Goal: Task Accomplishment & Management: Manage account settings

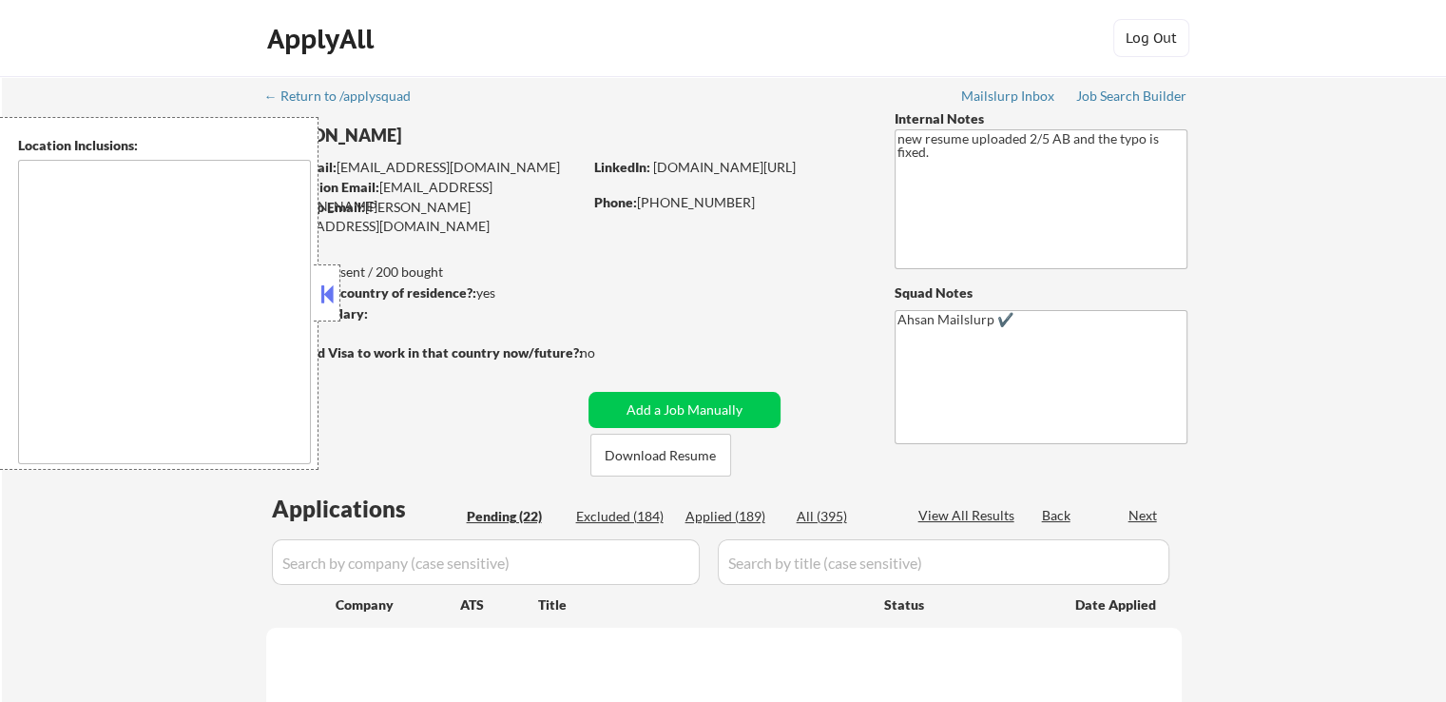
select select ""pending""
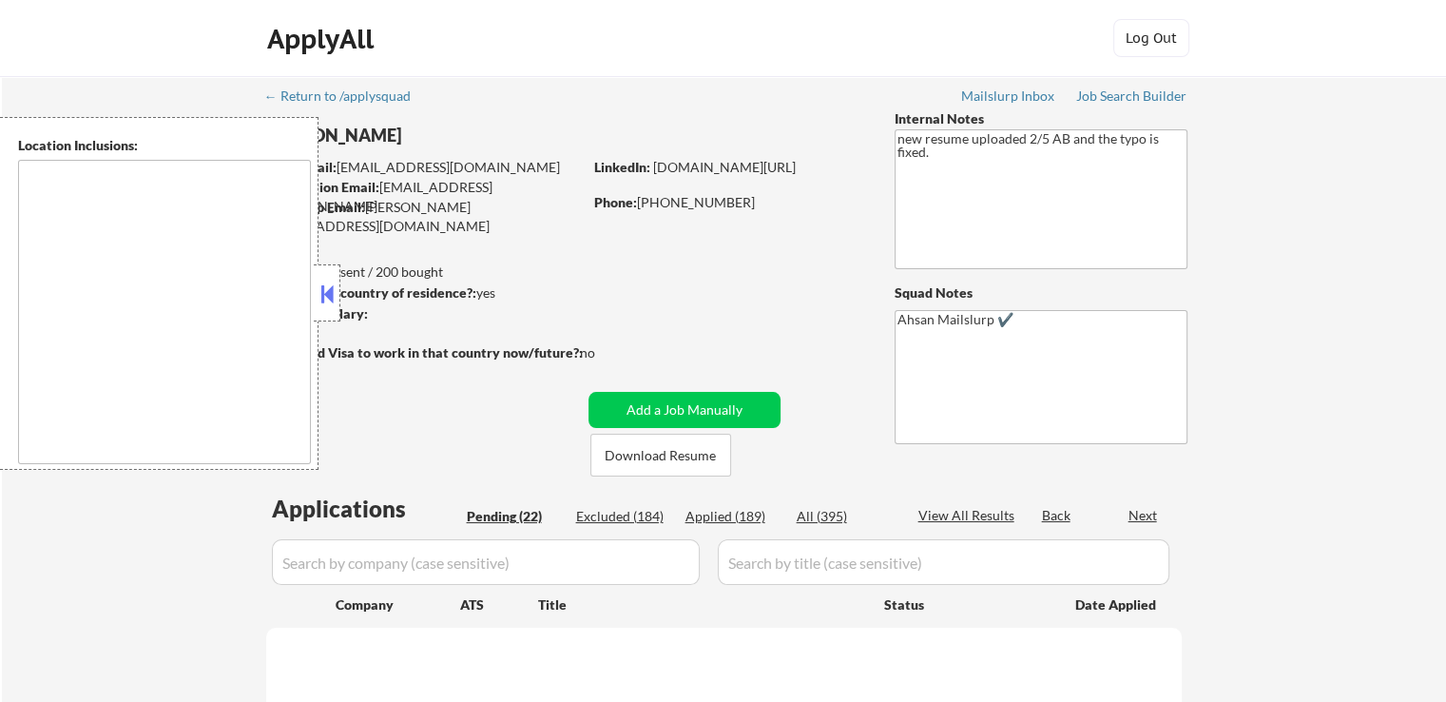
select select ""pending""
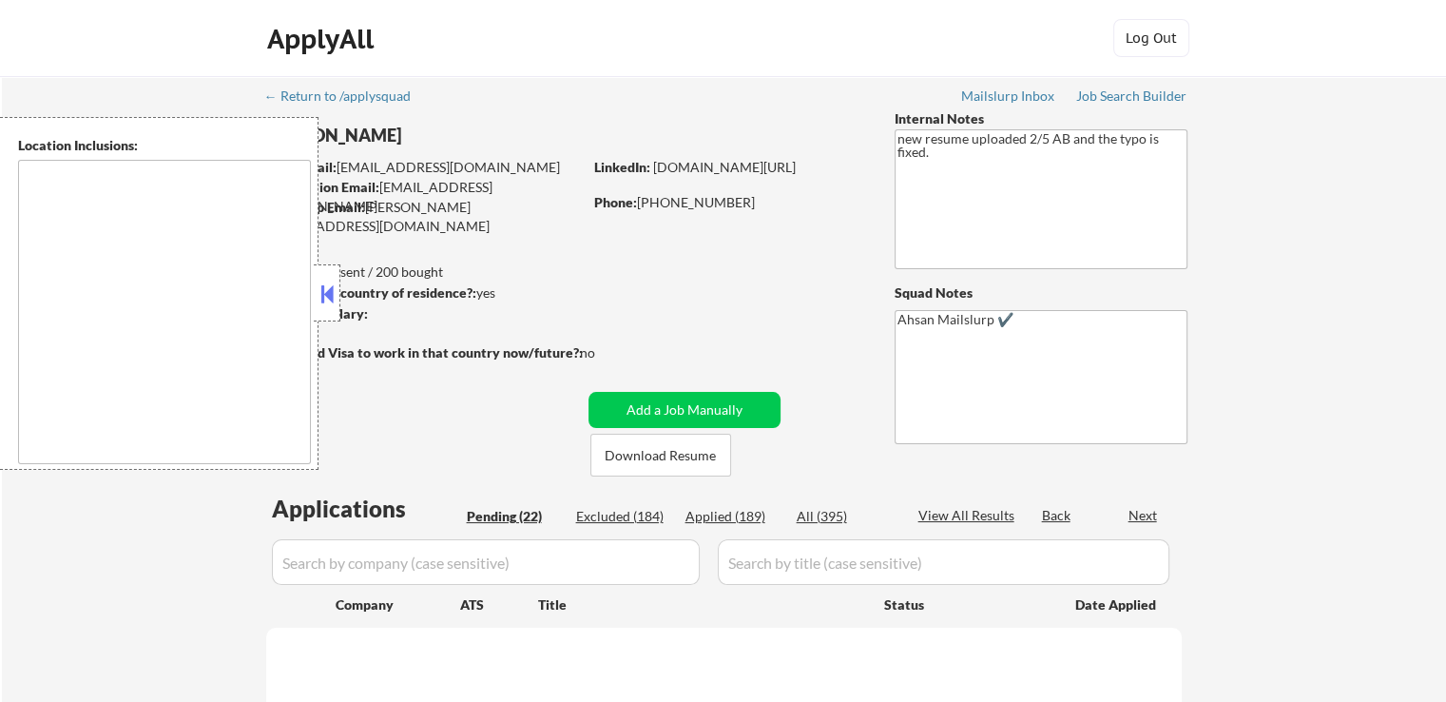
select select ""pending""
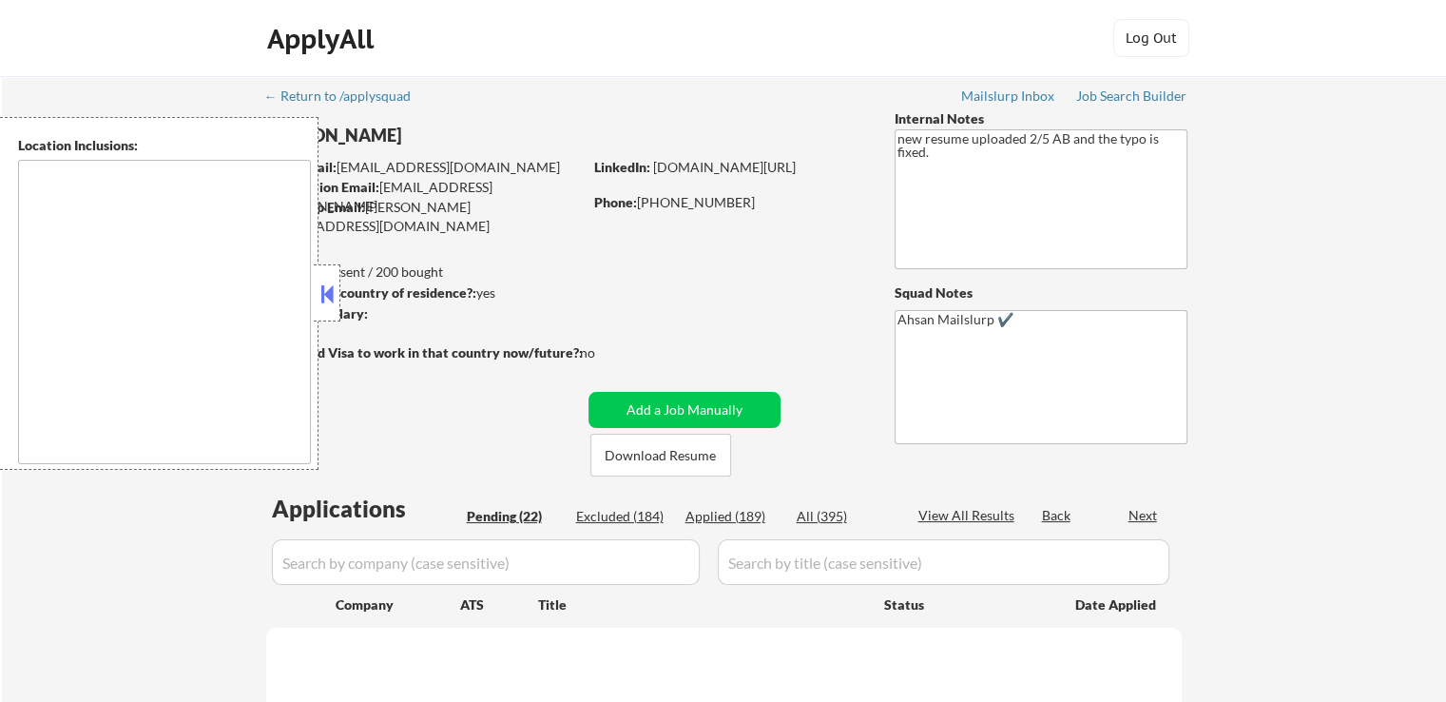
select select ""pending""
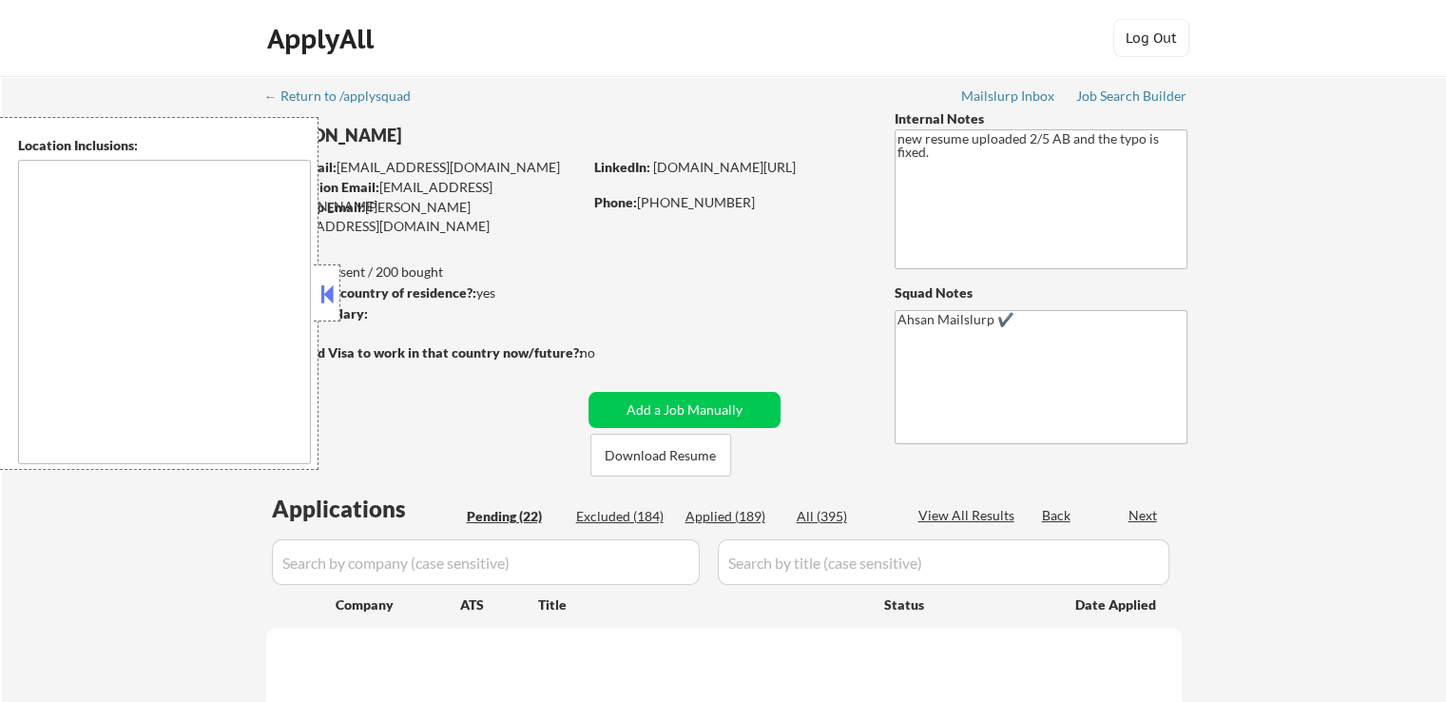
select select ""pending""
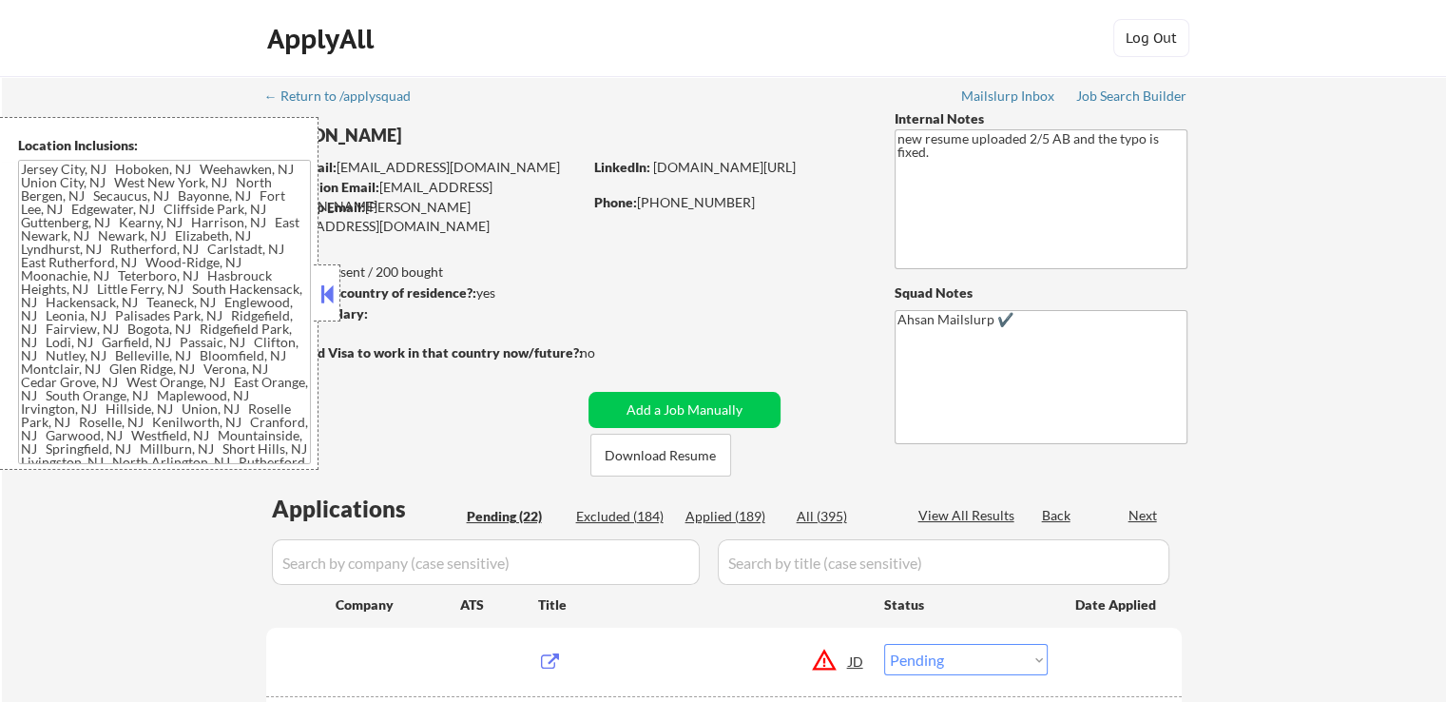
type textarea "Jersey City, NJ Hoboken, NJ Weehawken, NJ Union City, NJ West New York, NJ Nort…"
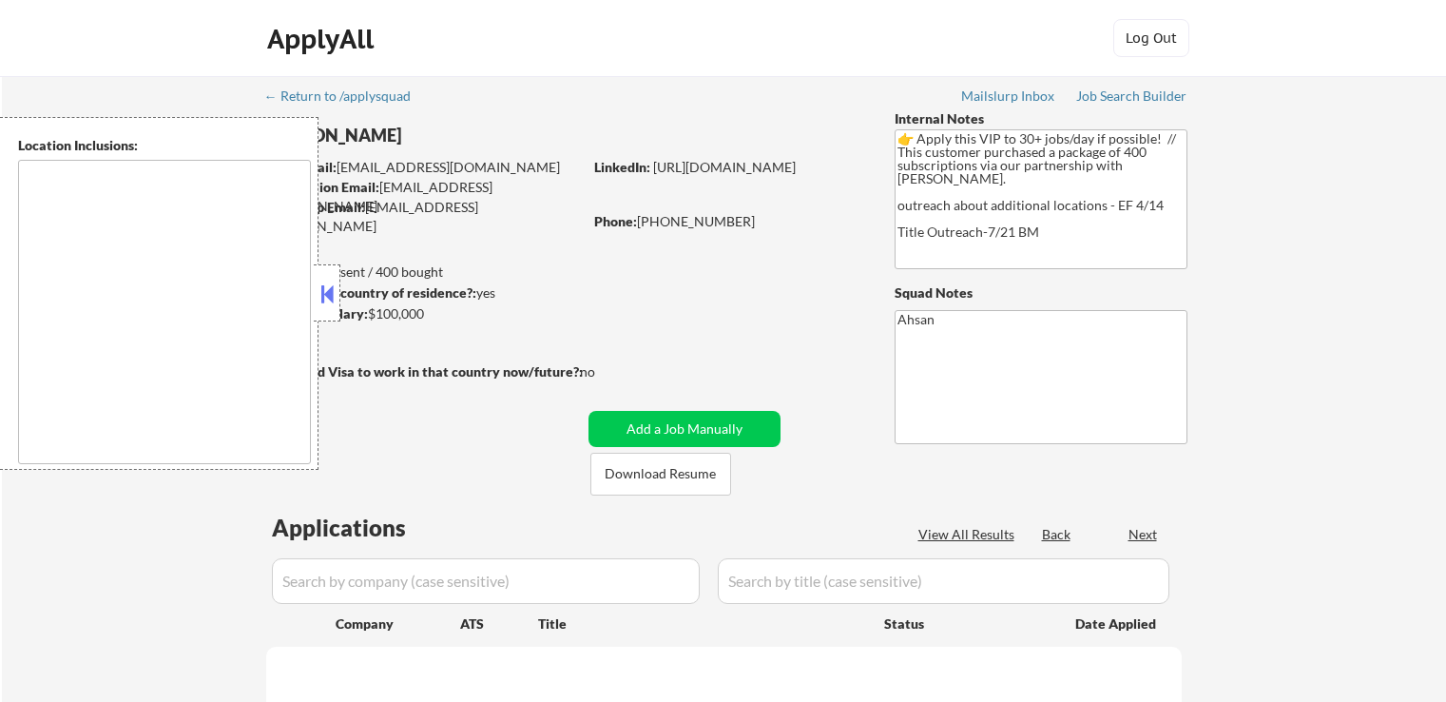
select select ""pending""
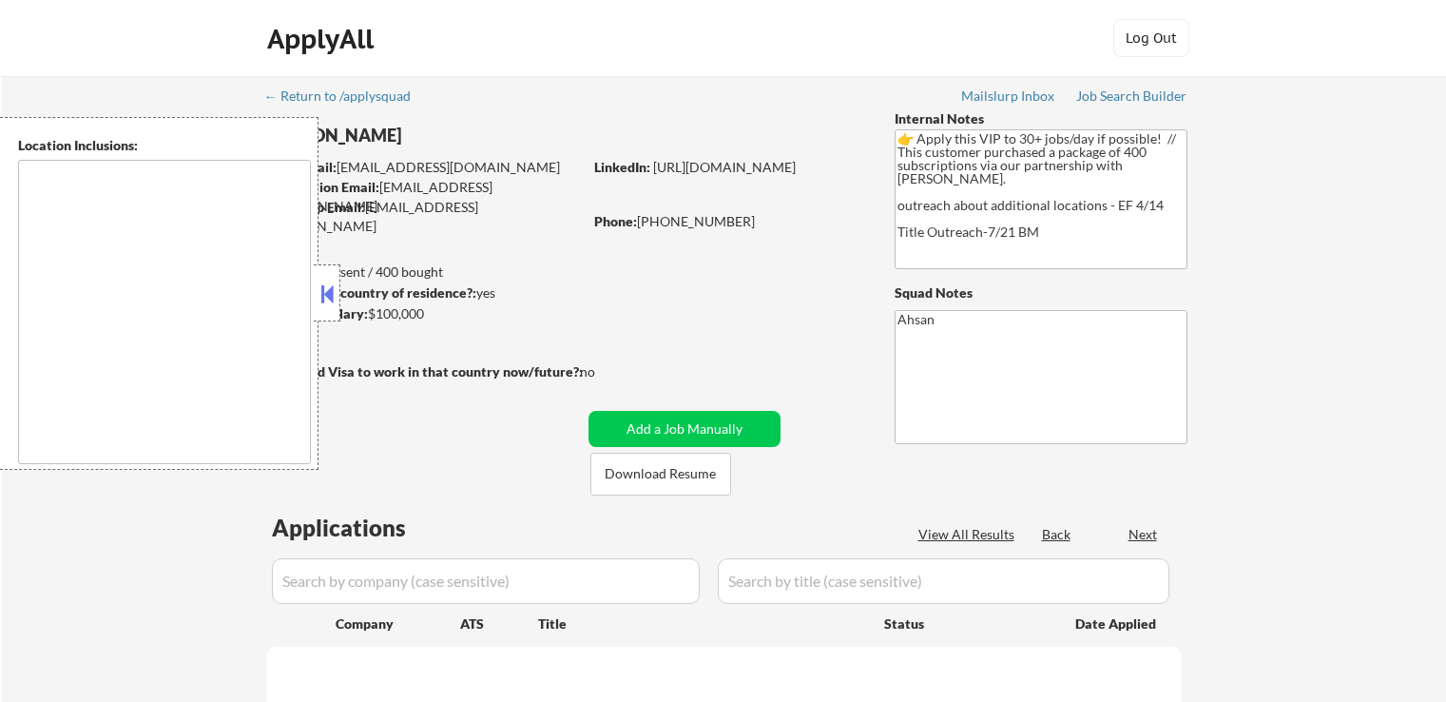
select select ""pending""
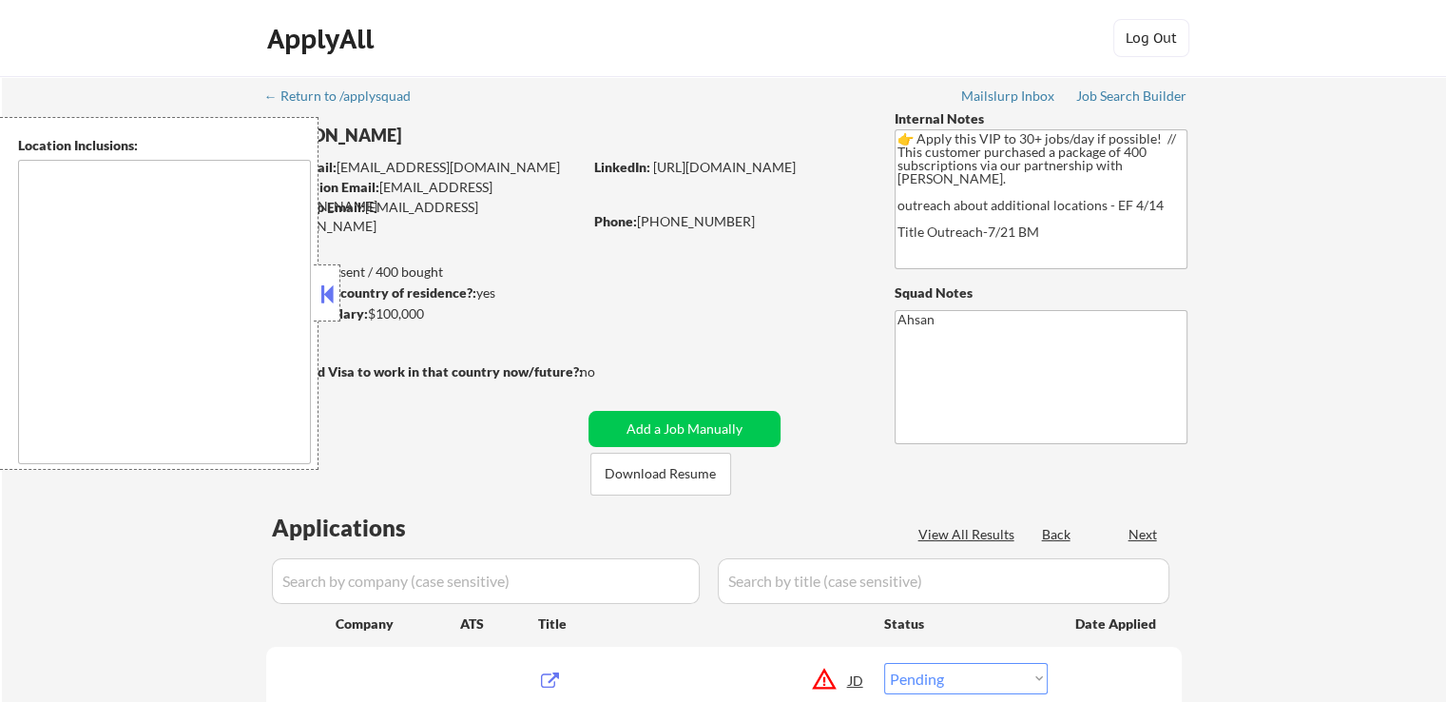
type textarea "country:CA"
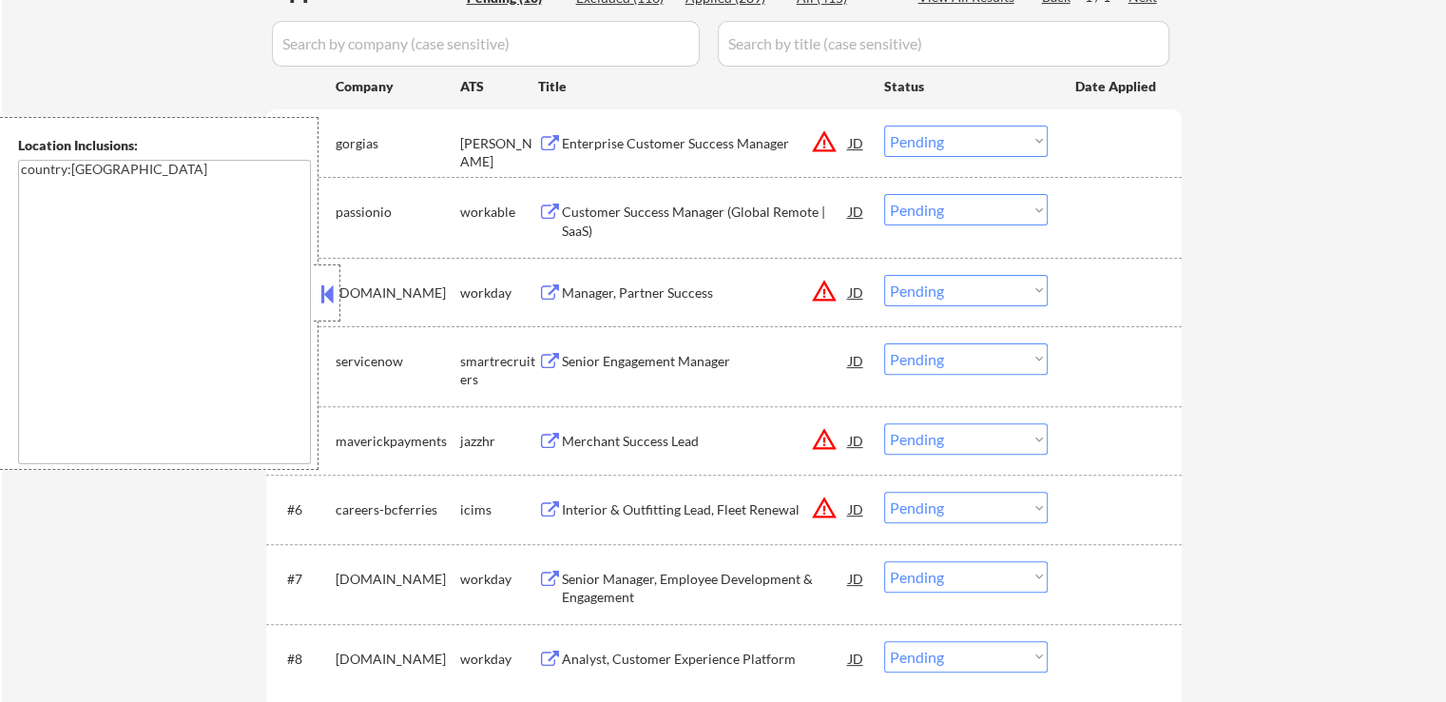
scroll to position [665, 0]
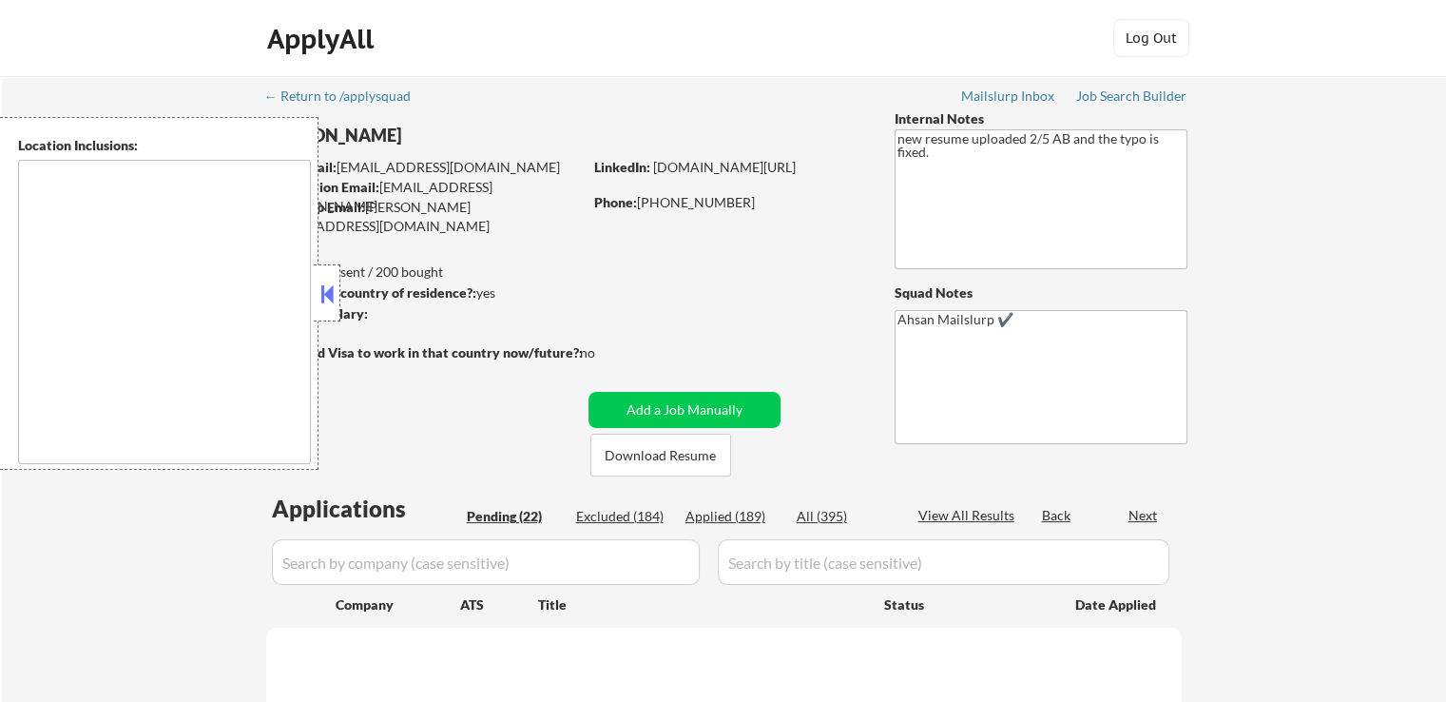
type textarea "[GEOGRAPHIC_DATA], [GEOGRAPHIC_DATA] [GEOGRAPHIC_DATA], [GEOGRAPHIC_DATA] [GEOG…"
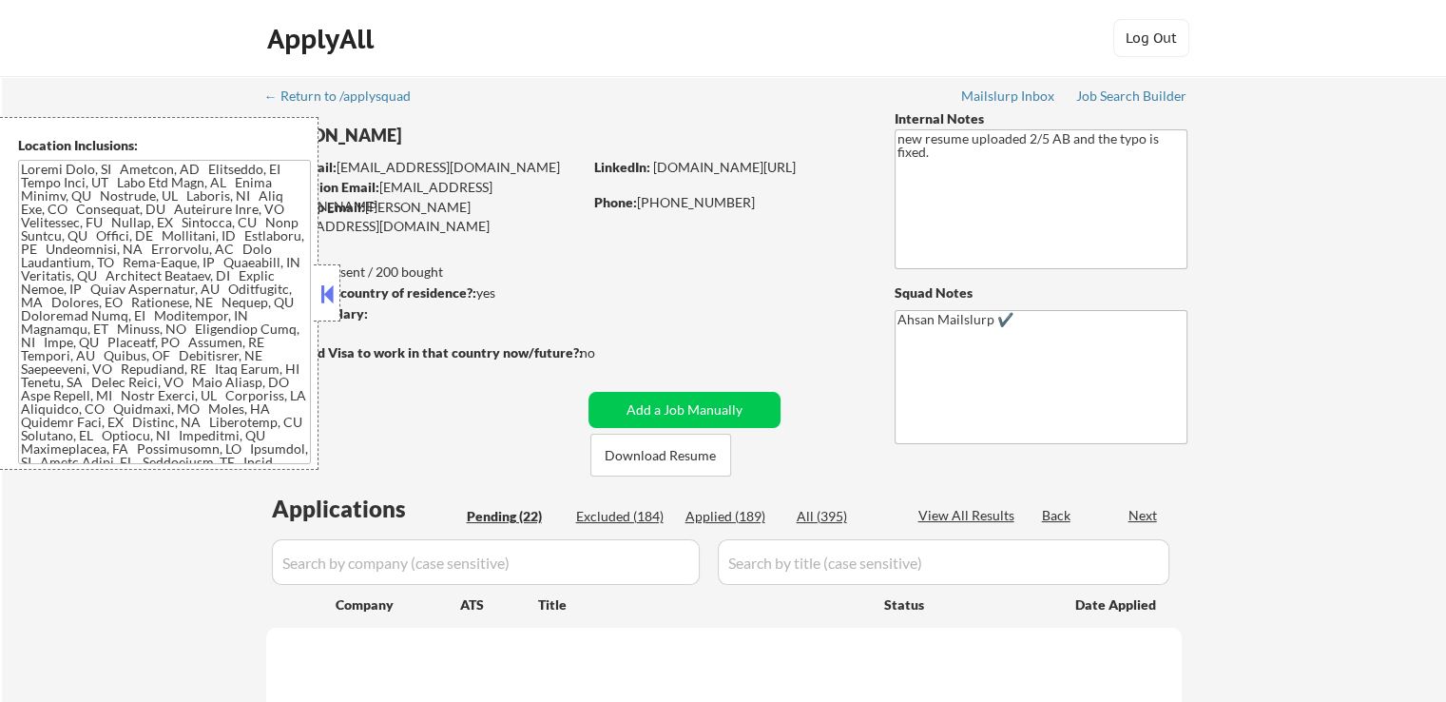
select select ""pending""
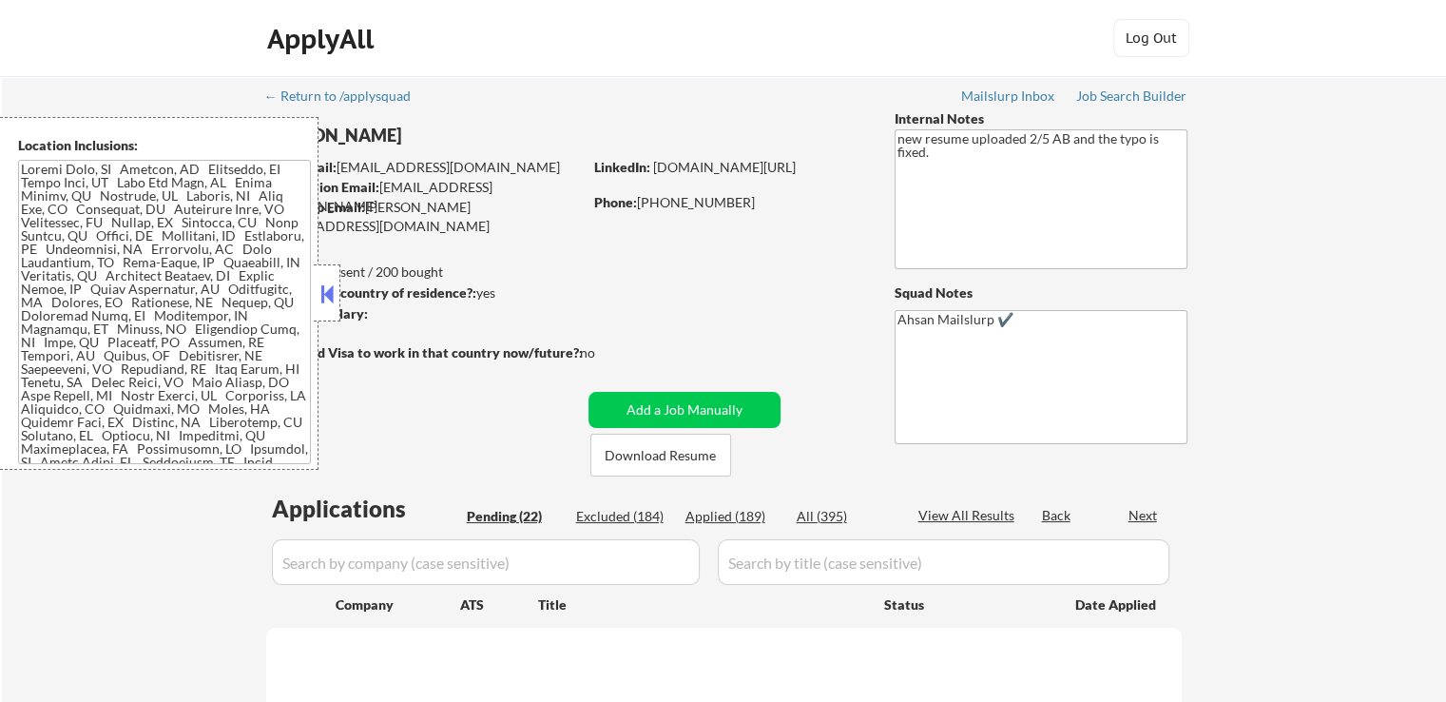
select select ""pending""
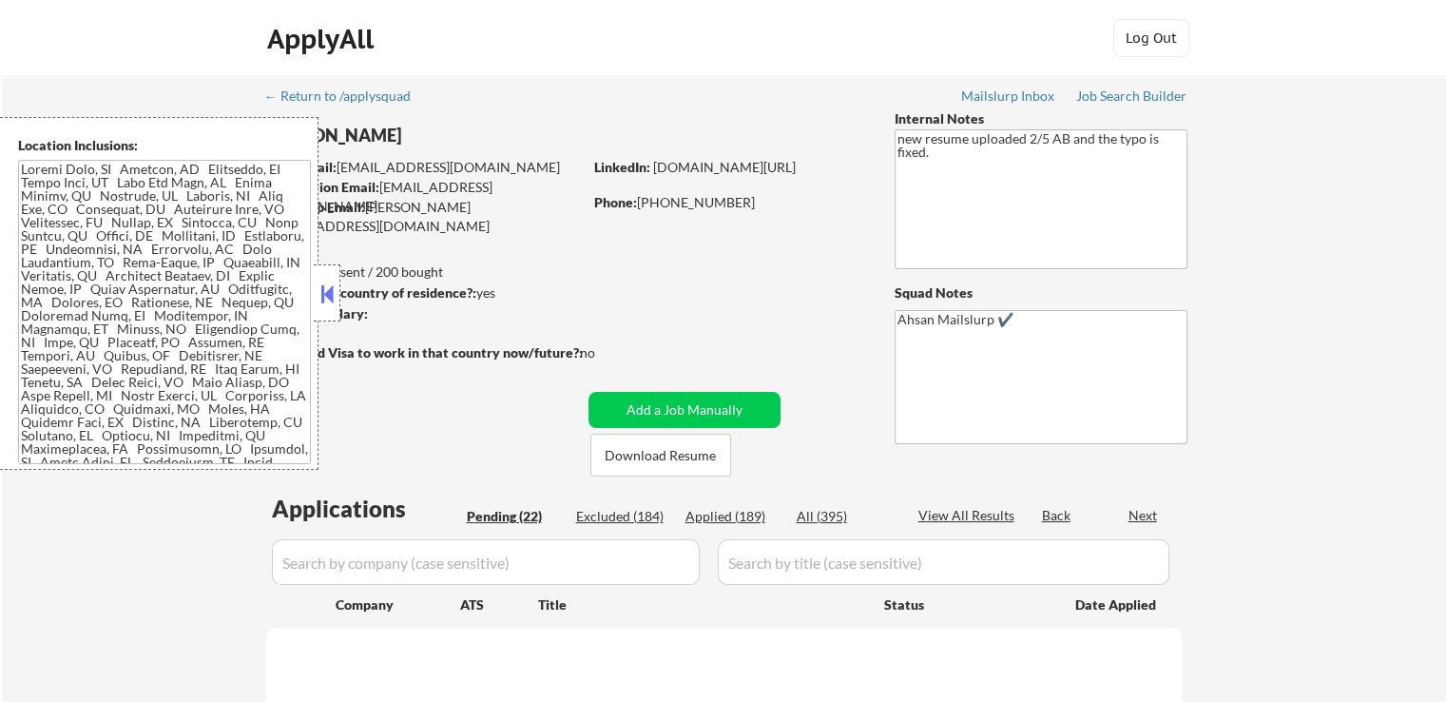
select select ""pending""
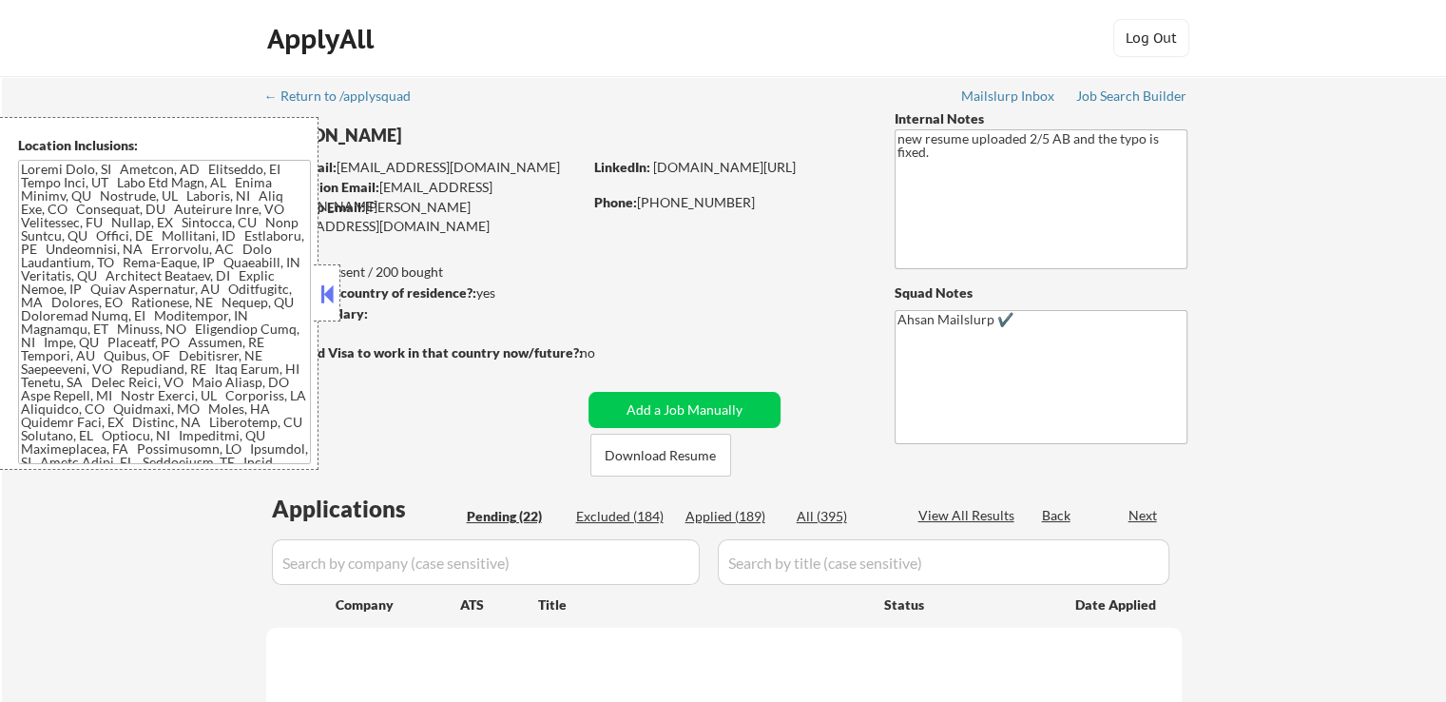
select select ""pending""
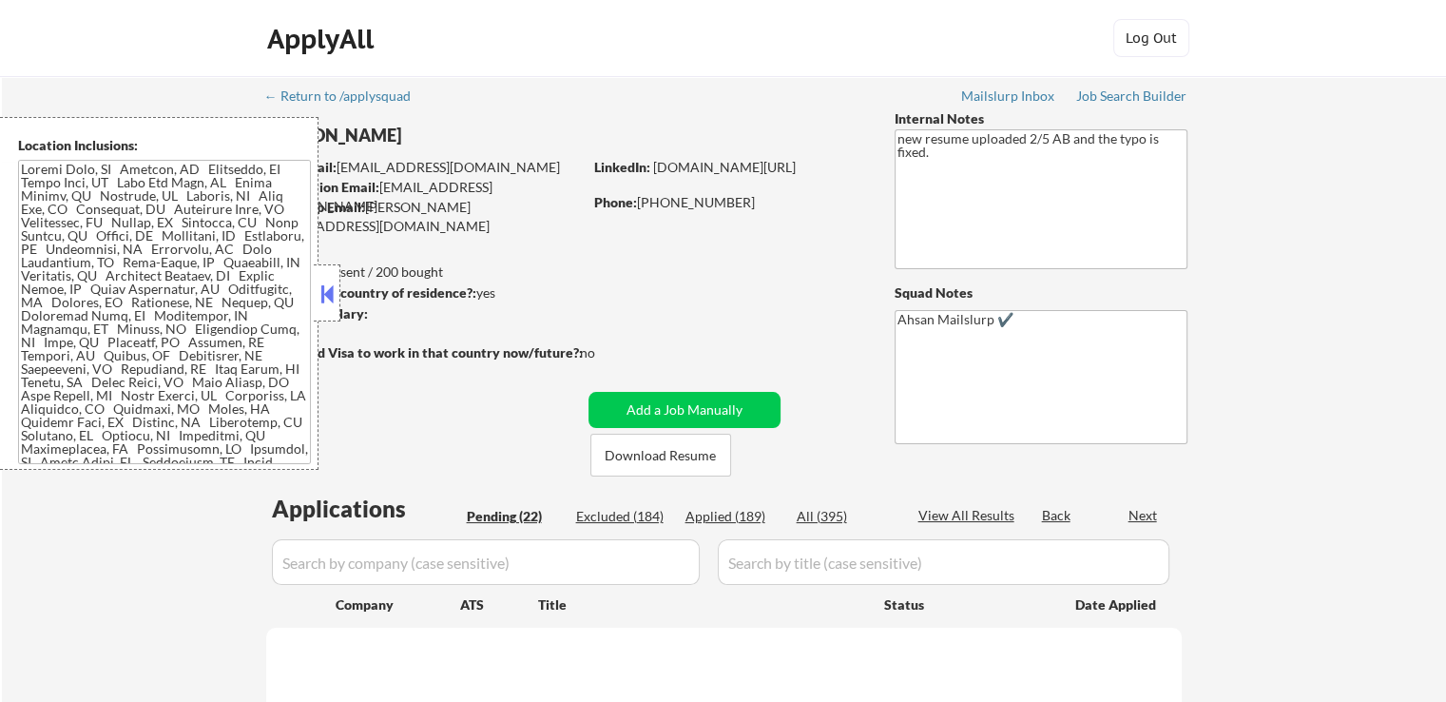
select select ""pending""
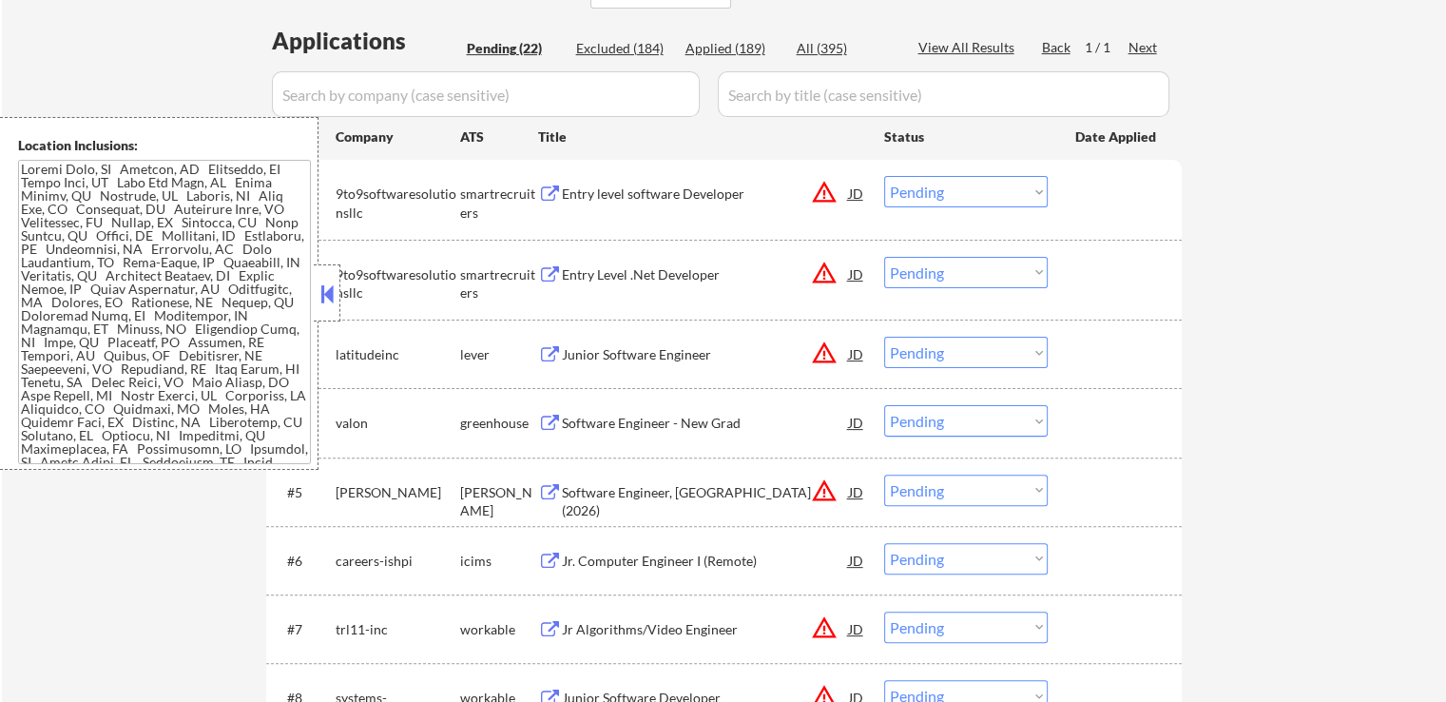
scroll to position [475, 0]
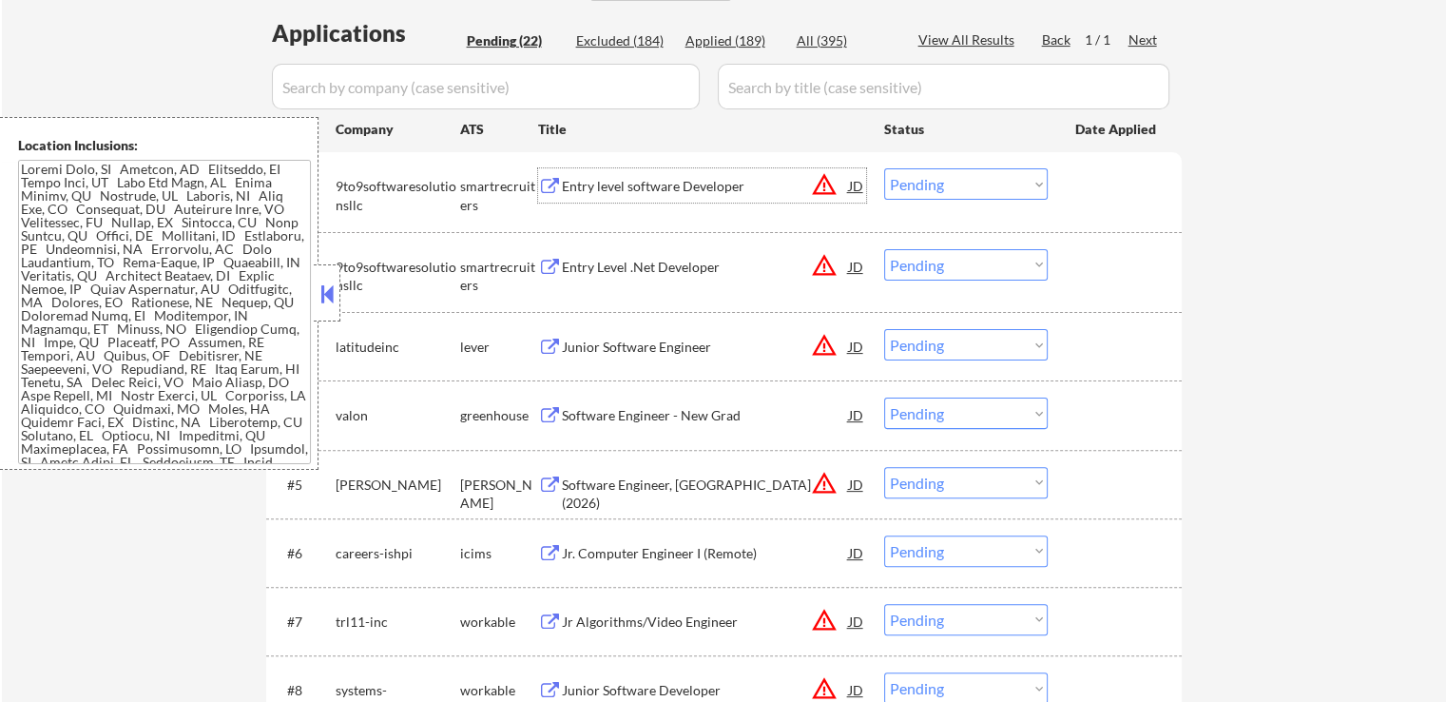
click at [573, 186] on div "Entry level software Developer" at bounding box center [705, 186] width 287 height 19
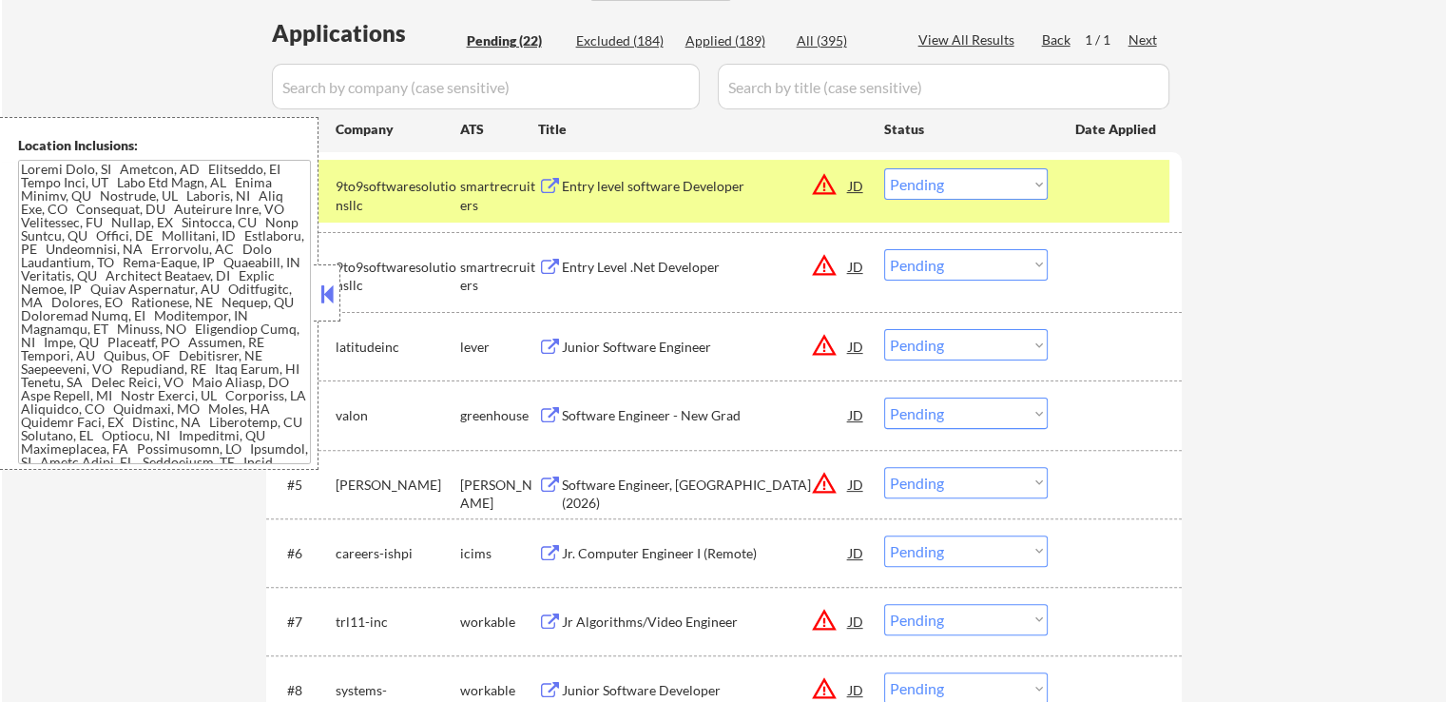
click at [566, 269] on div "Entry Level .Net Developer" at bounding box center [705, 267] width 287 height 19
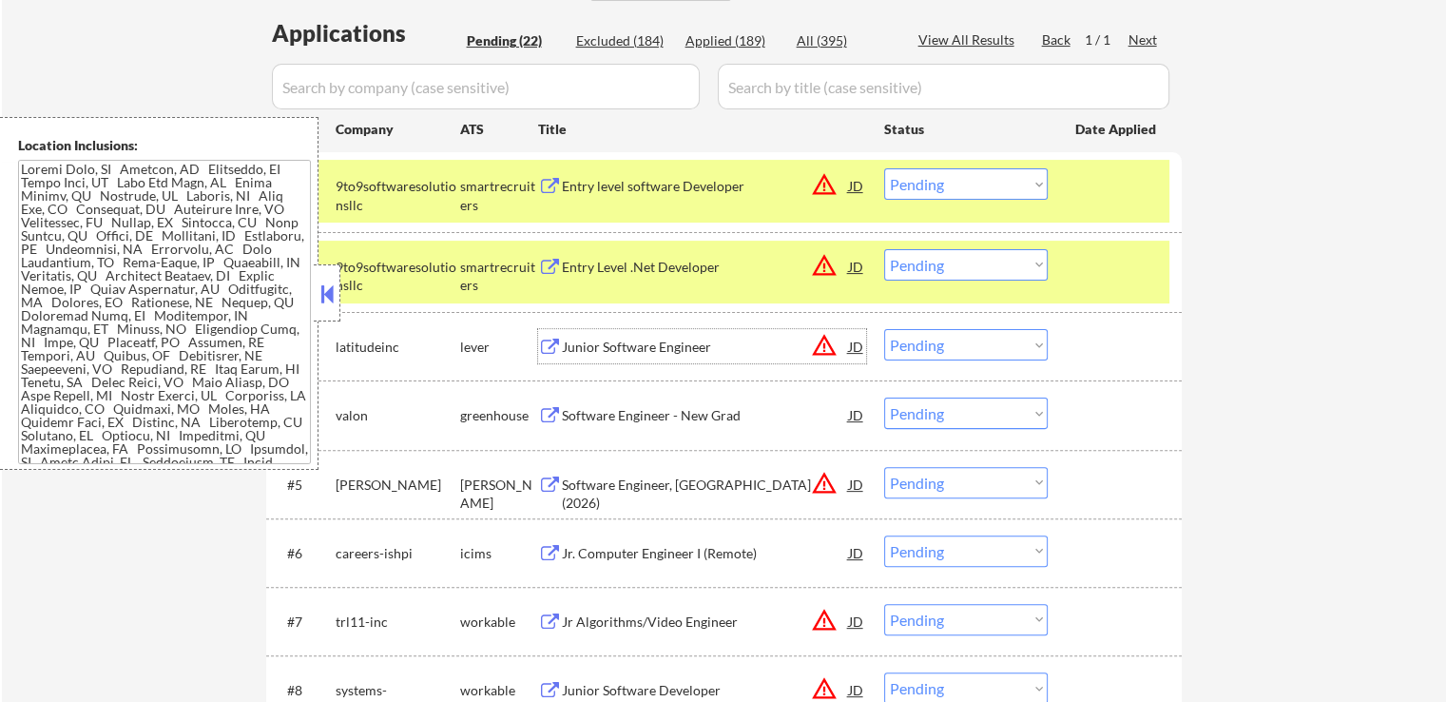
drag, startPoint x: 588, startPoint y: 342, endPoint x: 590, endPoint y: 364, distance: 22.1
click at [588, 341] on div "Junior Software Engineer" at bounding box center [705, 346] width 287 height 19
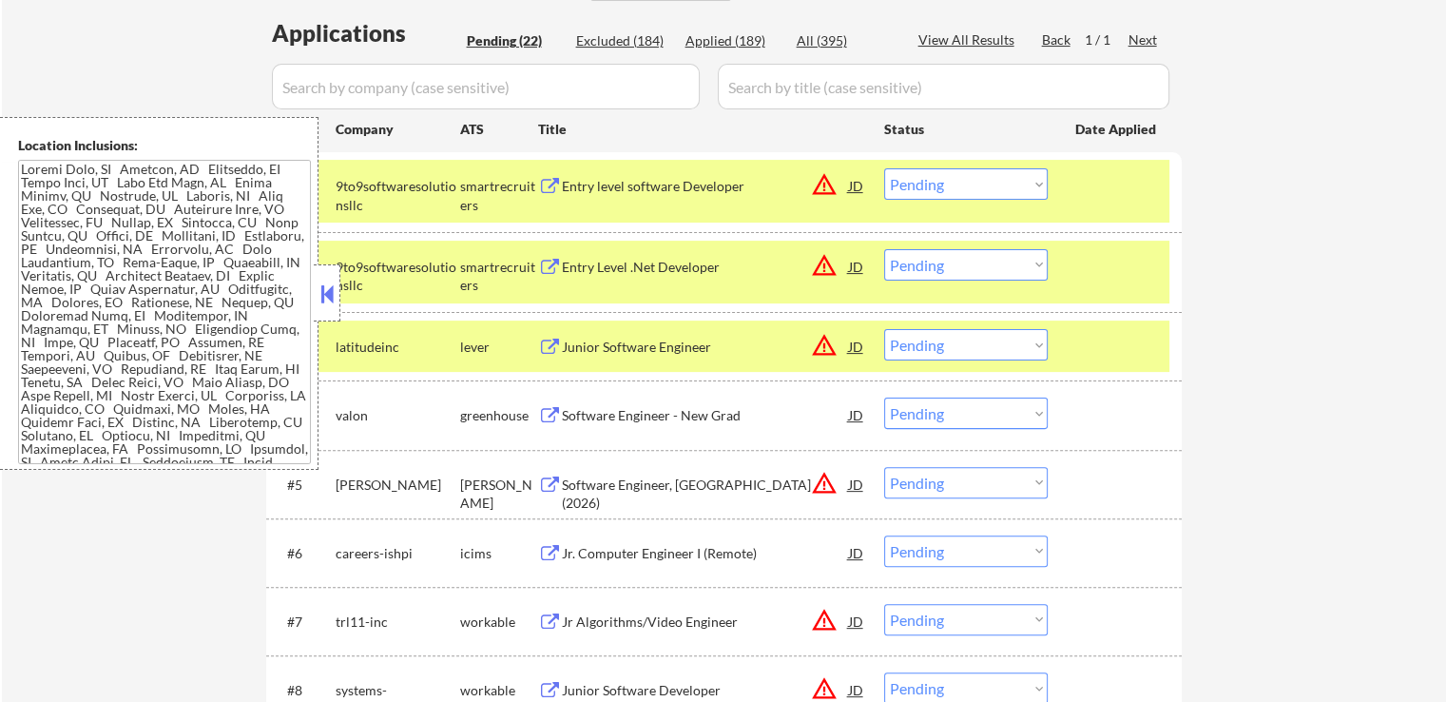
click at [593, 423] on div "Software Engineer - New Grad" at bounding box center [705, 415] width 287 height 19
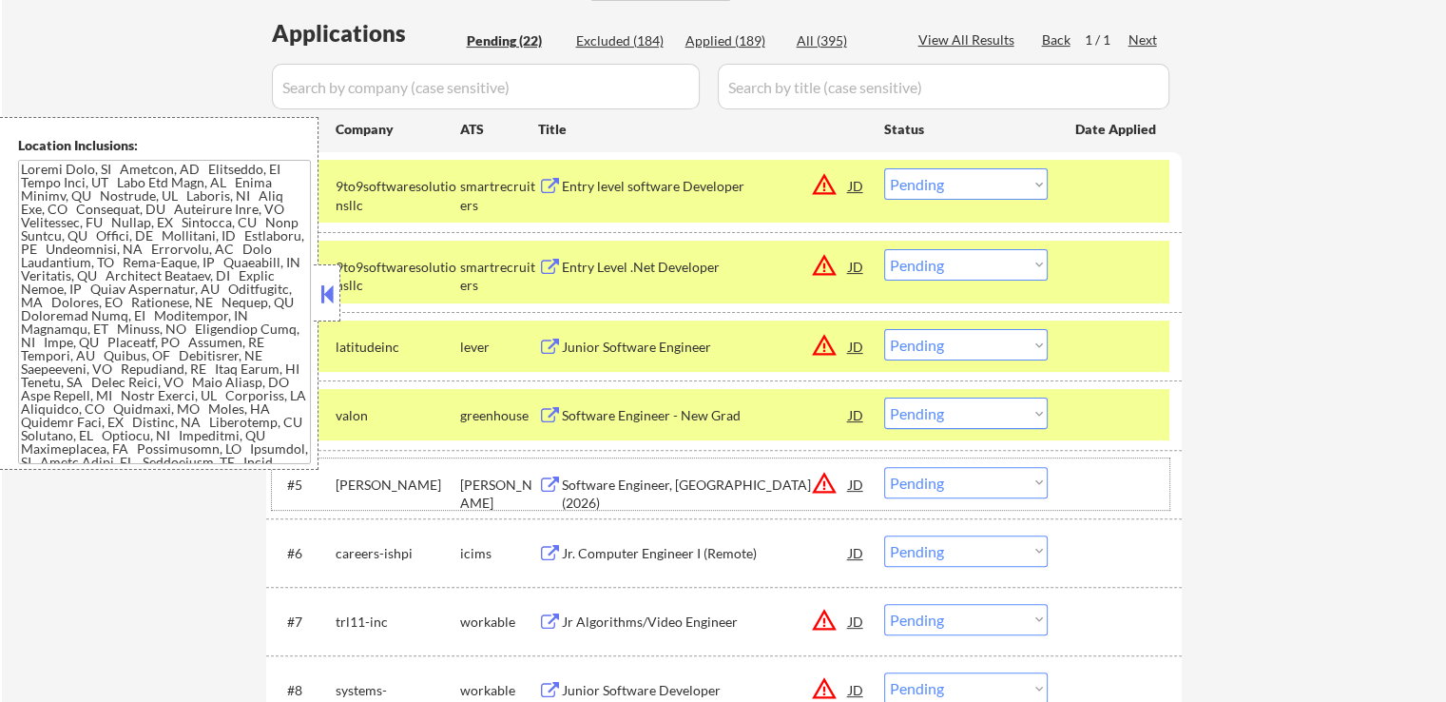
click at [574, 500] on div "#5 harvey ashby Software Engineer, New Grad (2026) JD warning_amber Choose an o…" at bounding box center [720, 483] width 897 height 51
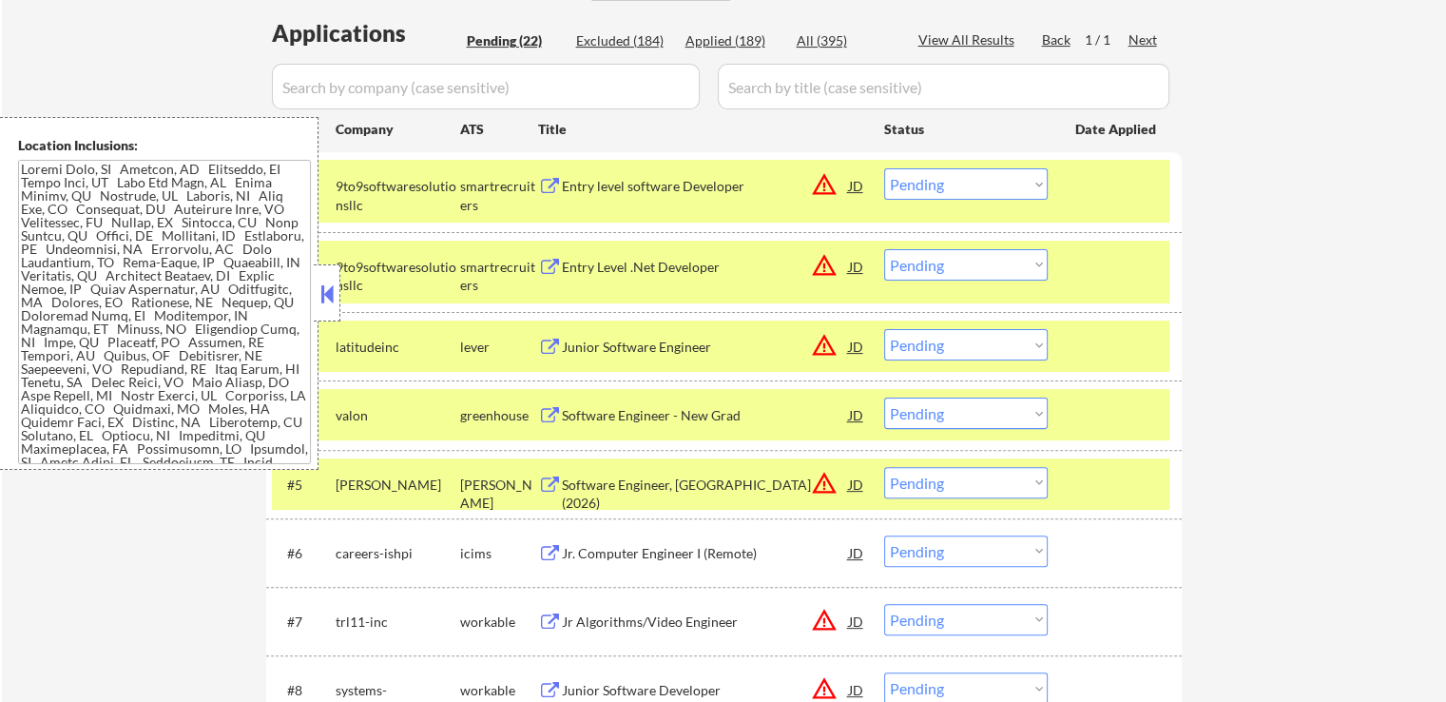
click at [602, 484] on div "Software Engineer, New Grad (2026)" at bounding box center [705, 493] width 287 height 37
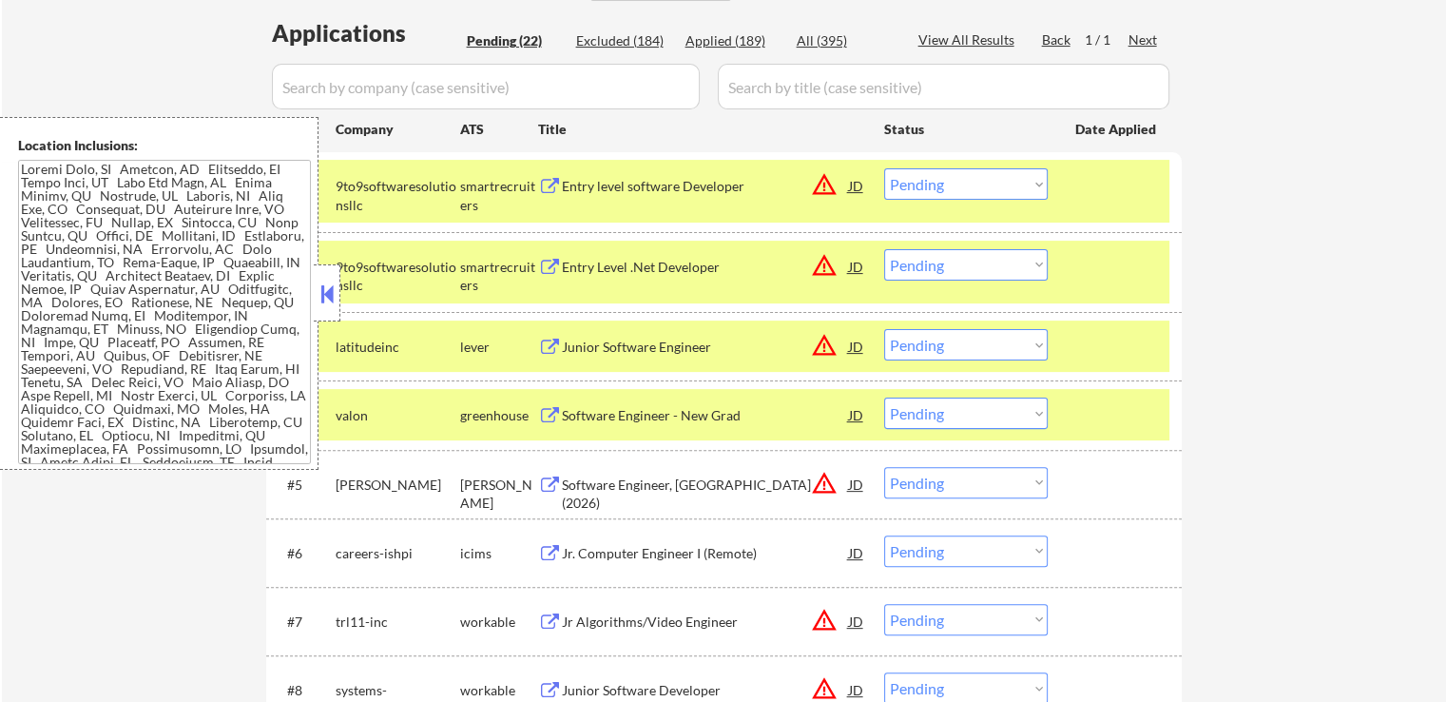
click at [587, 632] on div "Jr Algorithms/Video Engineer" at bounding box center [705, 621] width 287 height 34
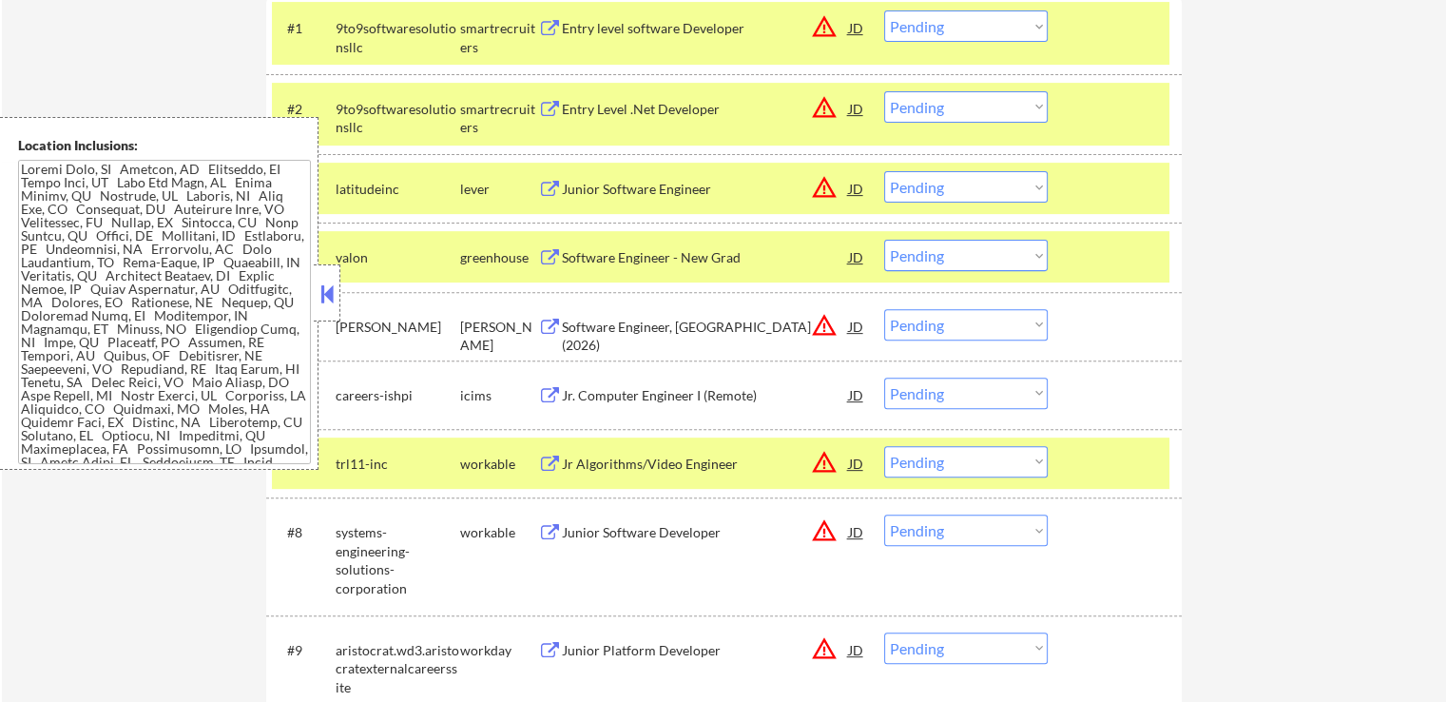
scroll to position [665, 0]
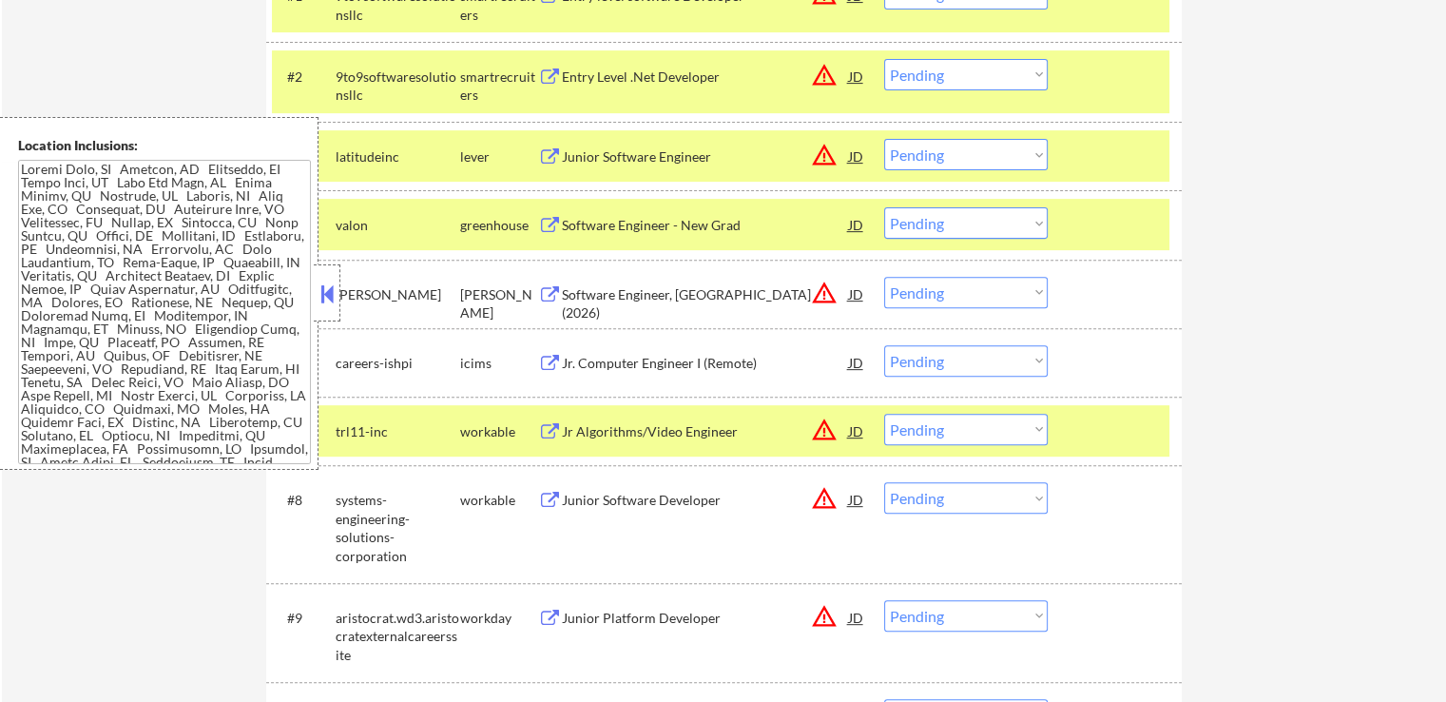
click at [594, 494] on div "Junior Software Developer" at bounding box center [705, 500] width 287 height 19
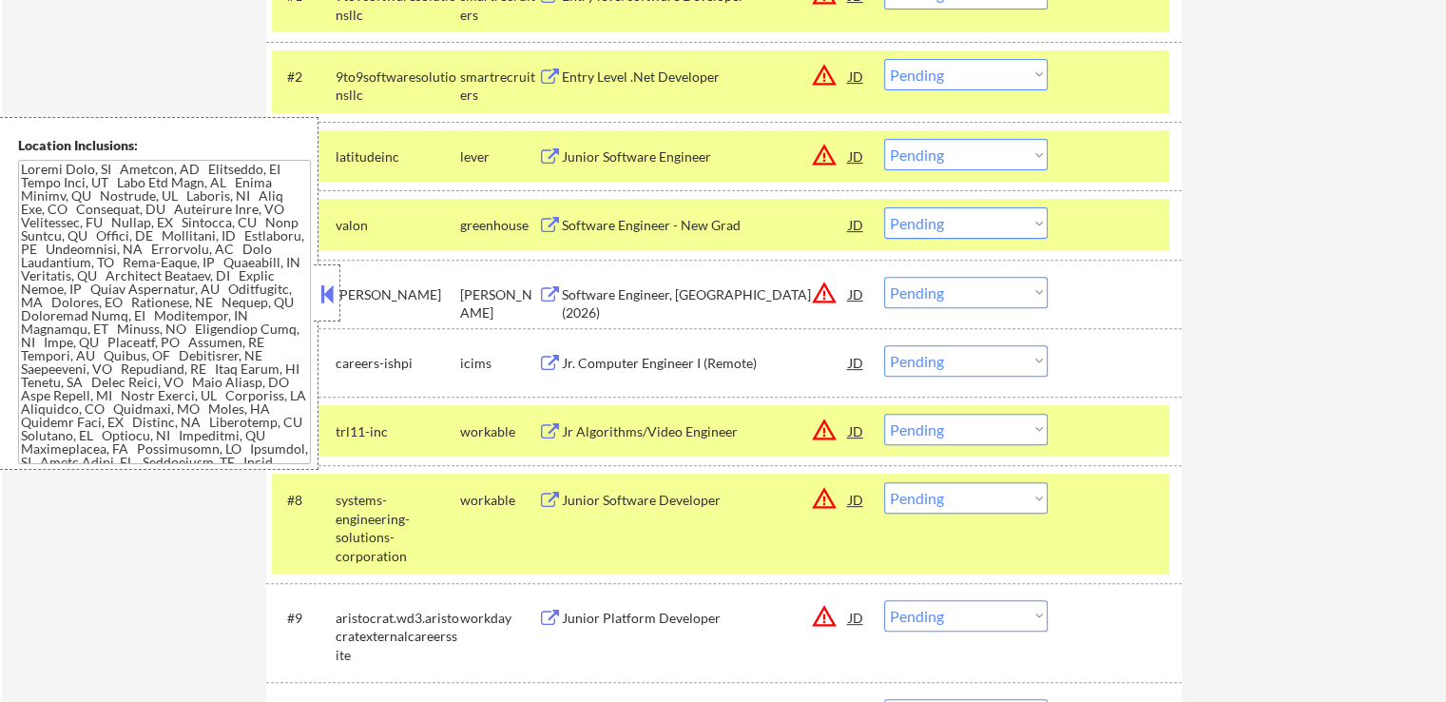
scroll to position [2904, 0]
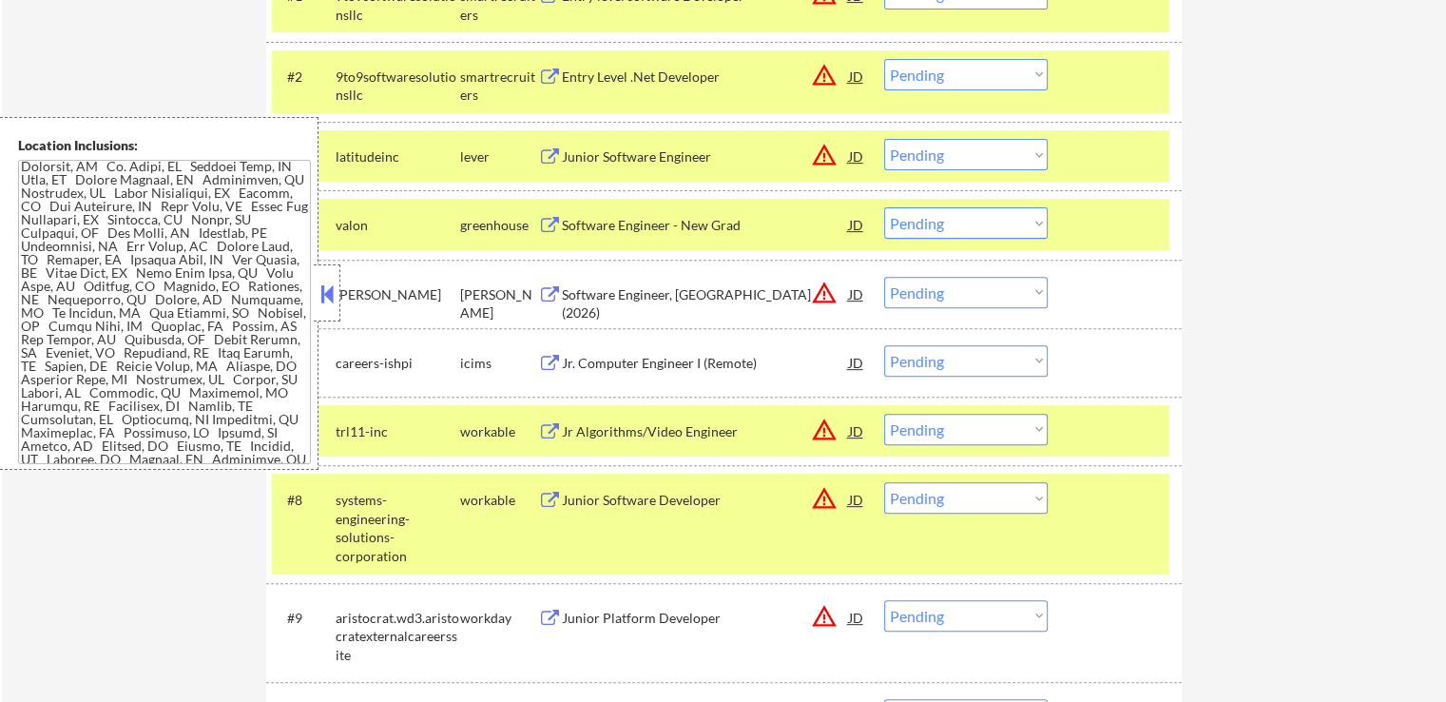
drag, startPoint x: 957, startPoint y: 153, endPoint x: 959, endPoint y: 167, distance: 14.4
click at [959, 153] on select "Choose an option... Pending Applied Excluded (Questions) Excluded (Expired) Exc…" at bounding box center [966, 154] width 164 height 31
click at [884, 139] on select "Choose an option... Pending Applied Excluded (Questions) Excluded (Expired) Exc…" at bounding box center [966, 154] width 164 height 31
select select ""pending""
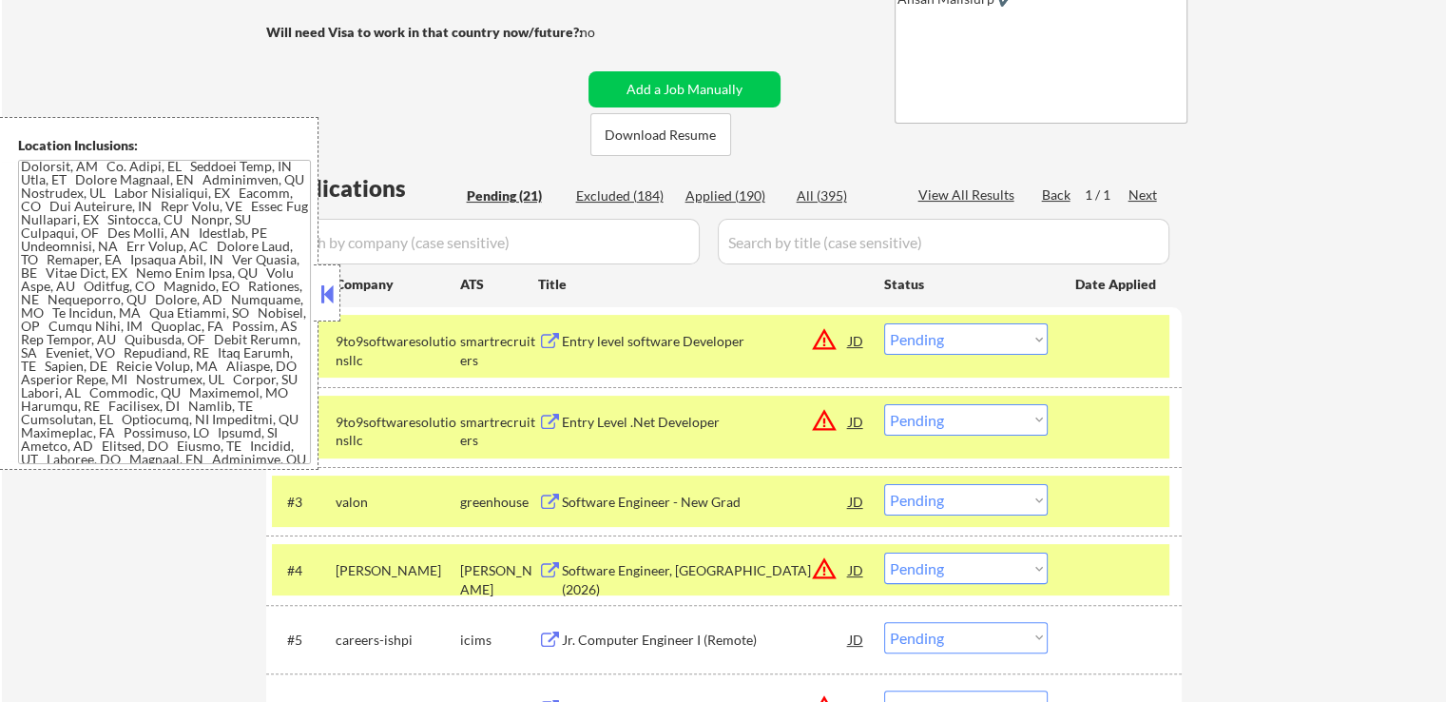
scroll to position [475, 0]
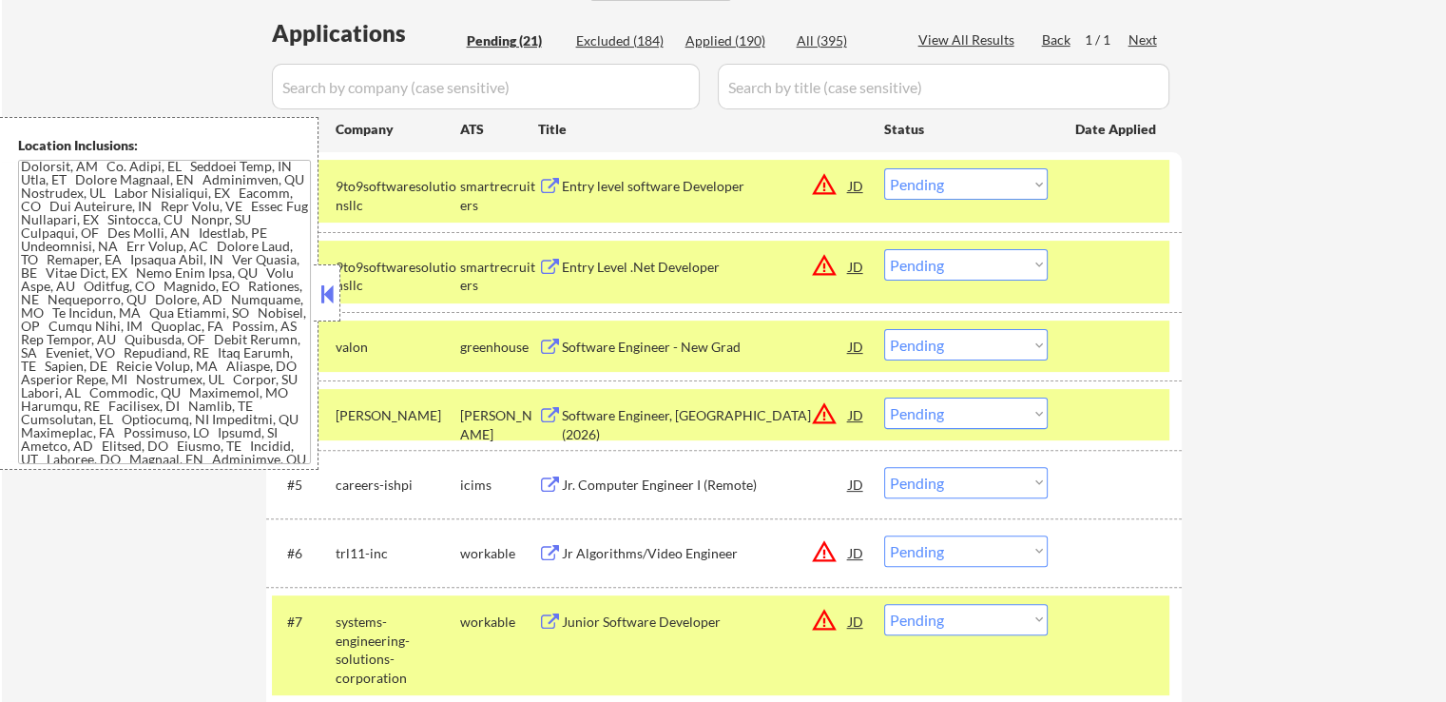
drag, startPoint x: 937, startPoint y: 180, endPoint x: 938, endPoint y: 189, distance: 9.6
click at [937, 180] on select "Choose an option... Pending Applied Excluded (Questions) Excluded (Expired) Exc…" at bounding box center [966, 183] width 164 height 31
click at [884, 168] on select "Choose an option... Pending Applied Excluded (Questions) Excluded (Expired) Exc…" at bounding box center [966, 183] width 164 height 31
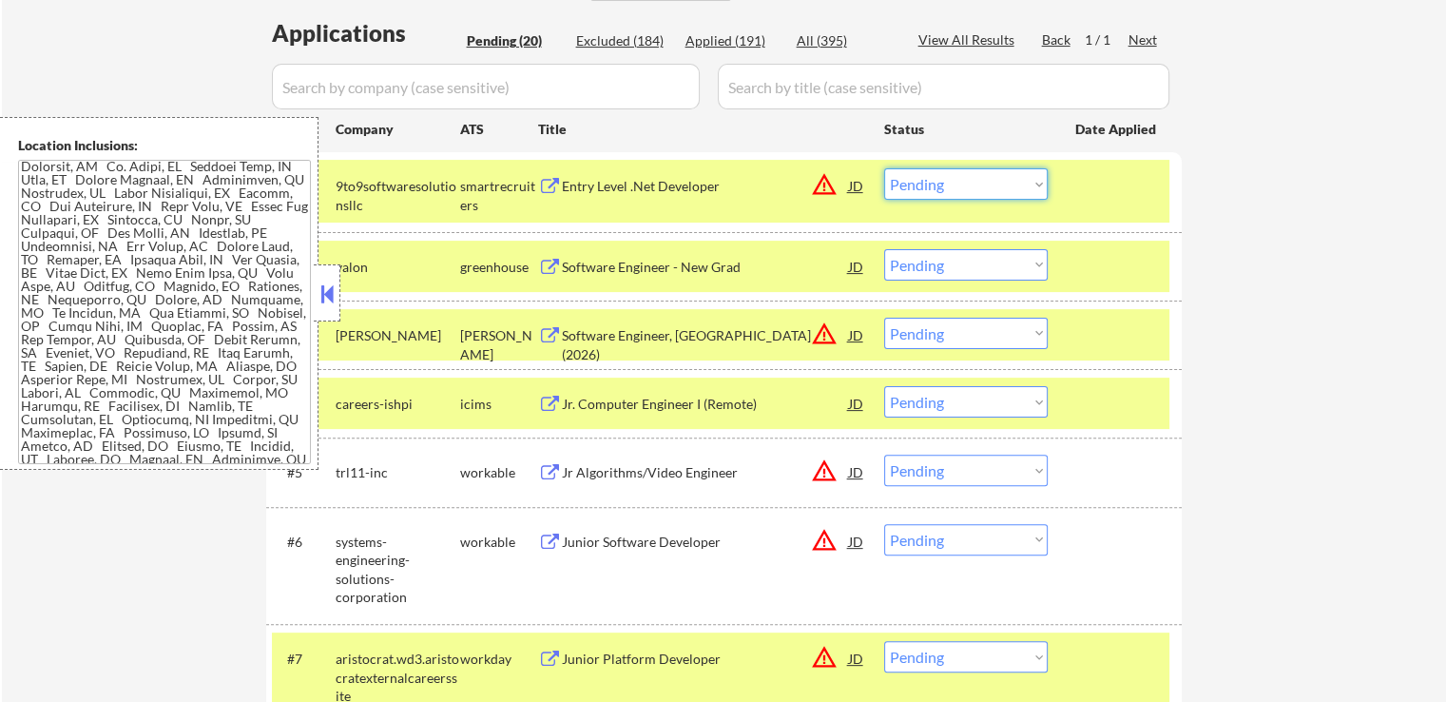
click at [928, 195] on select "Choose an option... Pending Applied Excluded (Questions) Excluded (Expired) Exc…" at bounding box center [966, 183] width 164 height 31
click at [884, 168] on select "Choose an option... Pending Applied Excluded (Questions) Excluded (Expired) Exc…" at bounding box center [966, 183] width 164 height 31
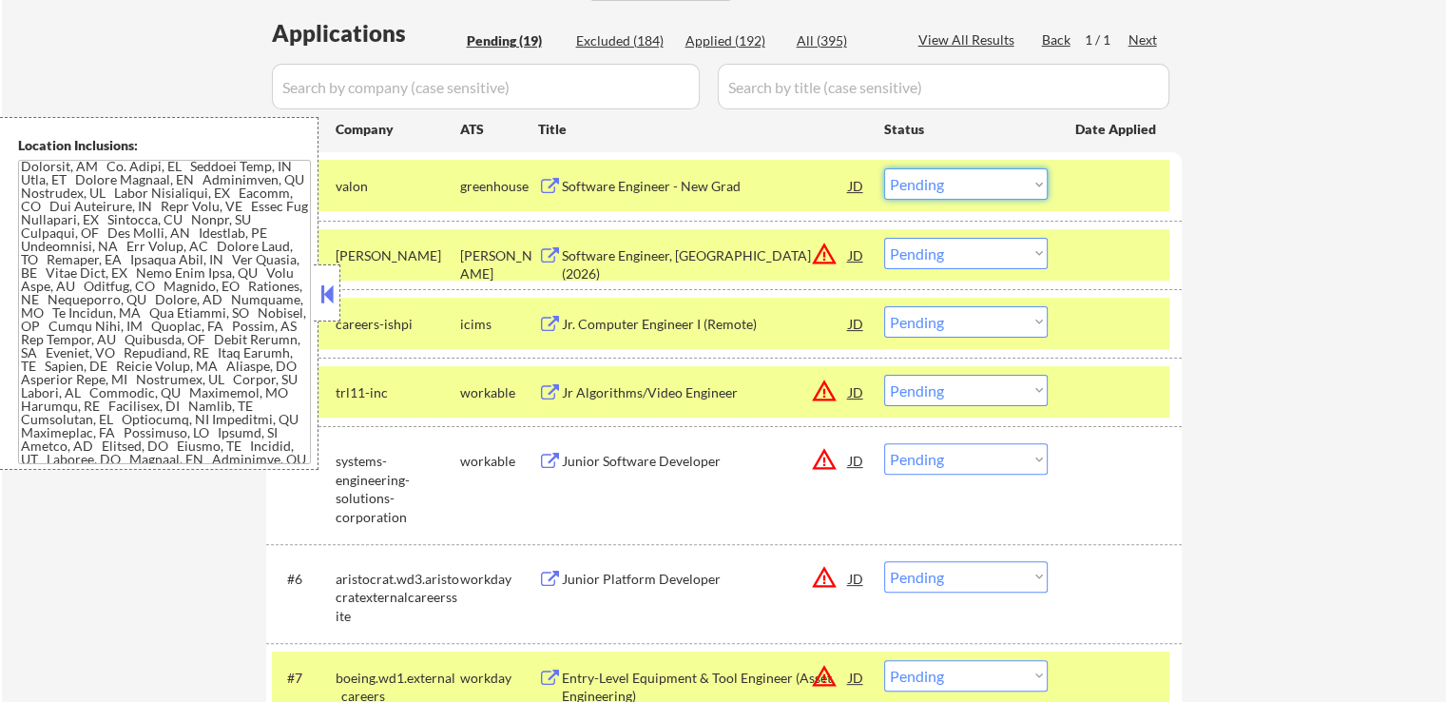
click at [936, 192] on select "Choose an option... Pending Applied Excluded (Questions) Excluded (Expired) Exc…" at bounding box center [966, 183] width 164 height 31
click at [884, 168] on select "Choose an option... Pending Applied Excluded (Questions) Excluded (Expired) Exc…" at bounding box center [966, 183] width 164 height 31
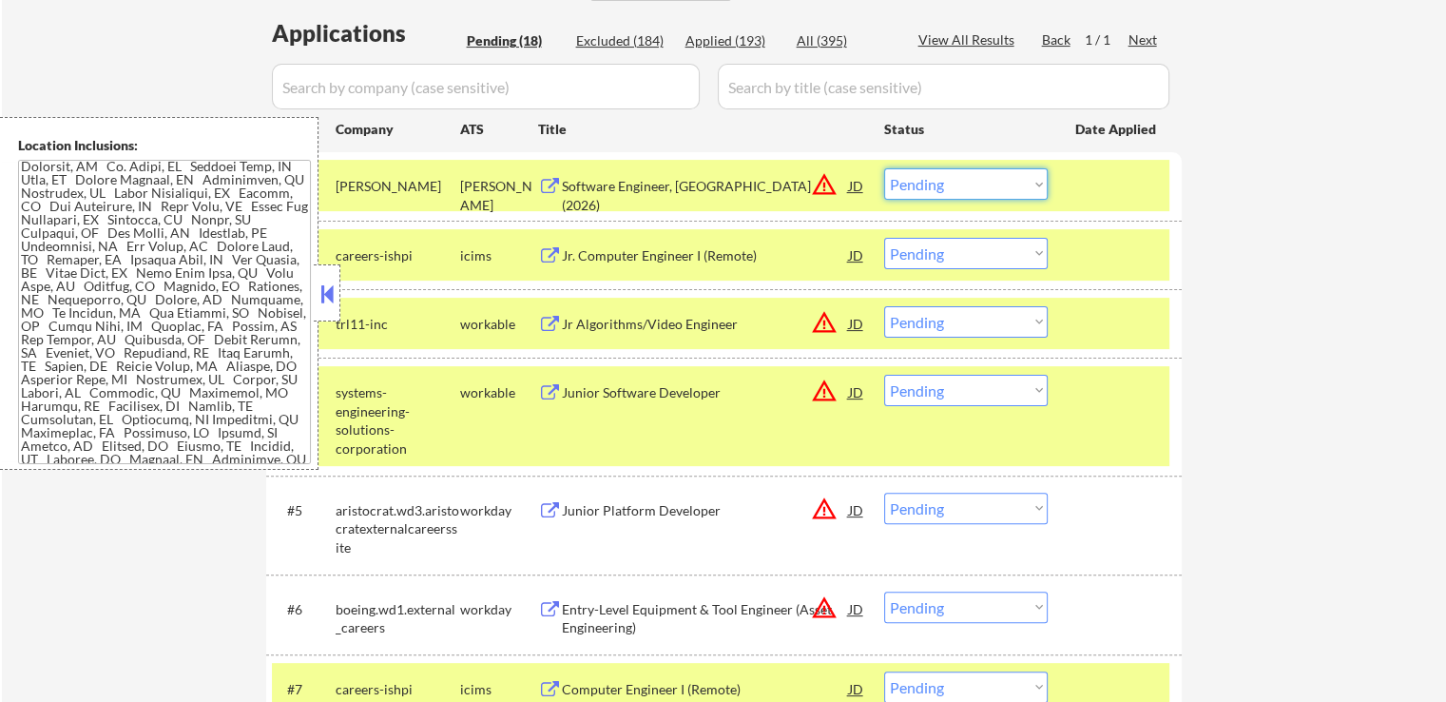
click at [954, 187] on select "Choose an option... Pending Applied Excluded (Questions) Excluded (Expired) Exc…" at bounding box center [966, 183] width 164 height 31
click at [884, 168] on select "Choose an option... Pending Applied Excluded (Questions) Excluded (Expired) Exc…" at bounding box center [966, 183] width 164 height 31
select select ""pending""
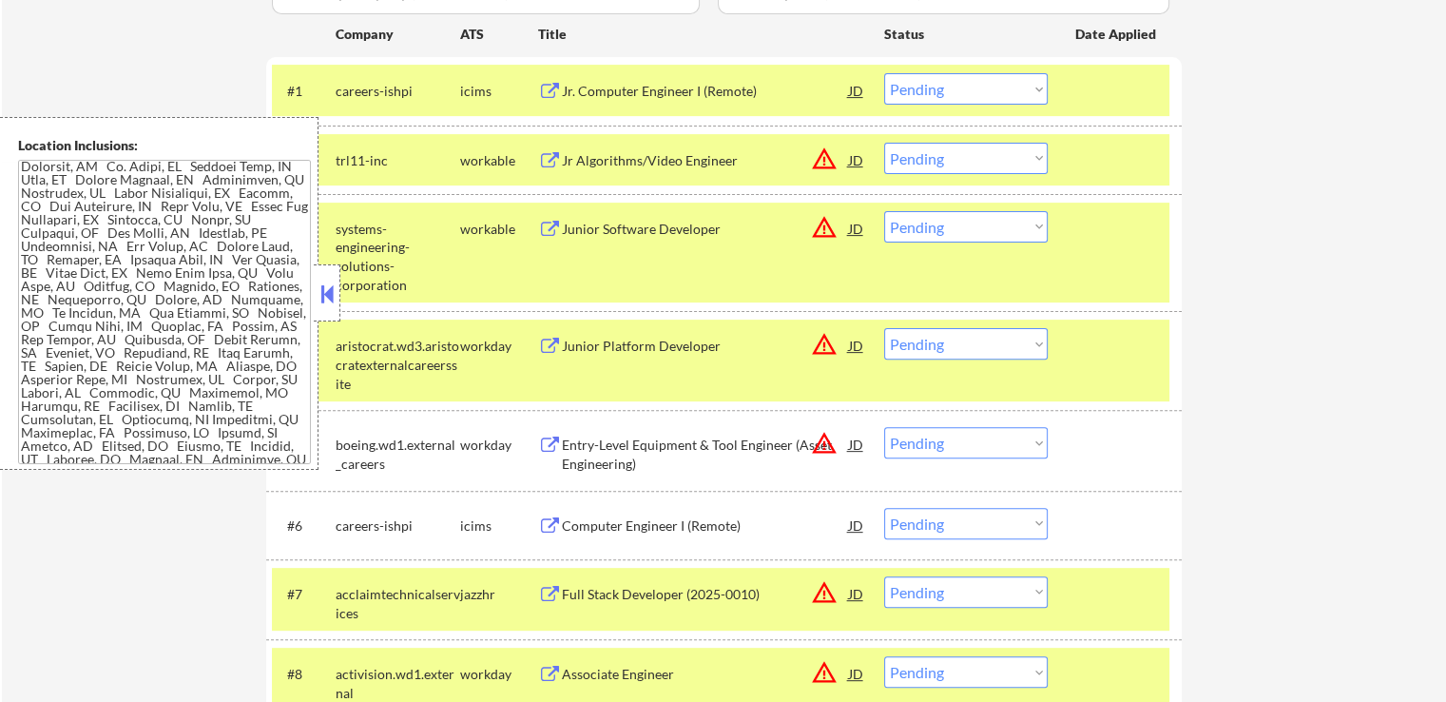
scroll to position [665, 0]
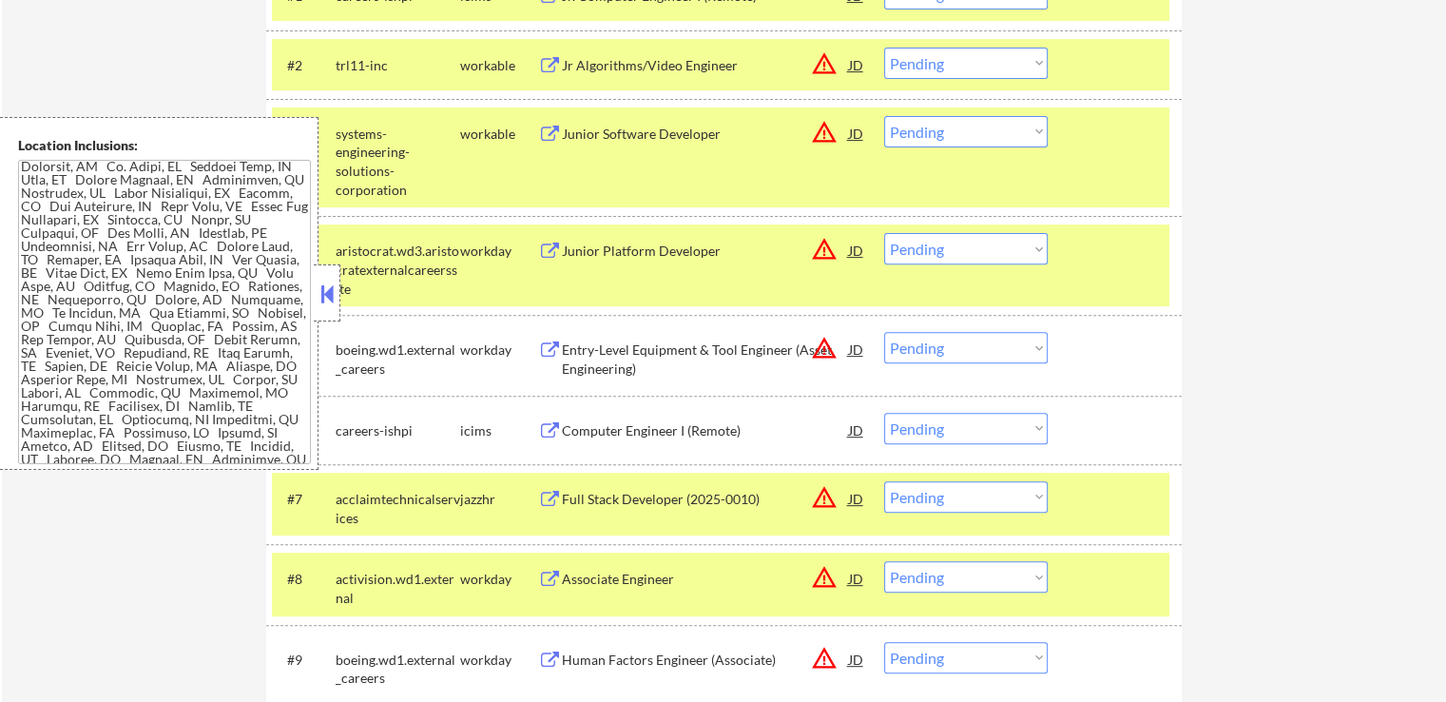
drag, startPoint x: 916, startPoint y: 125, endPoint x: 935, endPoint y: 142, distance: 24.2
click at [917, 126] on select "Choose an option... Pending Applied Excluded (Questions) Excluded (Expired) Exc…" at bounding box center [966, 131] width 164 height 31
click at [884, 116] on select "Choose an option... Pending Applied Excluded (Questions) Excluded (Expired) Exc…" at bounding box center [966, 131] width 164 height 31
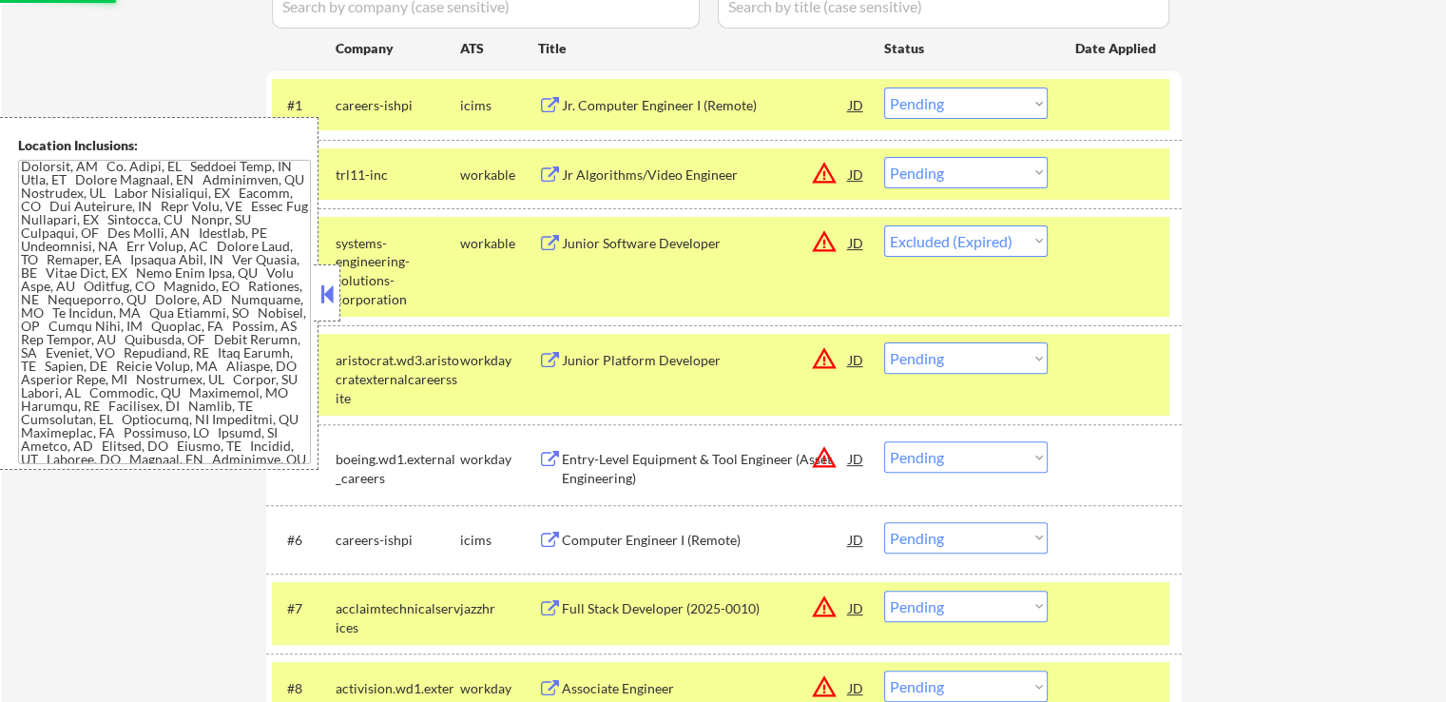
scroll to position [475, 0]
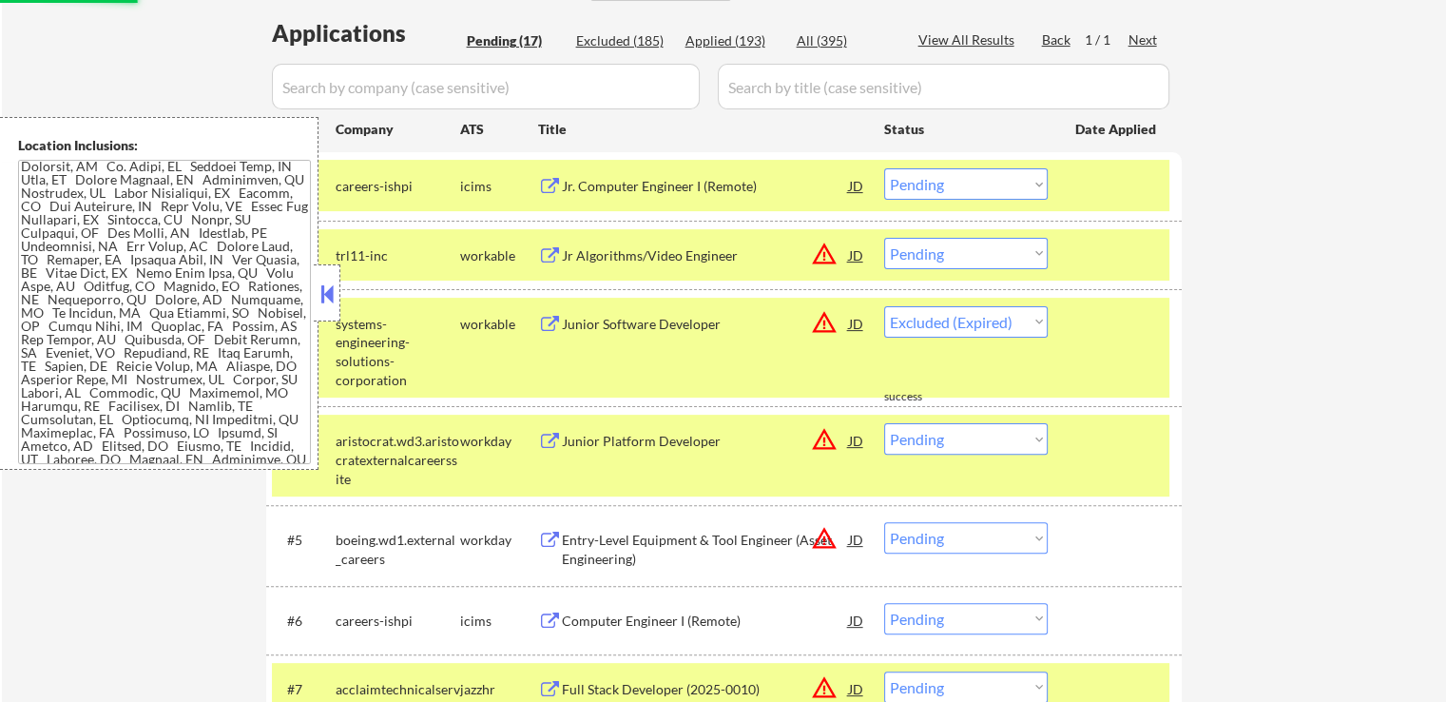
select select ""pending""
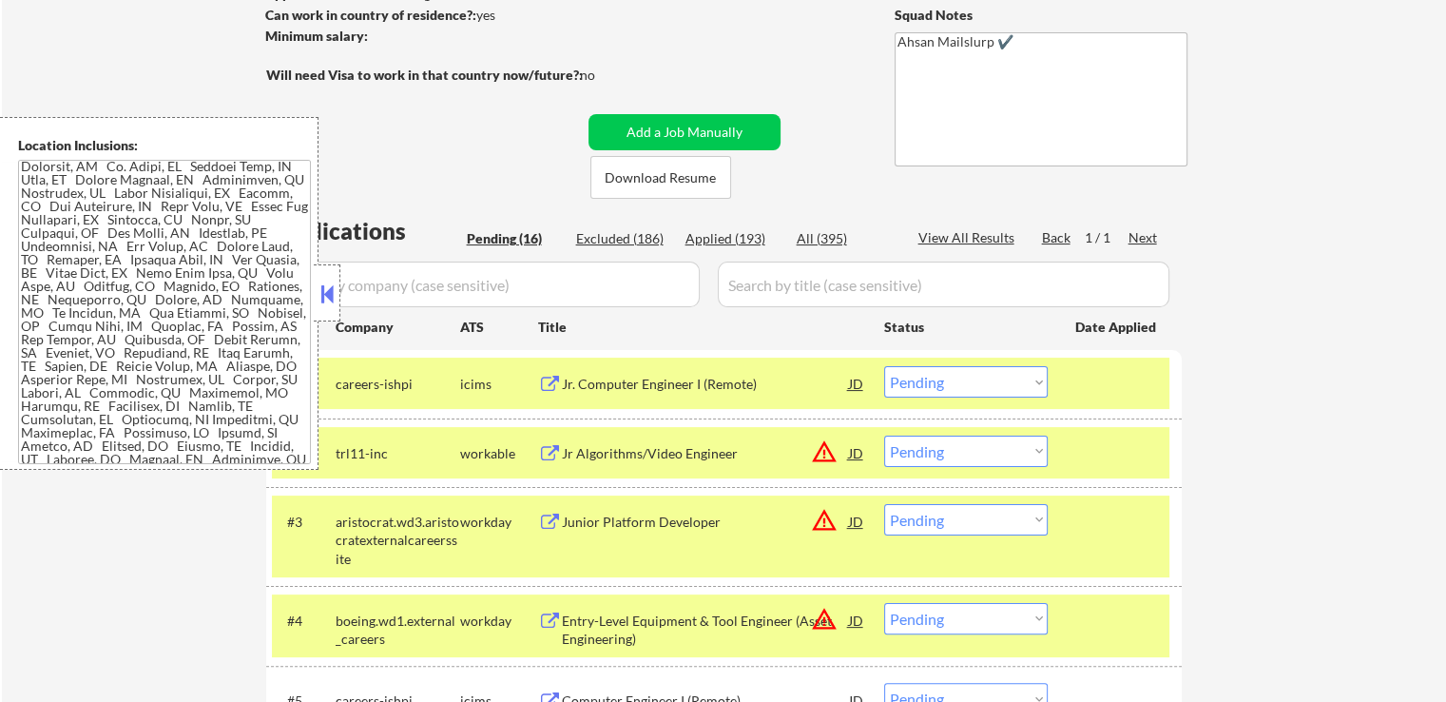
scroll to position [285, 0]
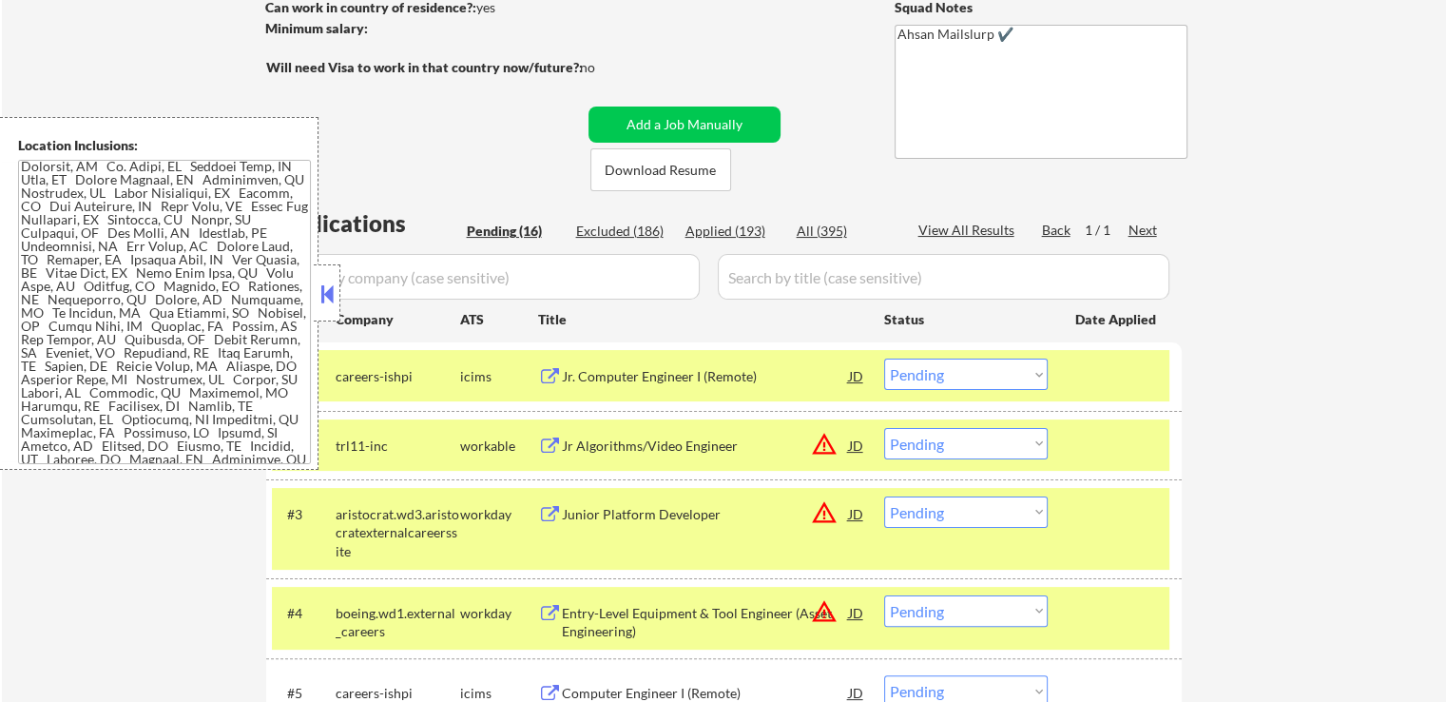
click at [327, 294] on button at bounding box center [327, 294] width 21 height 29
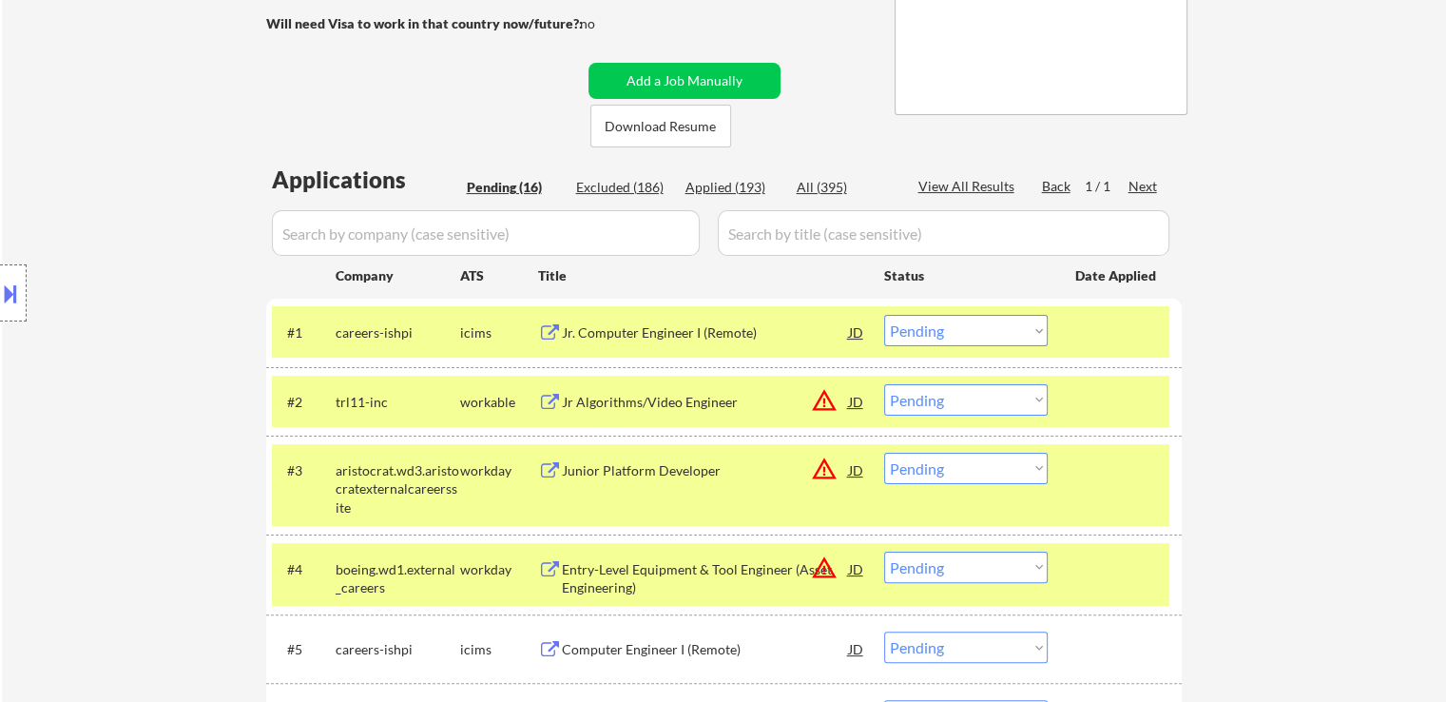
scroll to position [475, 0]
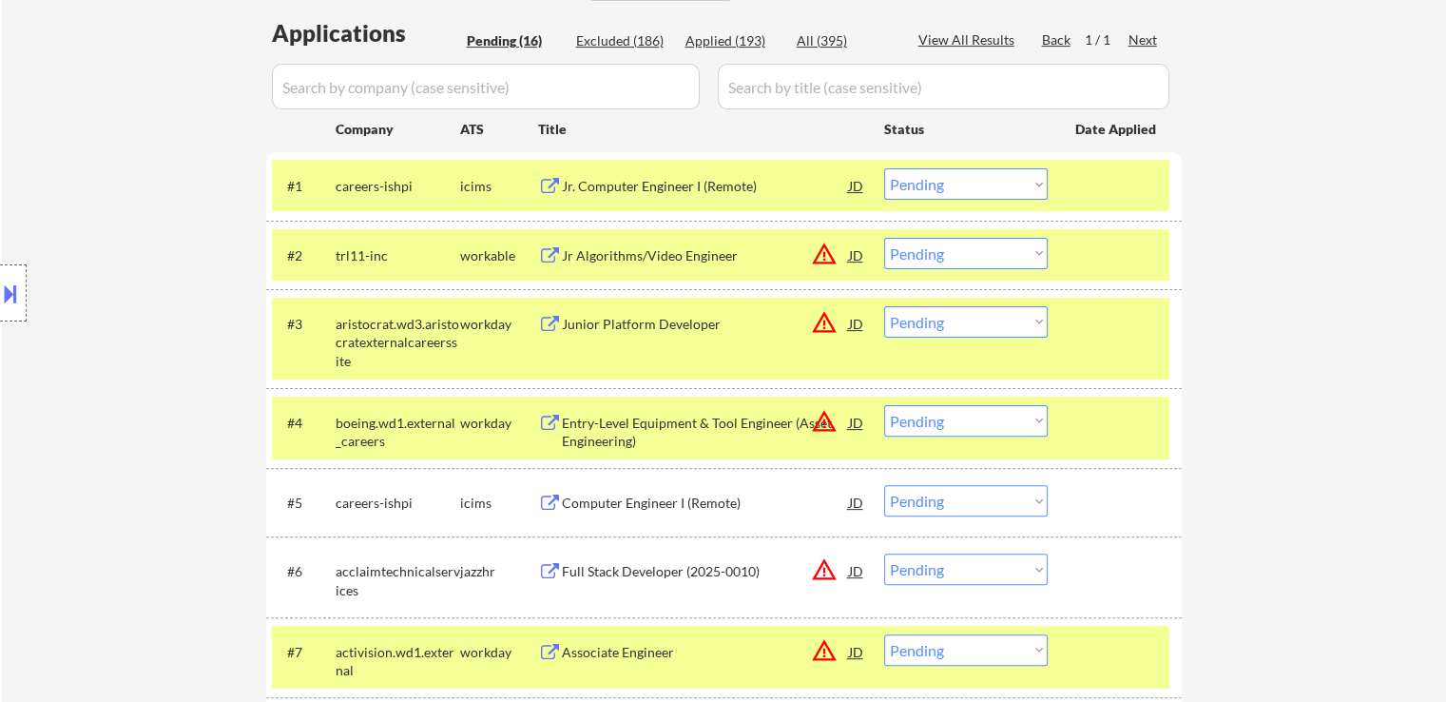
click at [918, 252] on select "Choose an option... Pending Applied Excluded (Questions) Excluded (Expired) Exc…" at bounding box center [966, 253] width 164 height 31
click at [884, 238] on select "Choose an option... Pending Applied Excluded (Questions) Excluded (Expired) Exc…" at bounding box center [966, 253] width 164 height 31
select select ""pending""
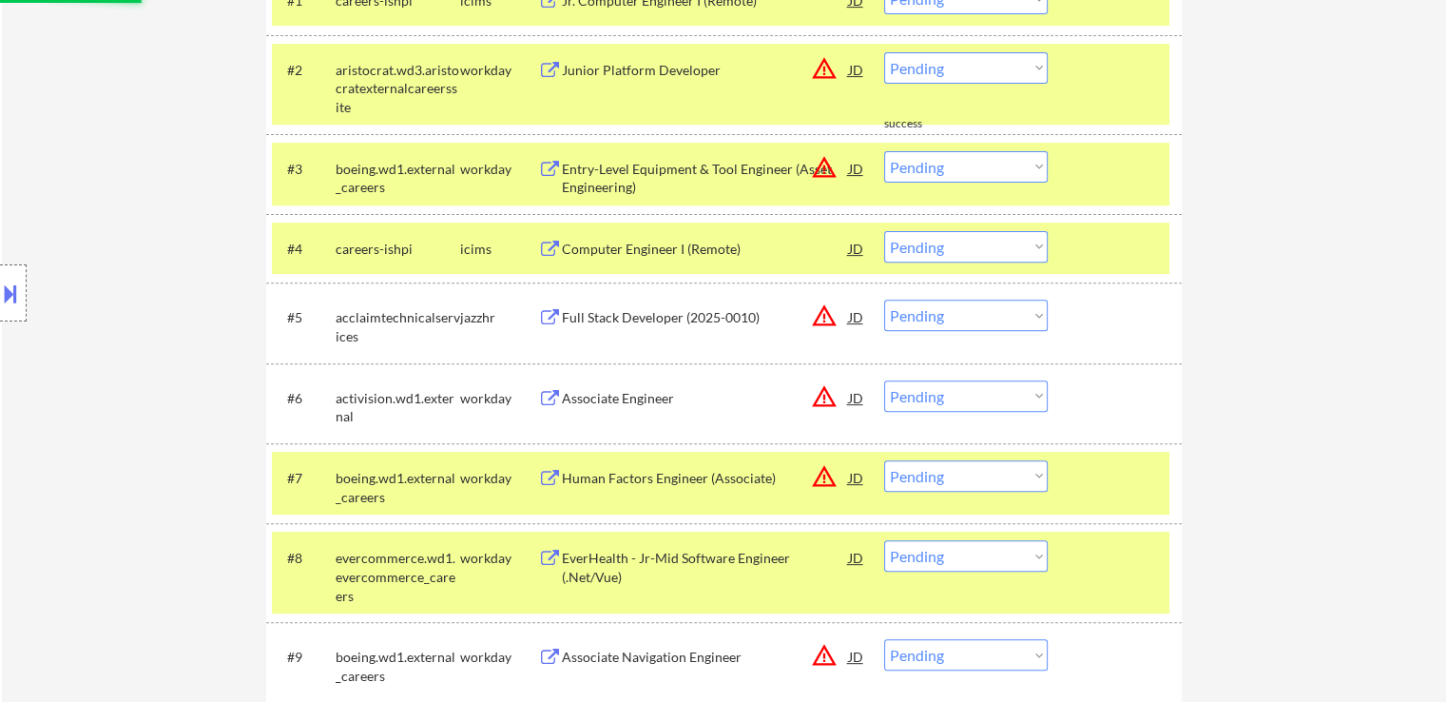
scroll to position [665, 0]
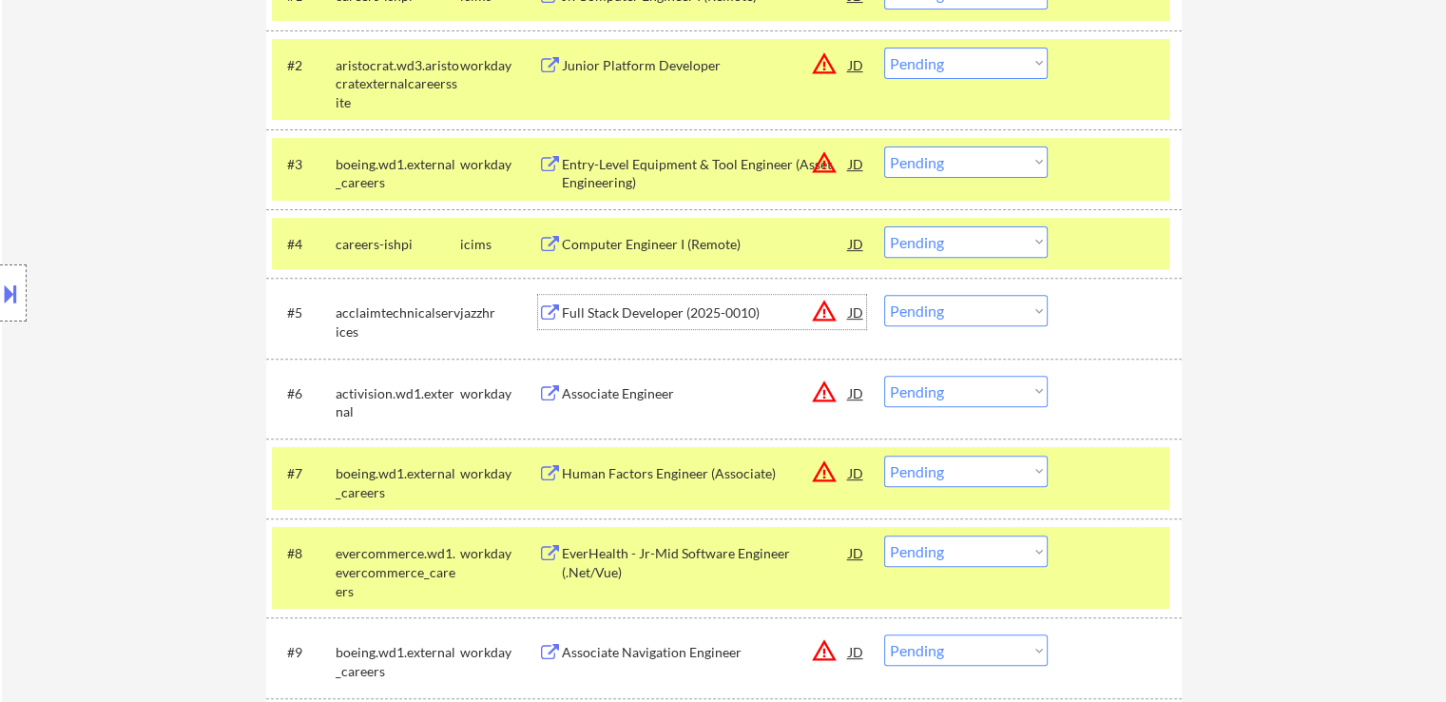
click at [616, 320] on div "Full Stack Developer (2025-0010)" at bounding box center [705, 312] width 287 height 19
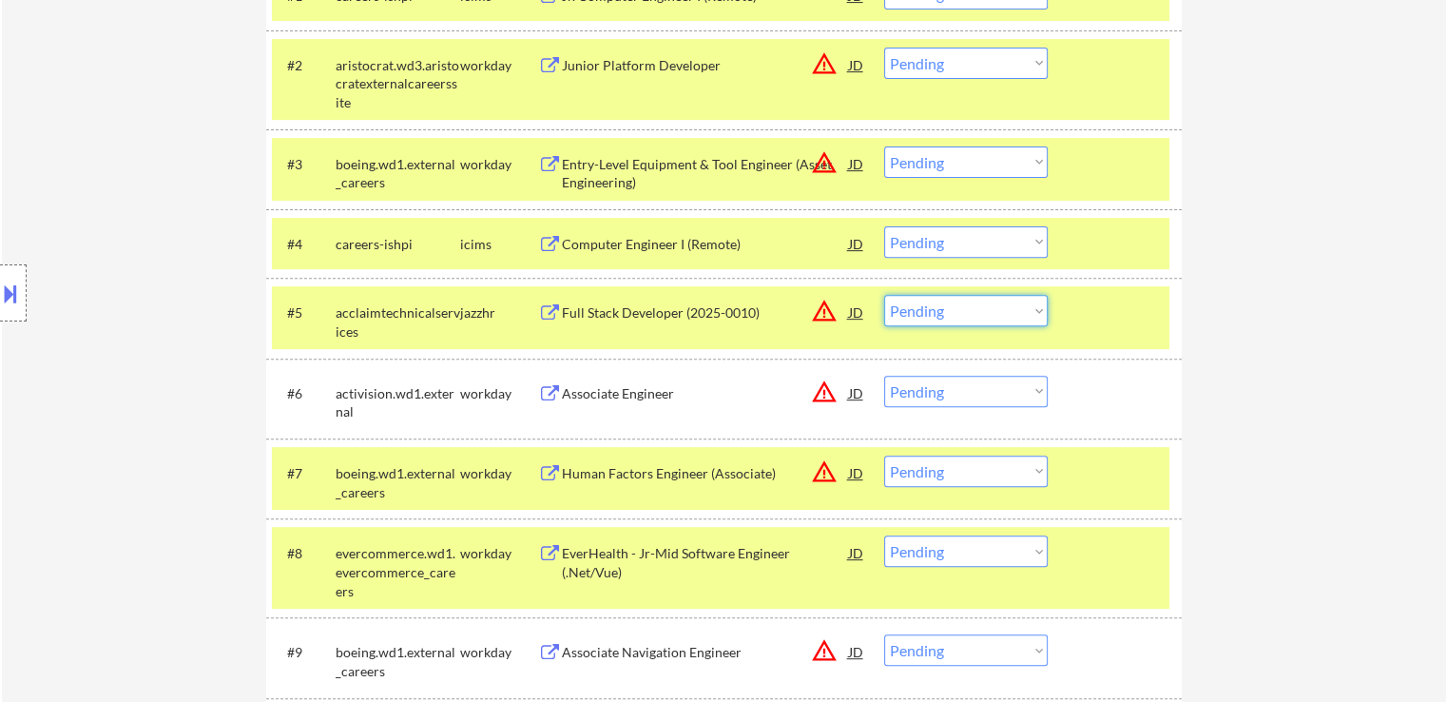
click at [931, 297] on select "Choose an option... Pending Applied Excluded (Questions) Excluded (Expired) Exc…" at bounding box center [966, 310] width 164 height 31
click at [884, 295] on select "Choose an option... Pending Applied Excluded (Questions) Excluded (Expired) Exc…" at bounding box center [966, 310] width 164 height 31
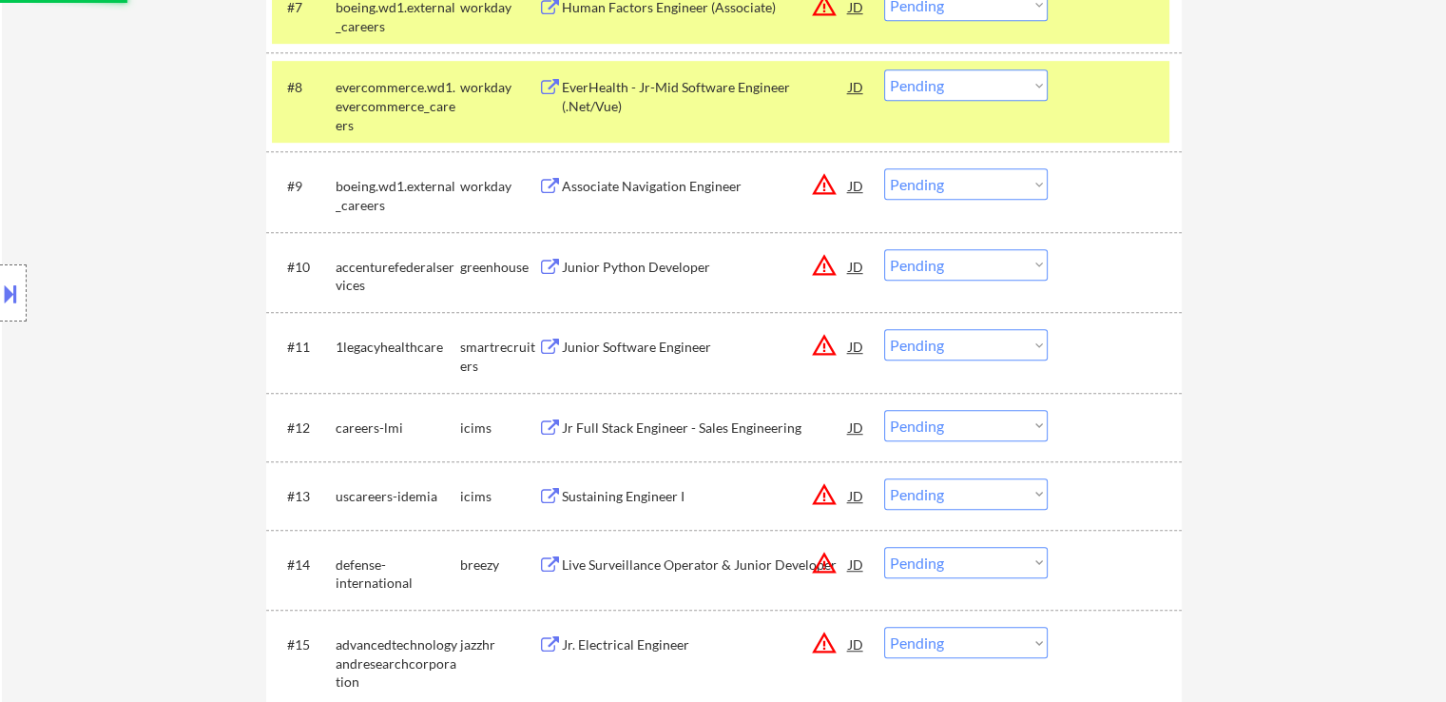
scroll to position [1141, 0]
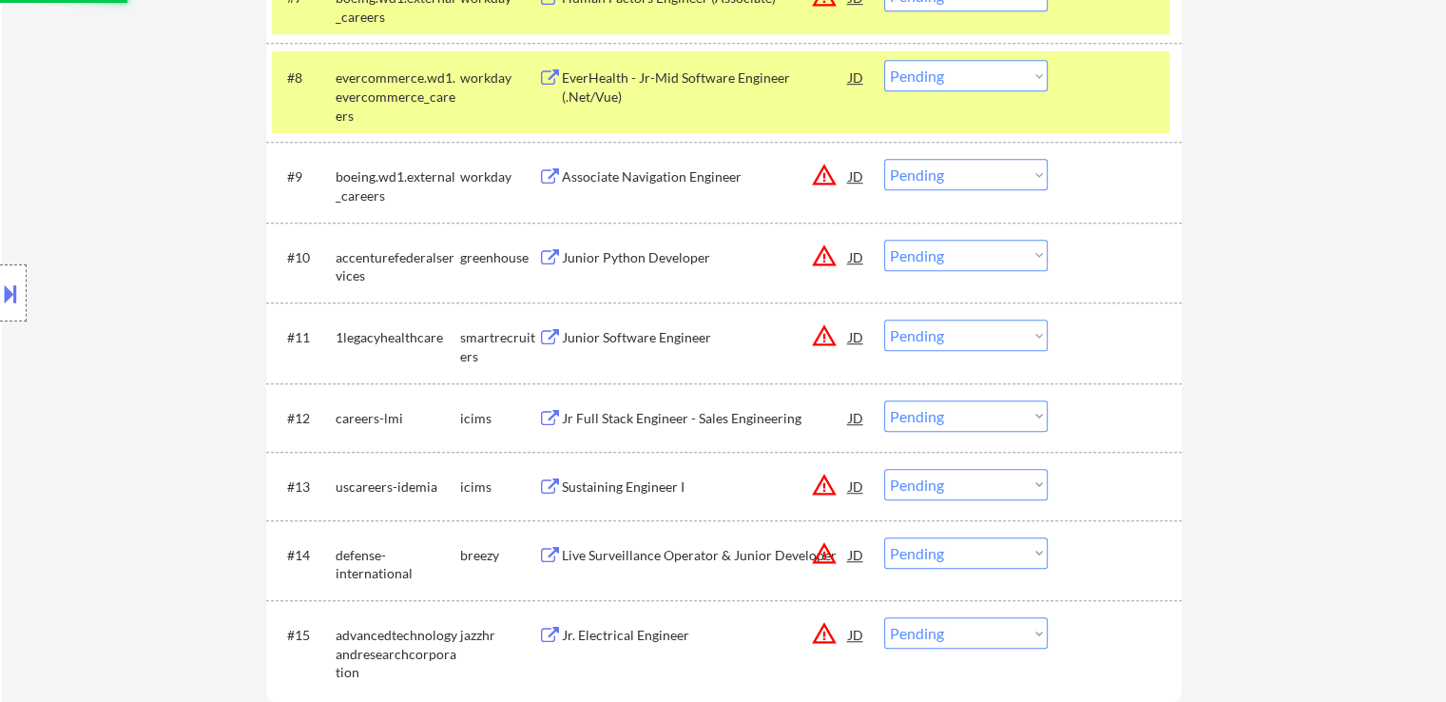
select select ""pending""
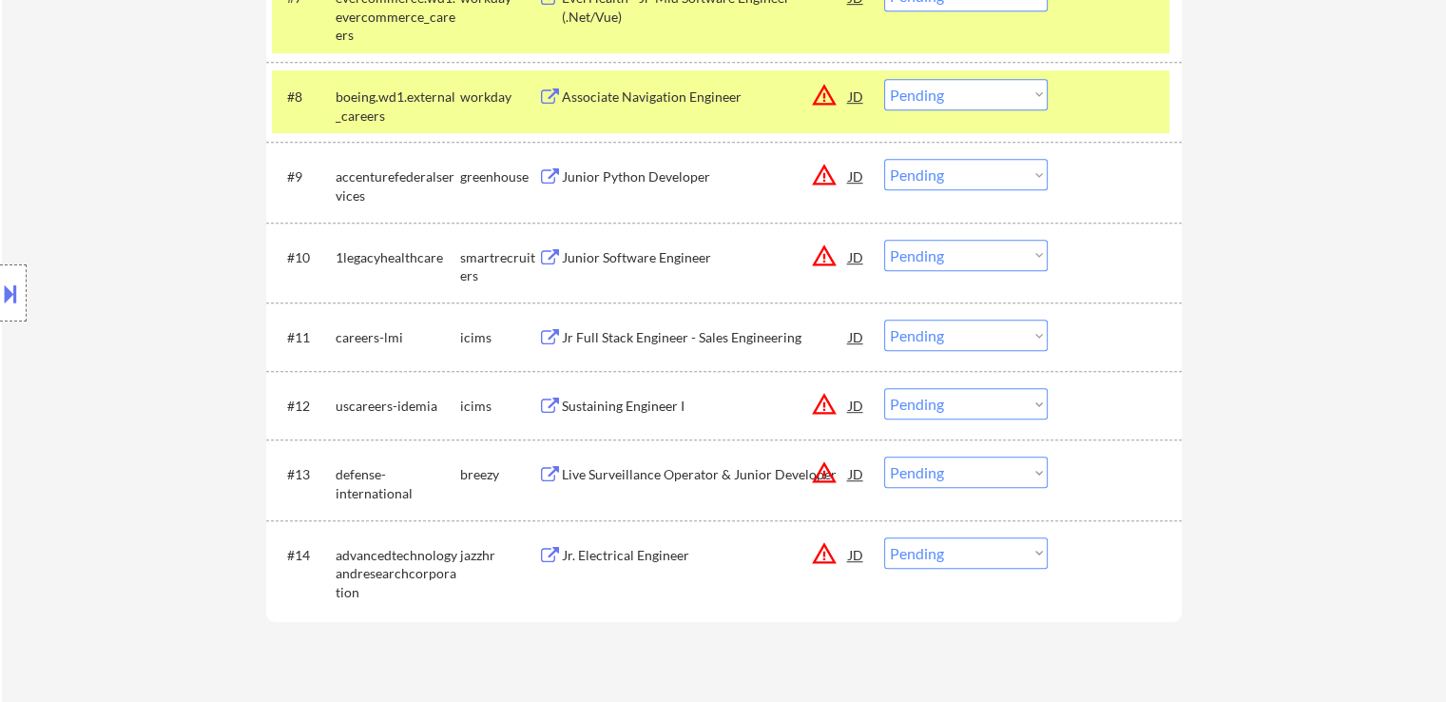
click at [586, 252] on div "Junior Software Engineer" at bounding box center [705, 257] width 287 height 19
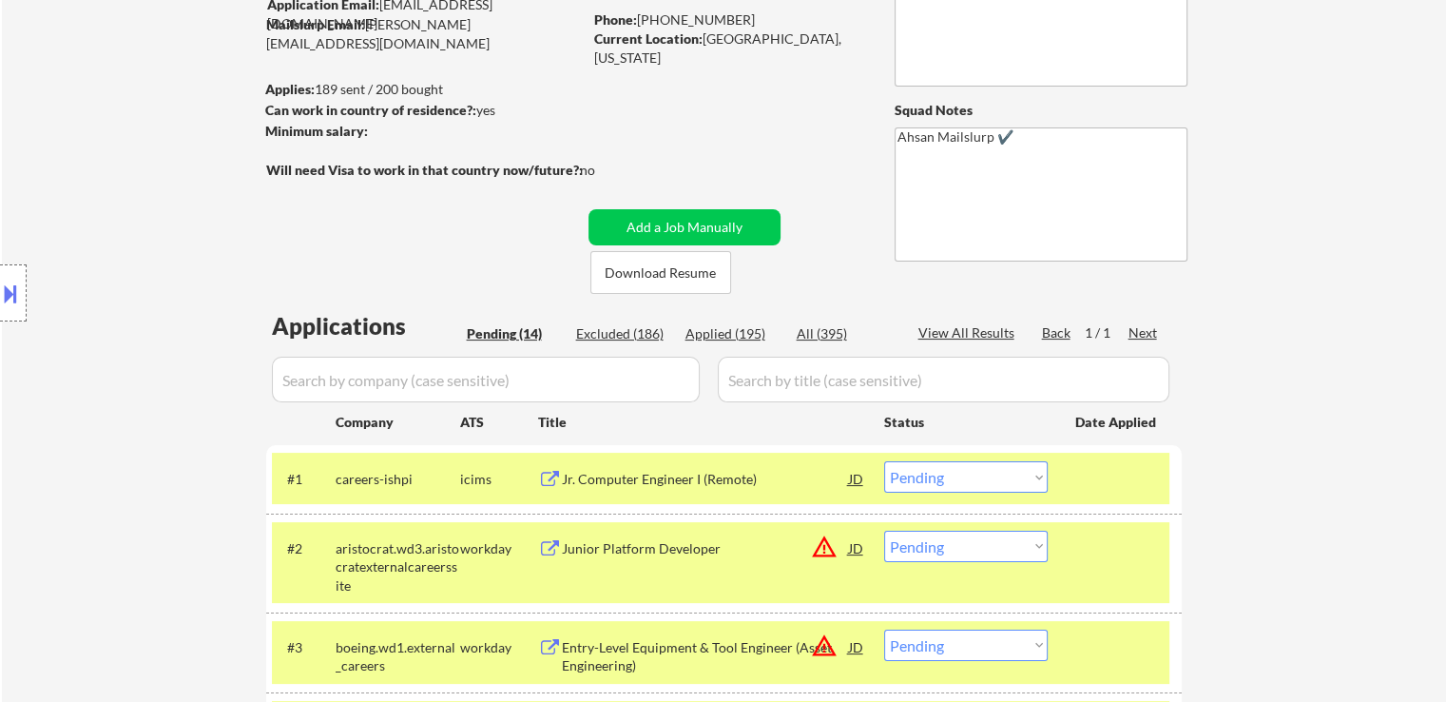
scroll to position [475, 0]
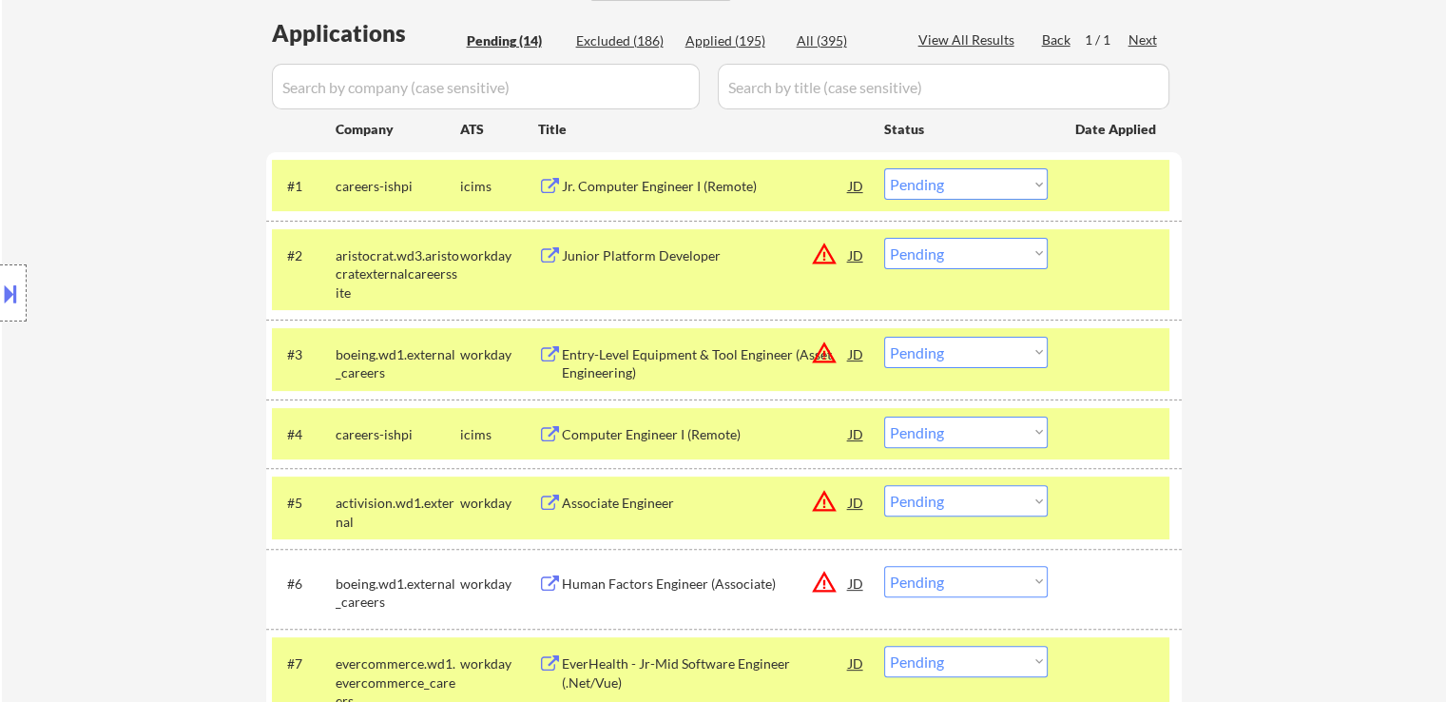
click at [1107, 199] on div at bounding box center [1117, 185] width 84 height 34
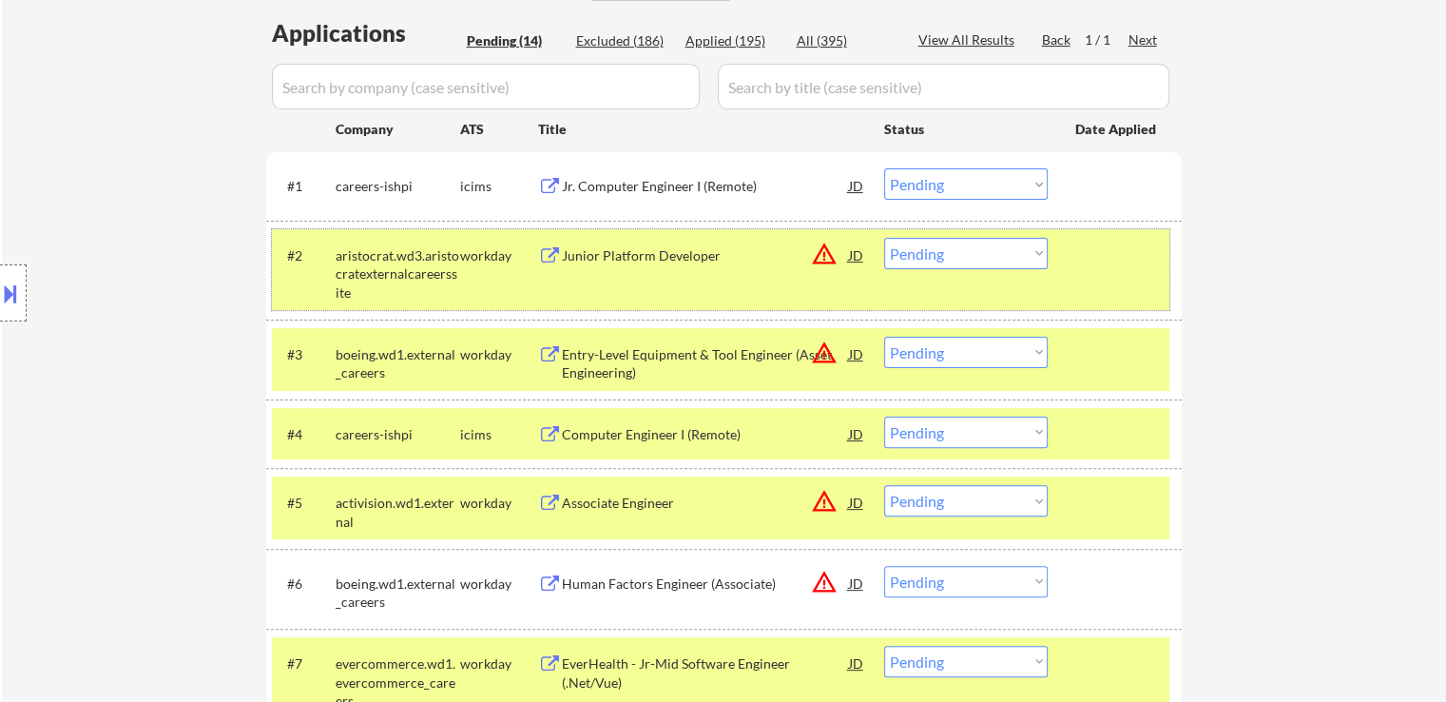
click at [1113, 271] on div "#2 aristocrat.wd3.aristocratexternalcareerssite workday Junior Platform Develop…" at bounding box center [720, 270] width 897 height 82
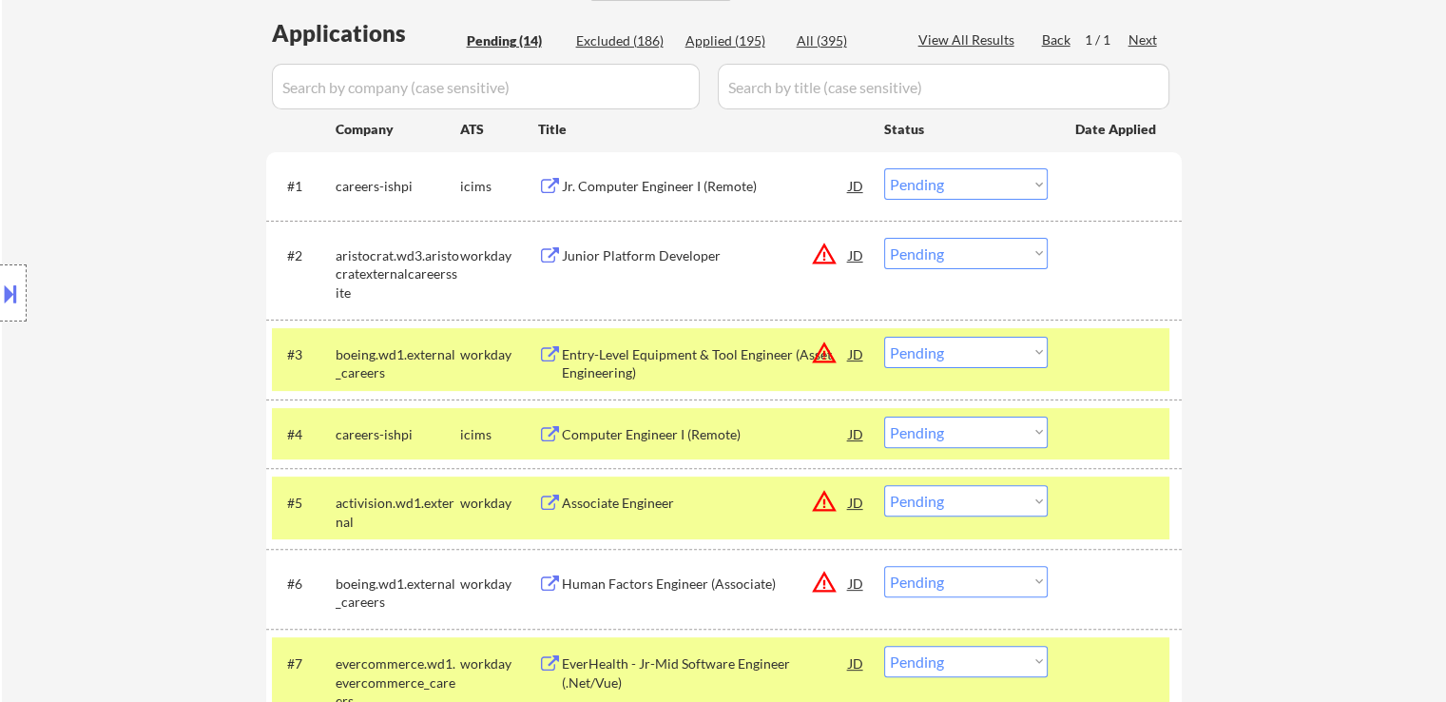
click at [1130, 351] on div at bounding box center [1117, 354] width 84 height 34
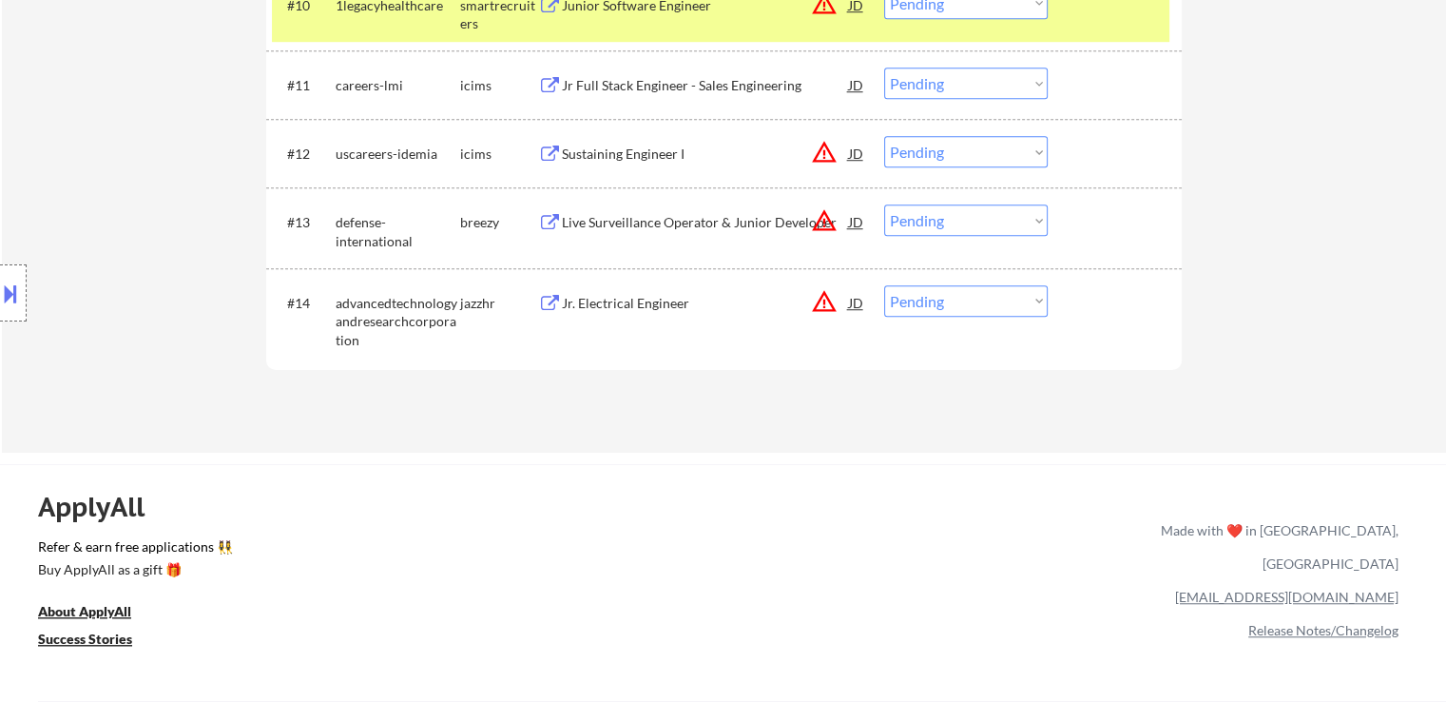
scroll to position [1426, 0]
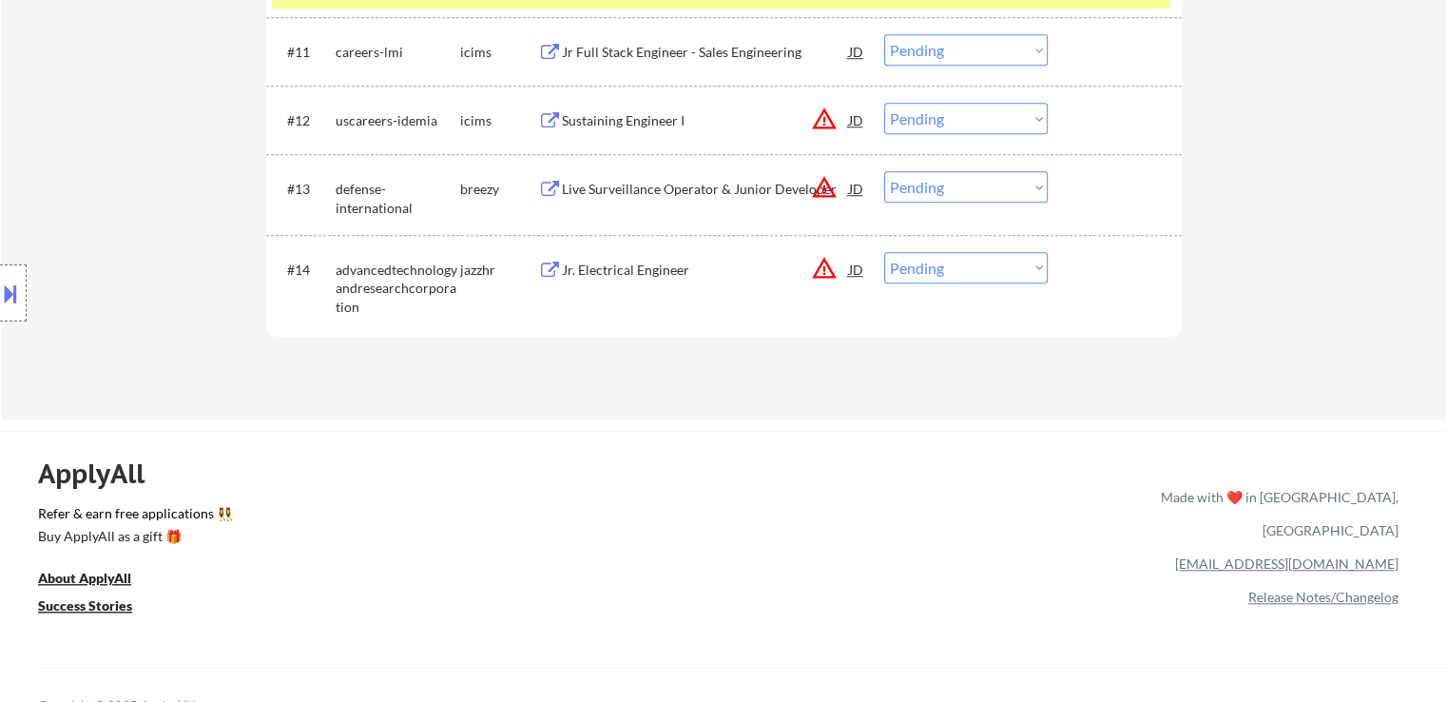
click at [591, 189] on div "Live Surveillance Operator & Junior Developer" at bounding box center [705, 189] width 287 height 19
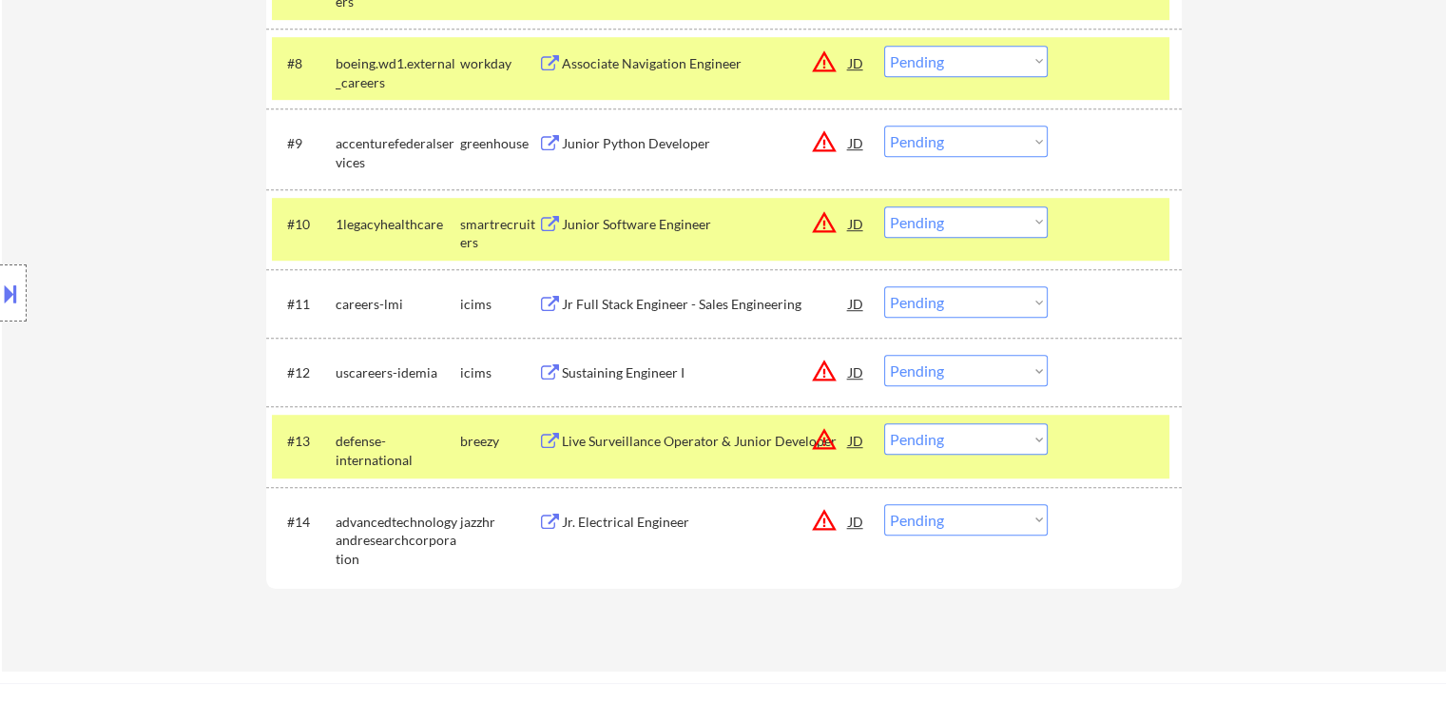
scroll to position [1141, 0]
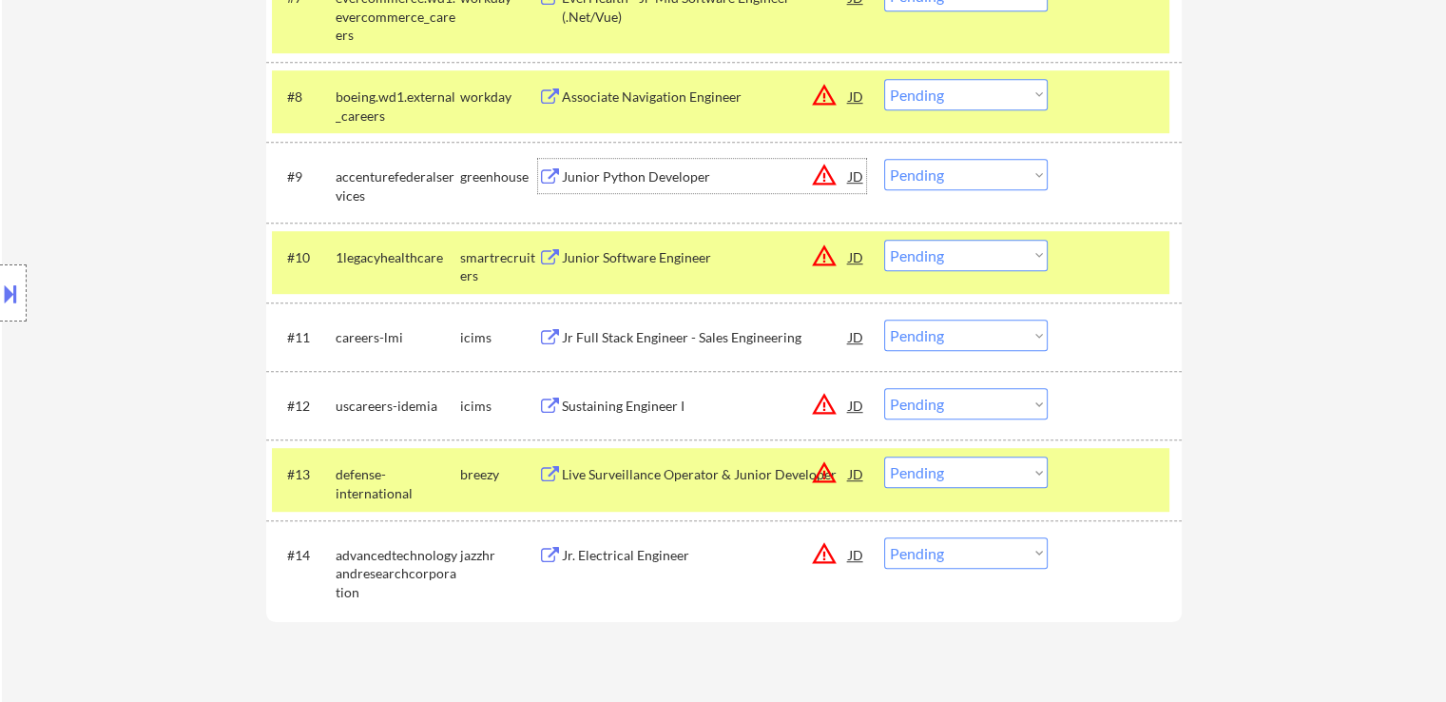
click at [585, 180] on div "Junior Python Developer" at bounding box center [705, 176] width 287 height 19
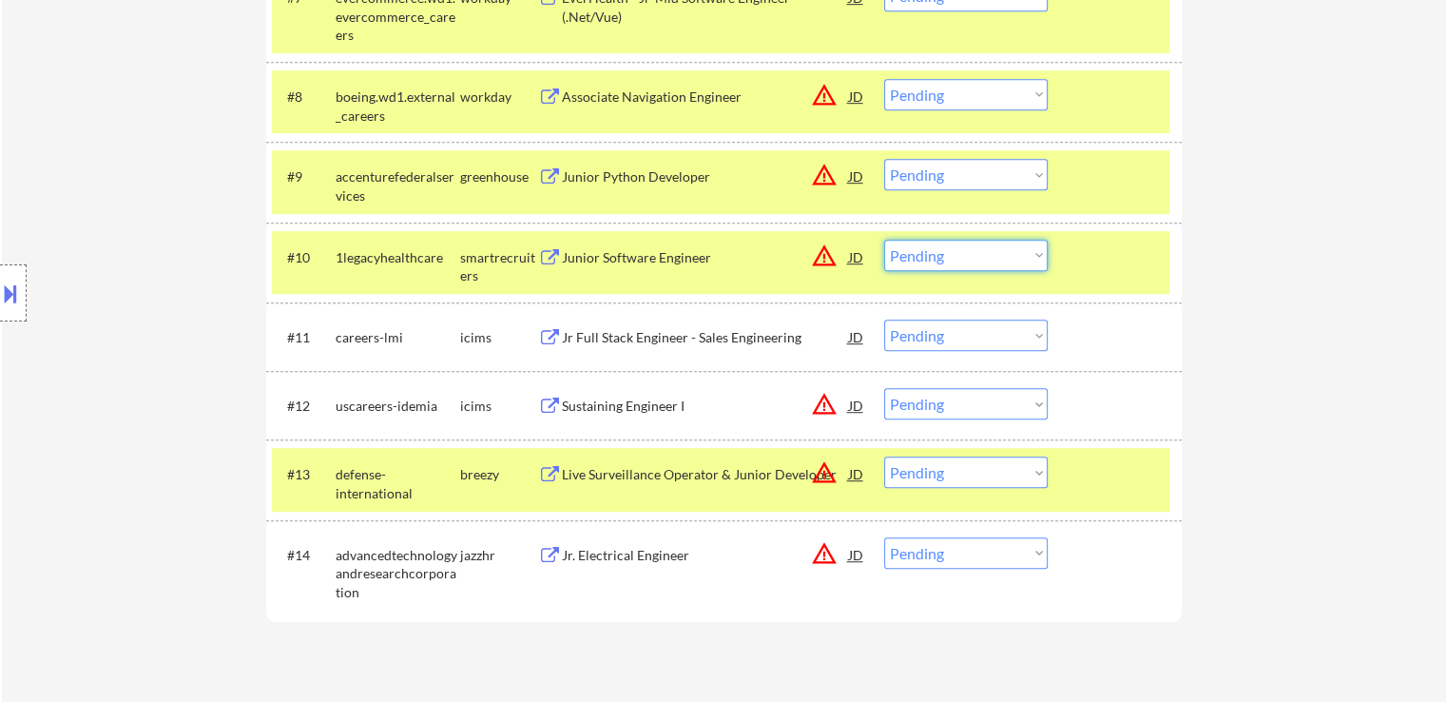
drag, startPoint x: 935, startPoint y: 254, endPoint x: 943, endPoint y: 268, distance: 16.2
click at [935, 254] on select "Choose an option... Pending Applied Excluded (Questions) Excluded (Expired) Exc…" at bounding box center [966, 255] width 164 height 31
click at [884, 240] on select "Choose an option... Pending Applied Excluded (Questions) Excluded (Expired) Exc…" at bounding box center [966, 255] width 164 height 31
select select ""pending""
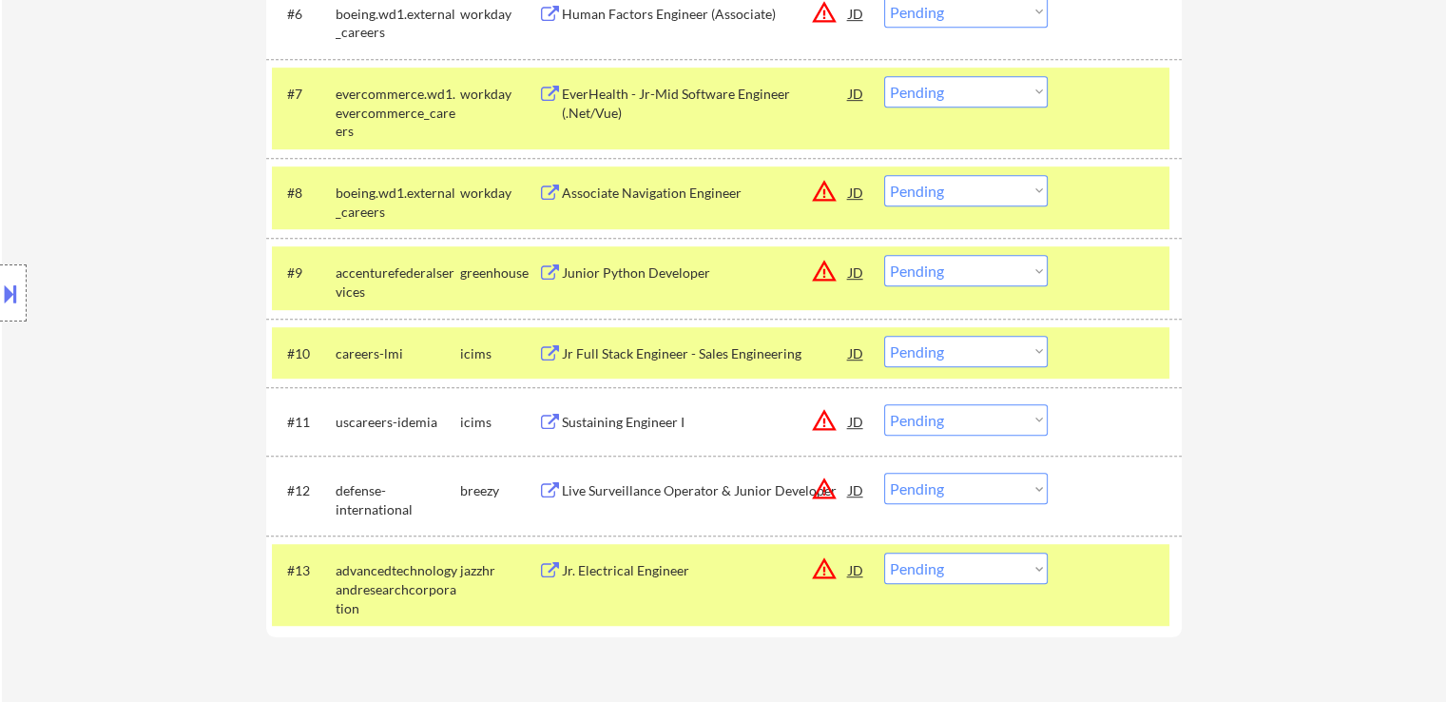
scroll to position [1046, 0]
drag, startPoint x: 961, startPoint y: 273, endPoint x: 966, endPoint y: 282, distance: 10.6
click at [961, 273] on select "Choose an option... Pending Applied Excluded (Questions) Excluded (Expired) Exc…" at bounding box center [966, 269] width 164 height 31
click at [884, 254] on select "Choose an option... Pending Applied Excluded (Questions) Excluded (Expired) Exc…" at bounding box center [966, 269] width 164 height 31
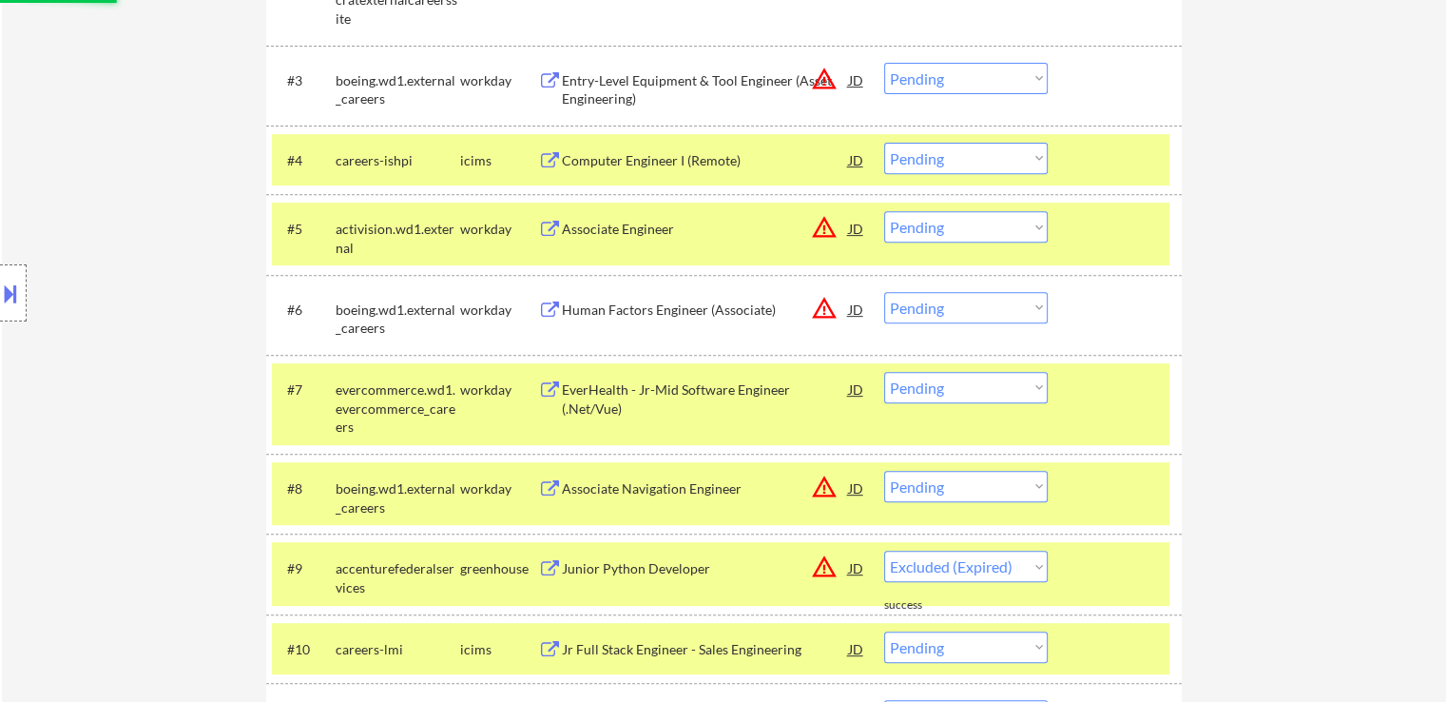
select select ""pending""
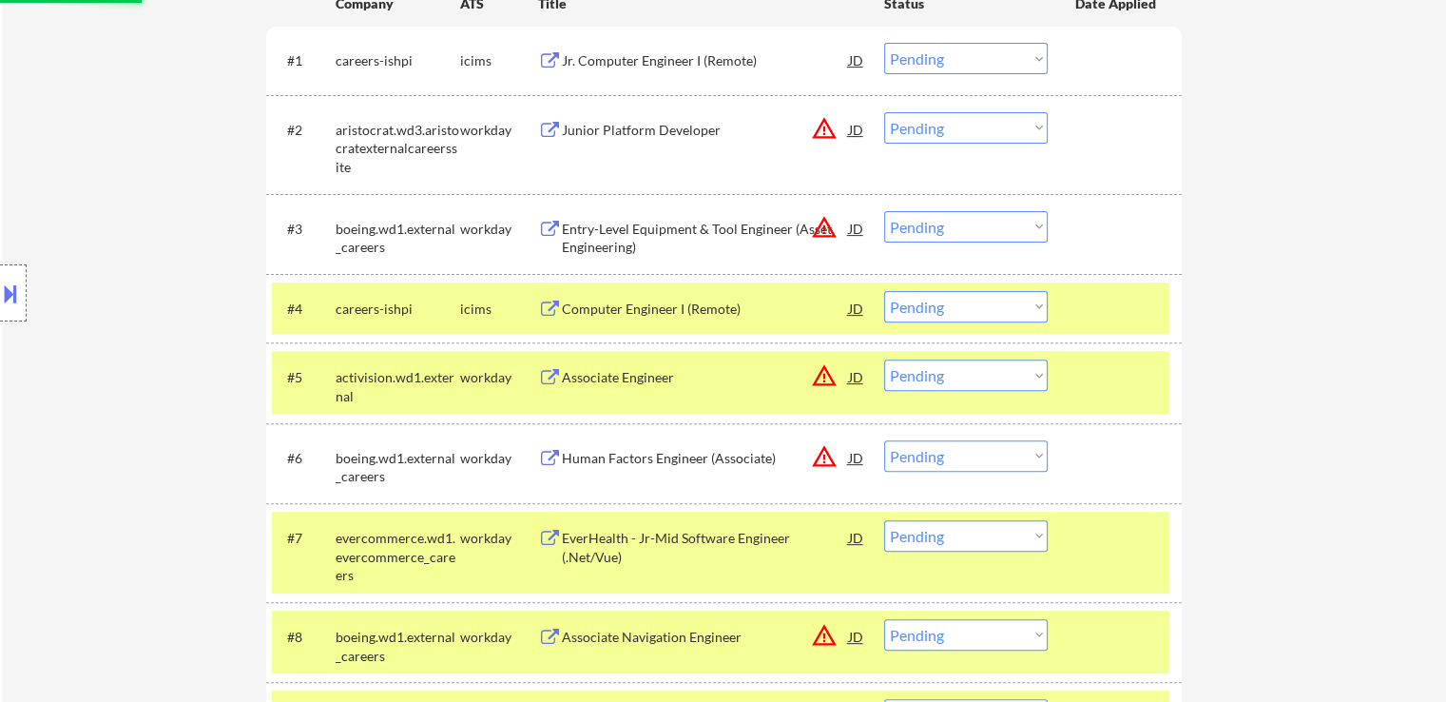
scroll to position [475, 0]
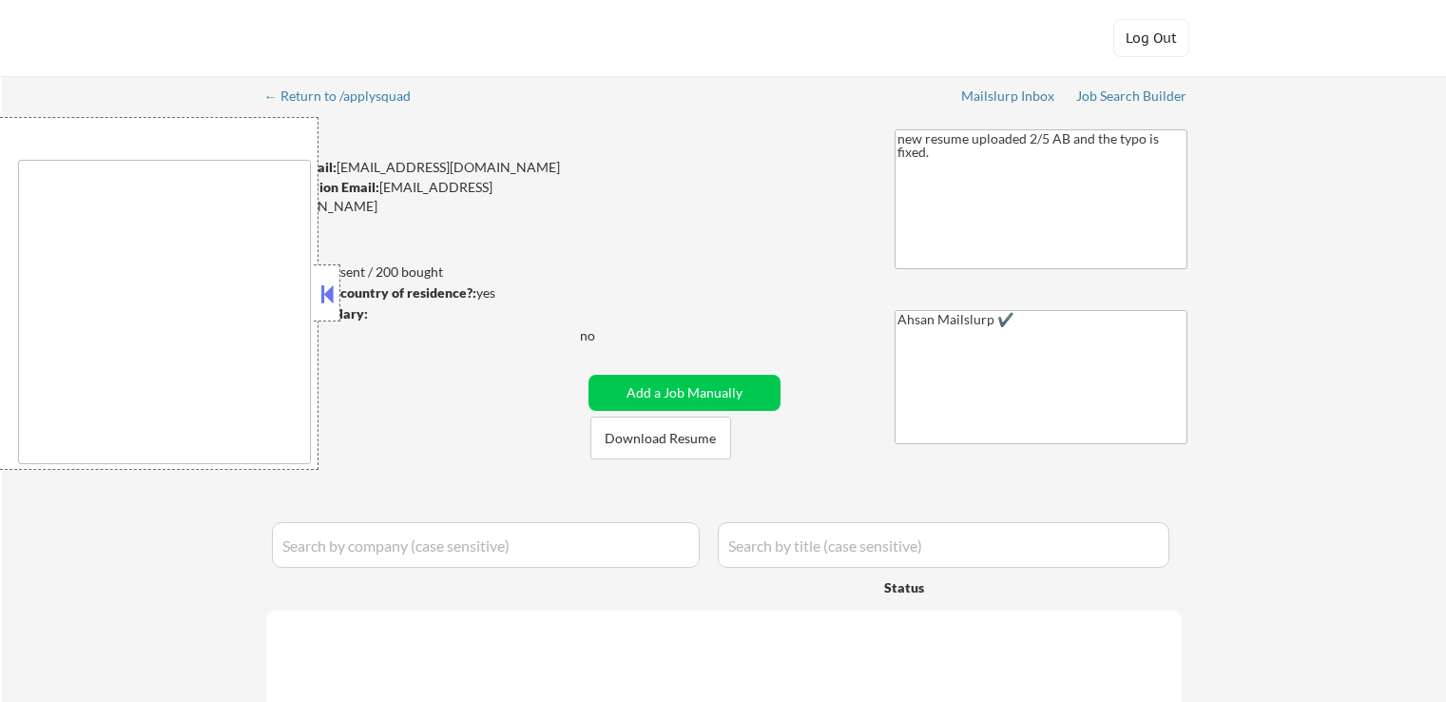
type textarea "[GEOGRAPHIC_DATA], [GEOGRAPHIC_DATA] [GEOGRAPHIC_DATA], [GEOGRAPHIC_DATA] [GEOG…"
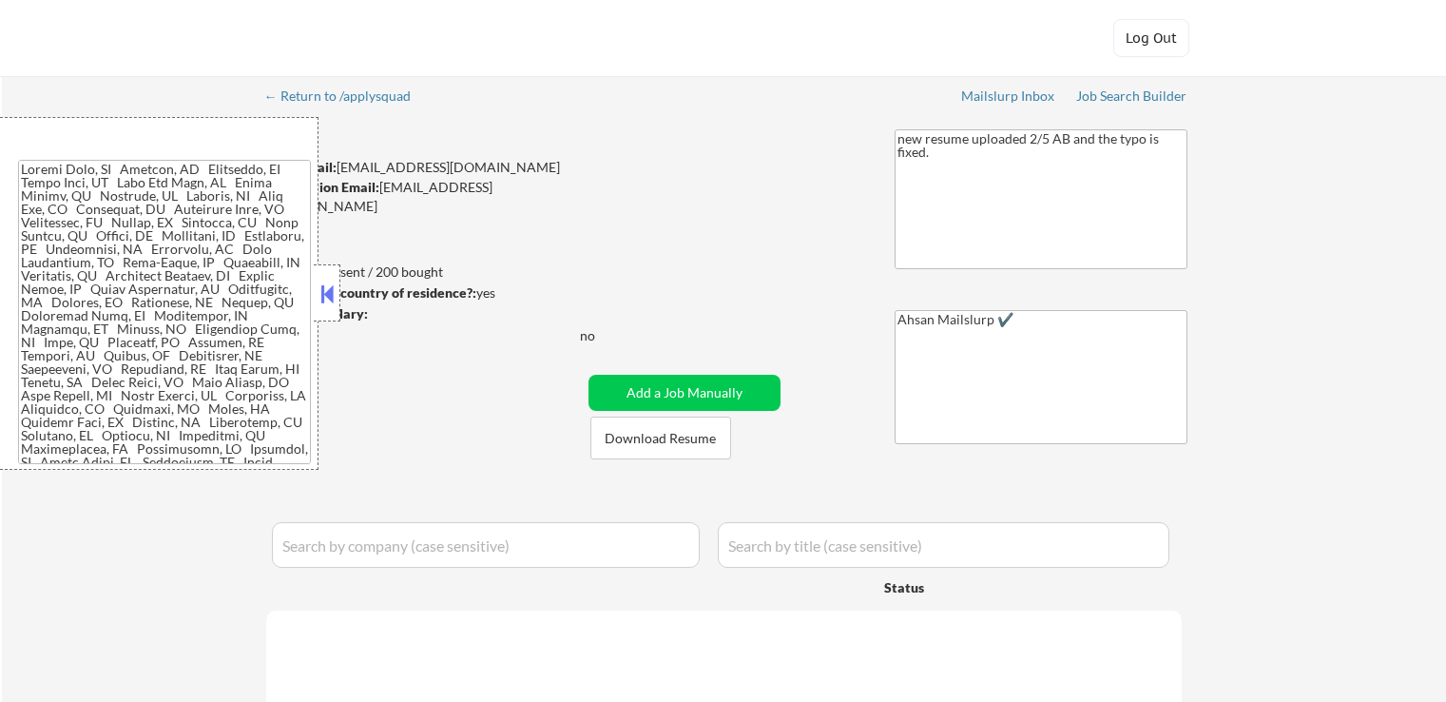
select select ""applied""
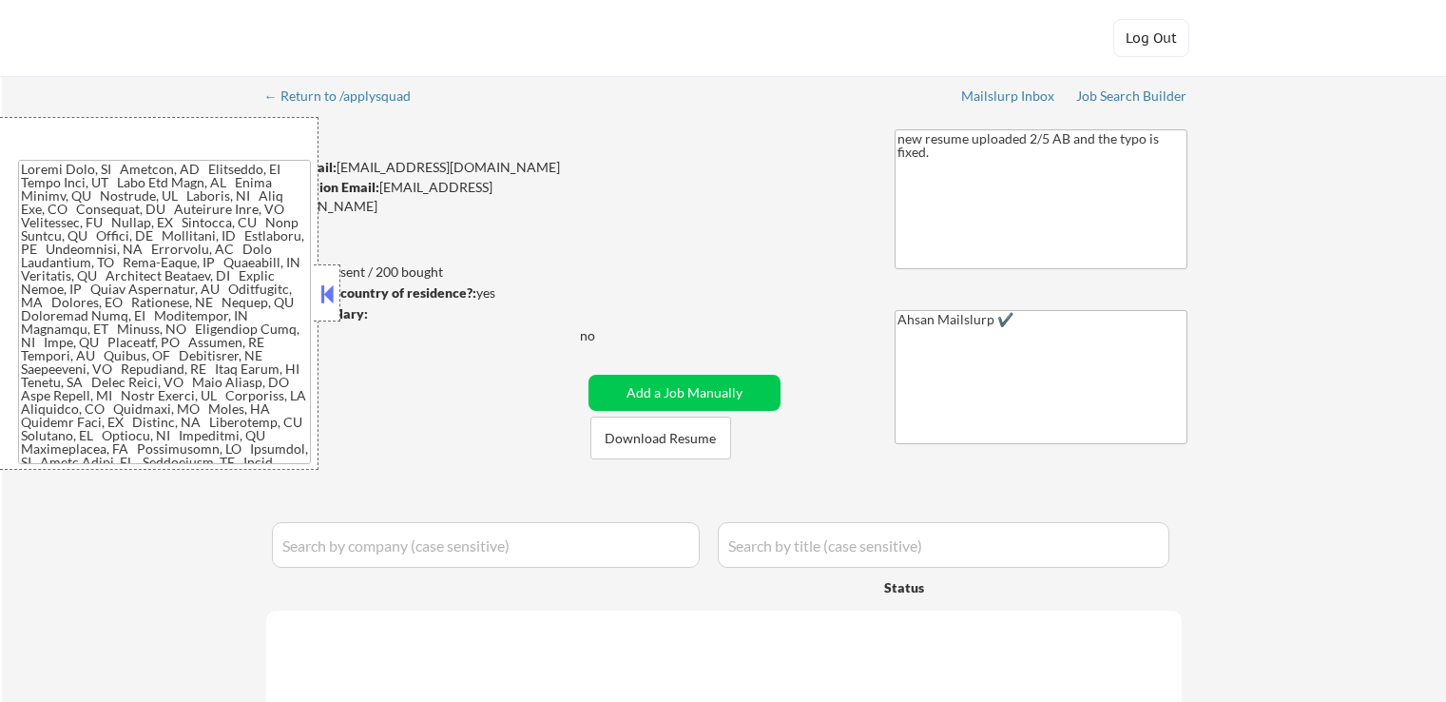
select select ""applied""
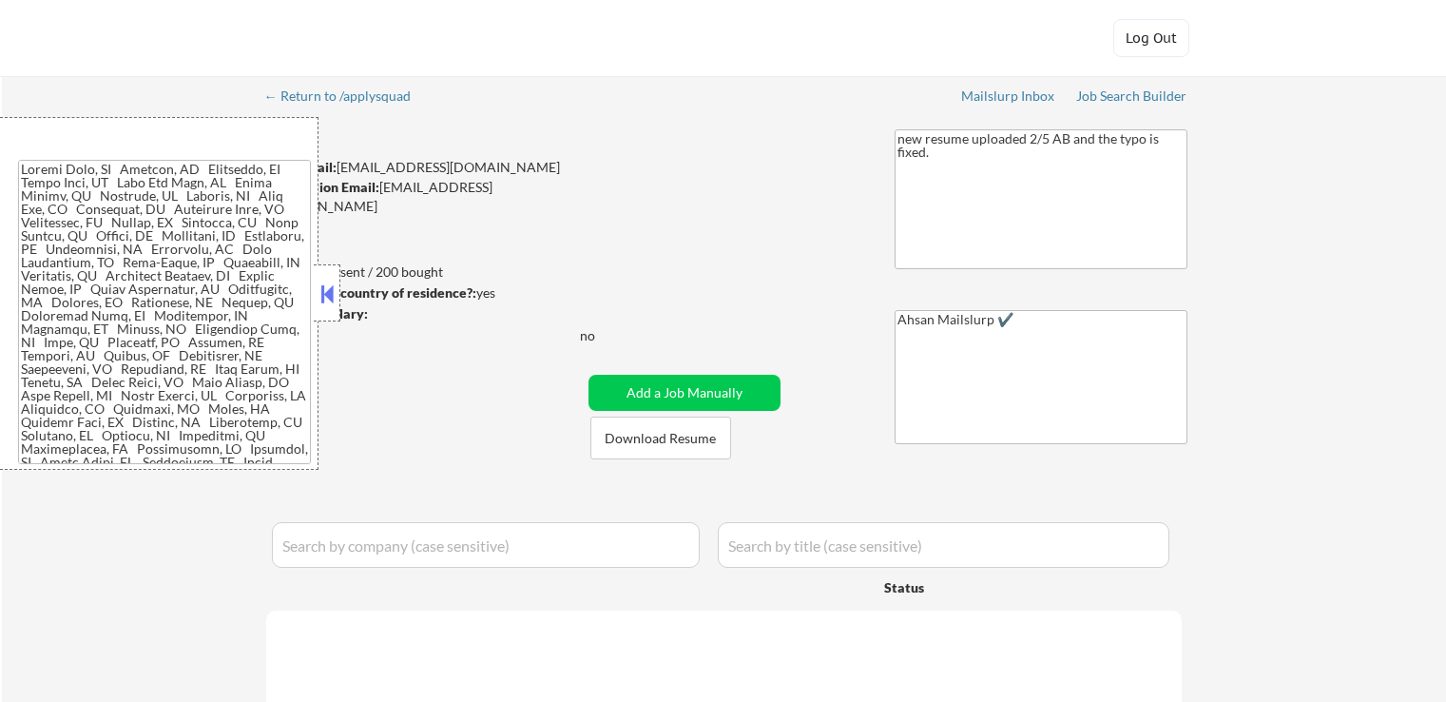
select select ""applied""
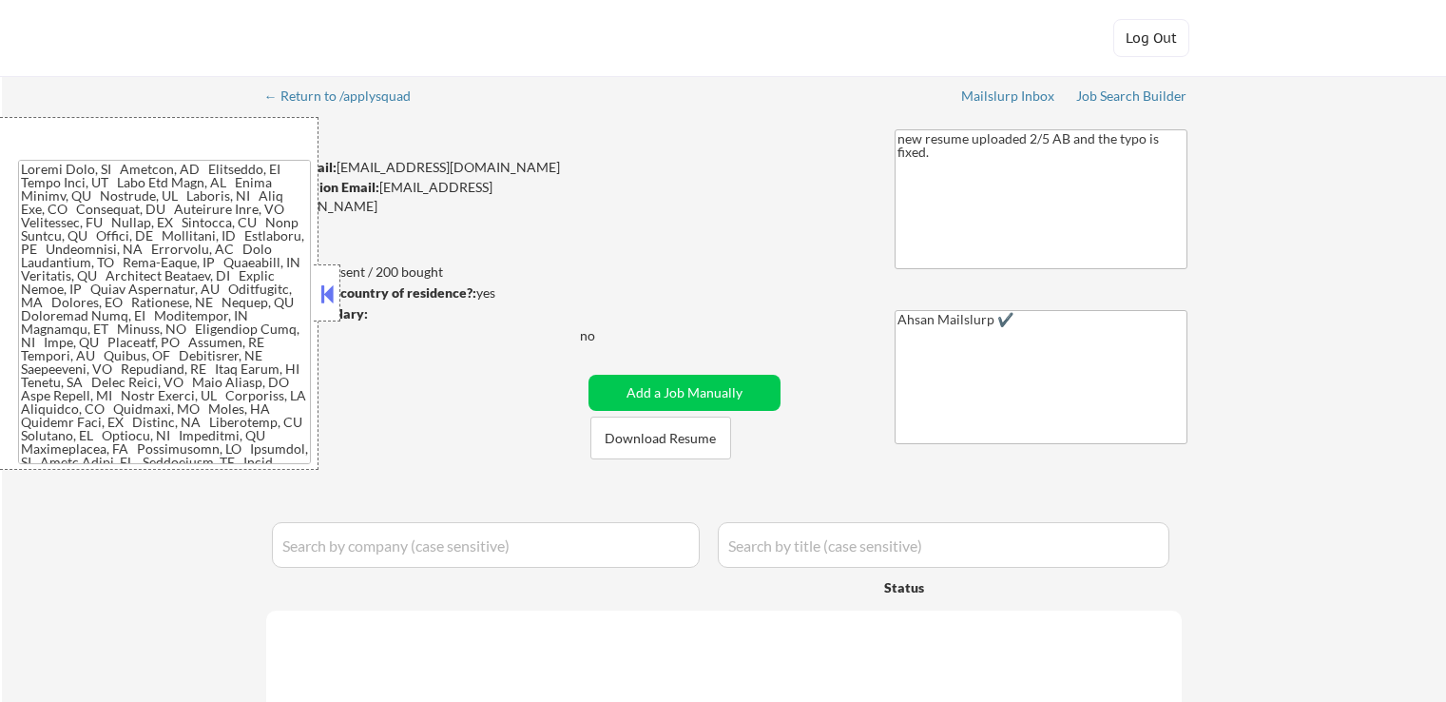
select select ""applied""
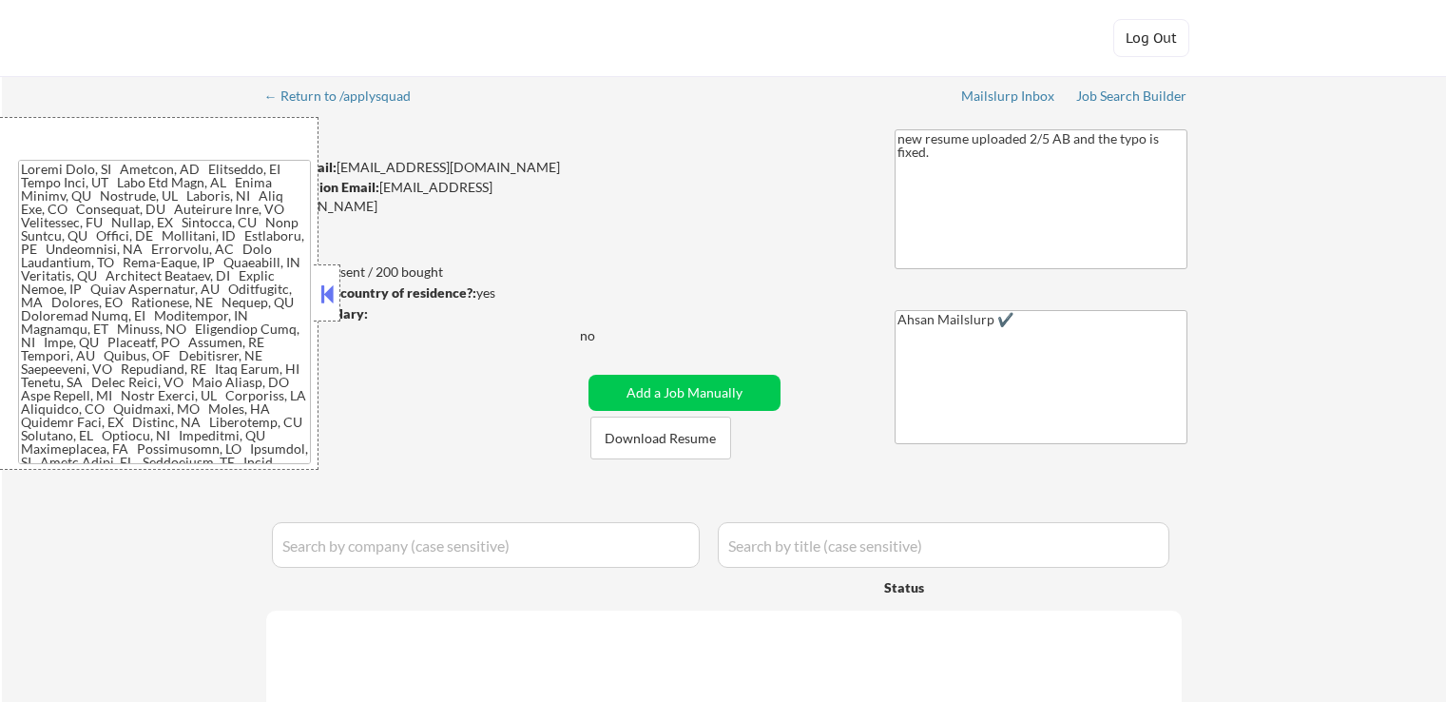
select select ""applied""
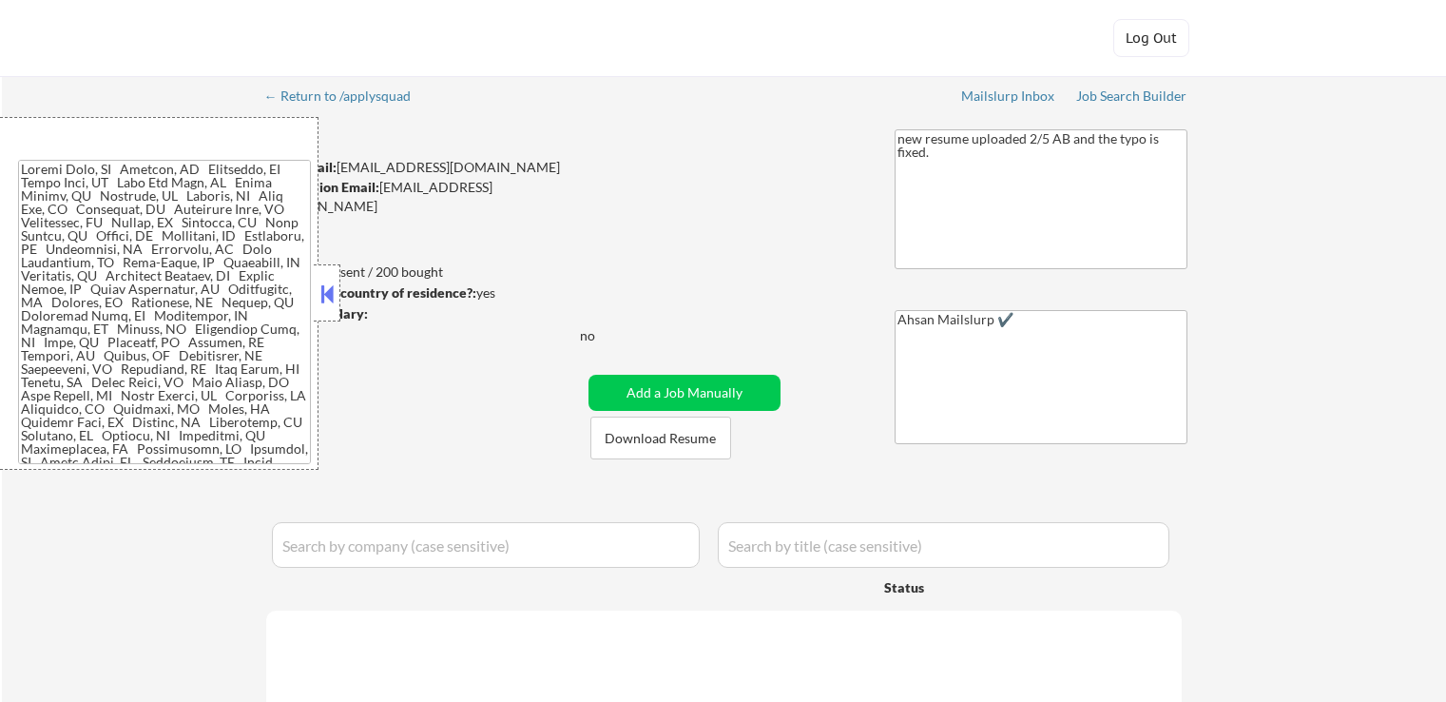
select select ""applied""
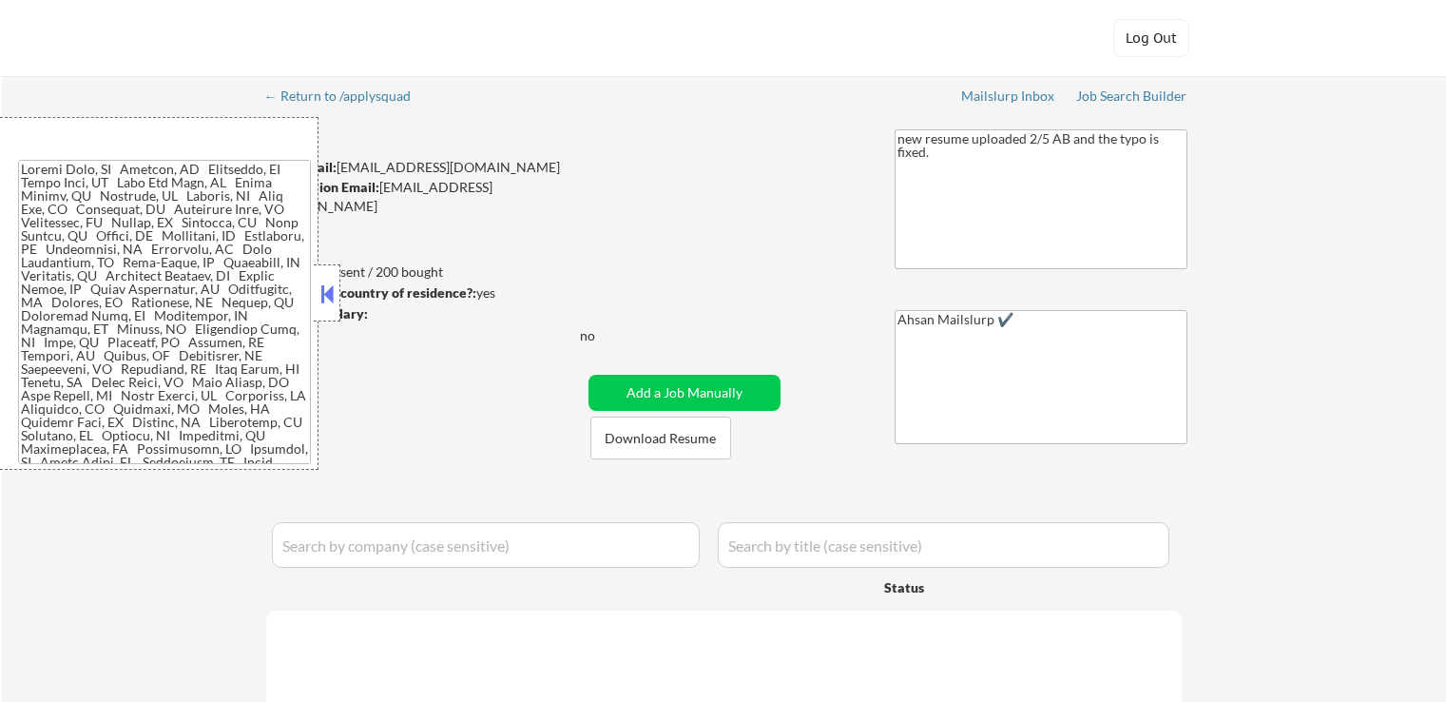
select select ""applied""
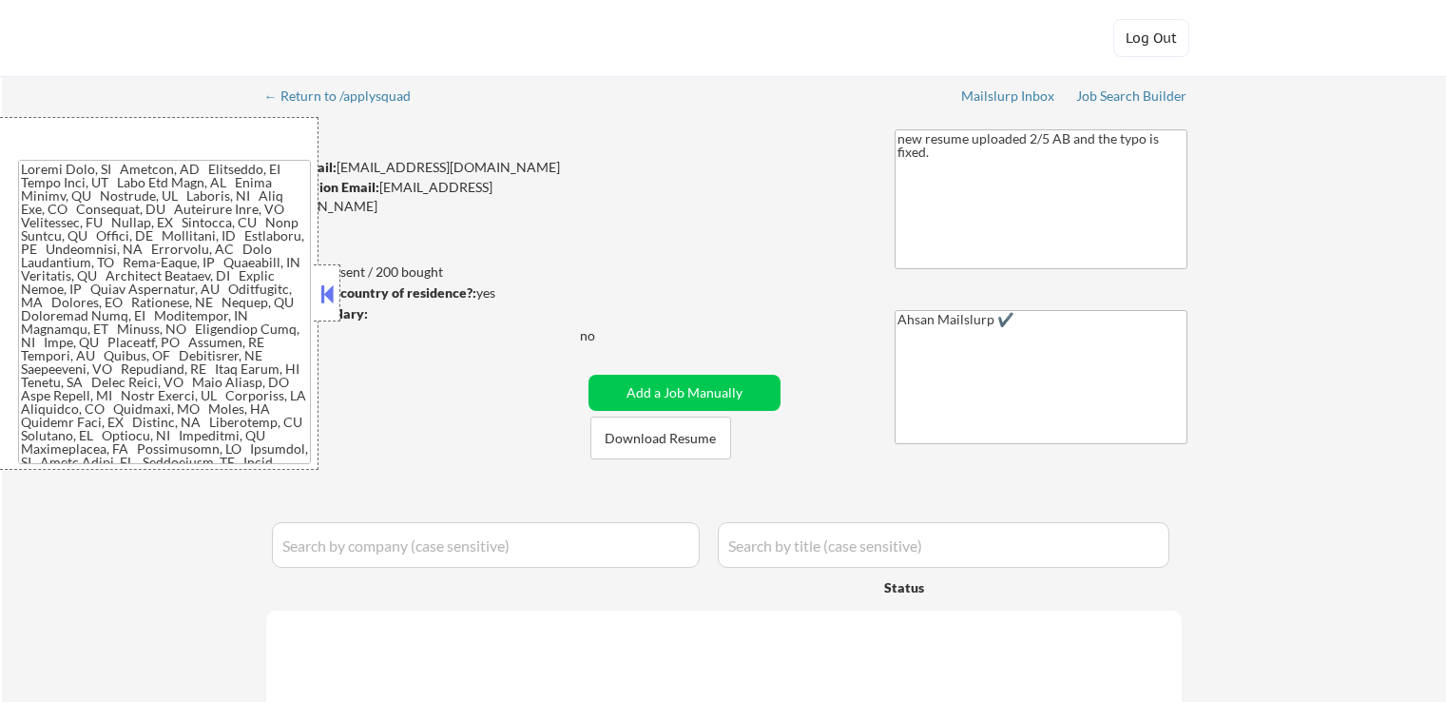
select select ""applied""
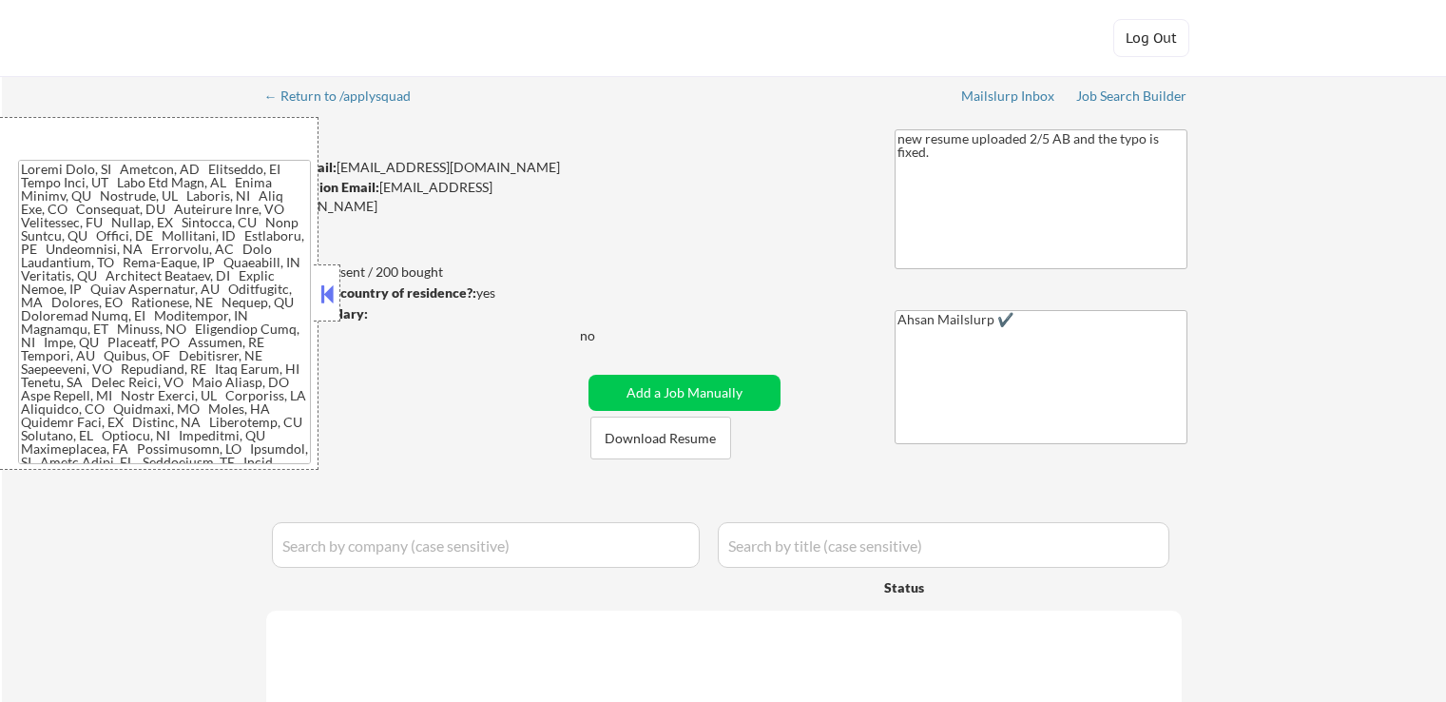
select select ""applied""
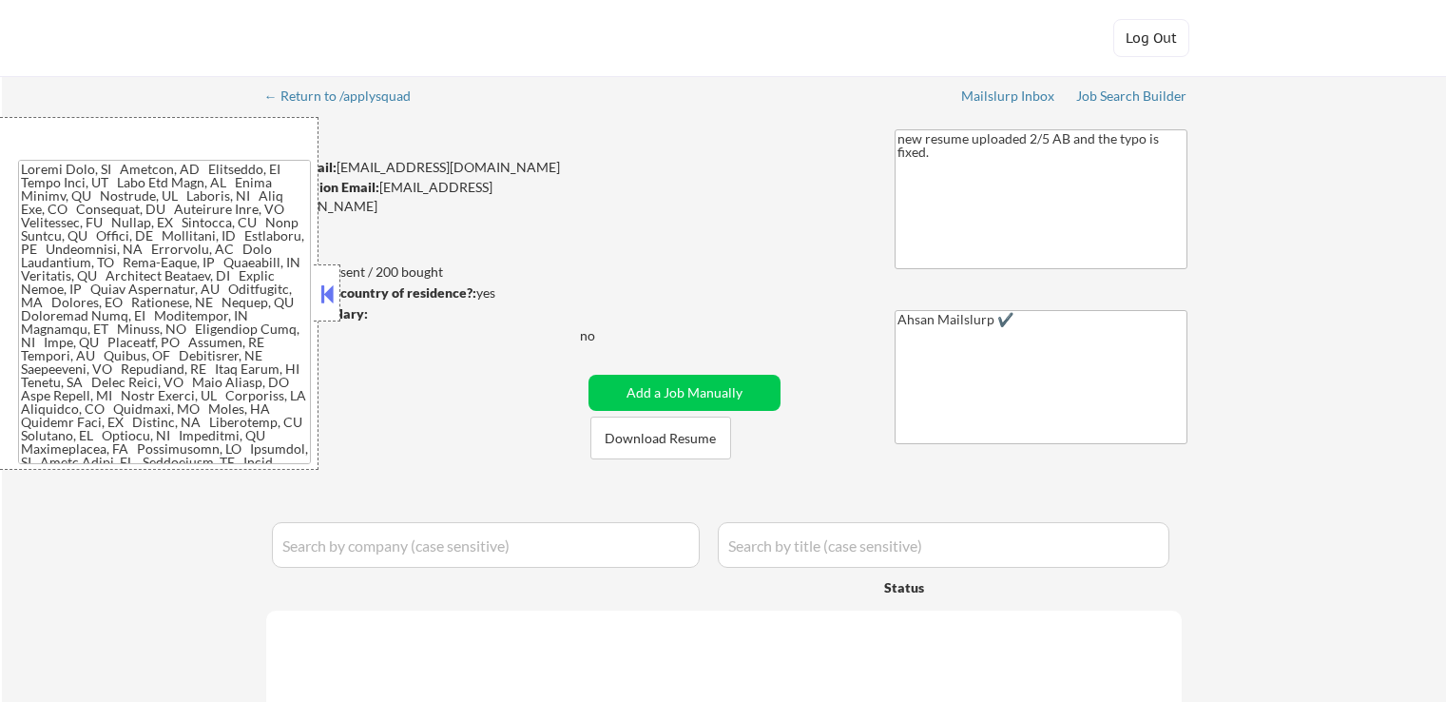
select select ""applied""
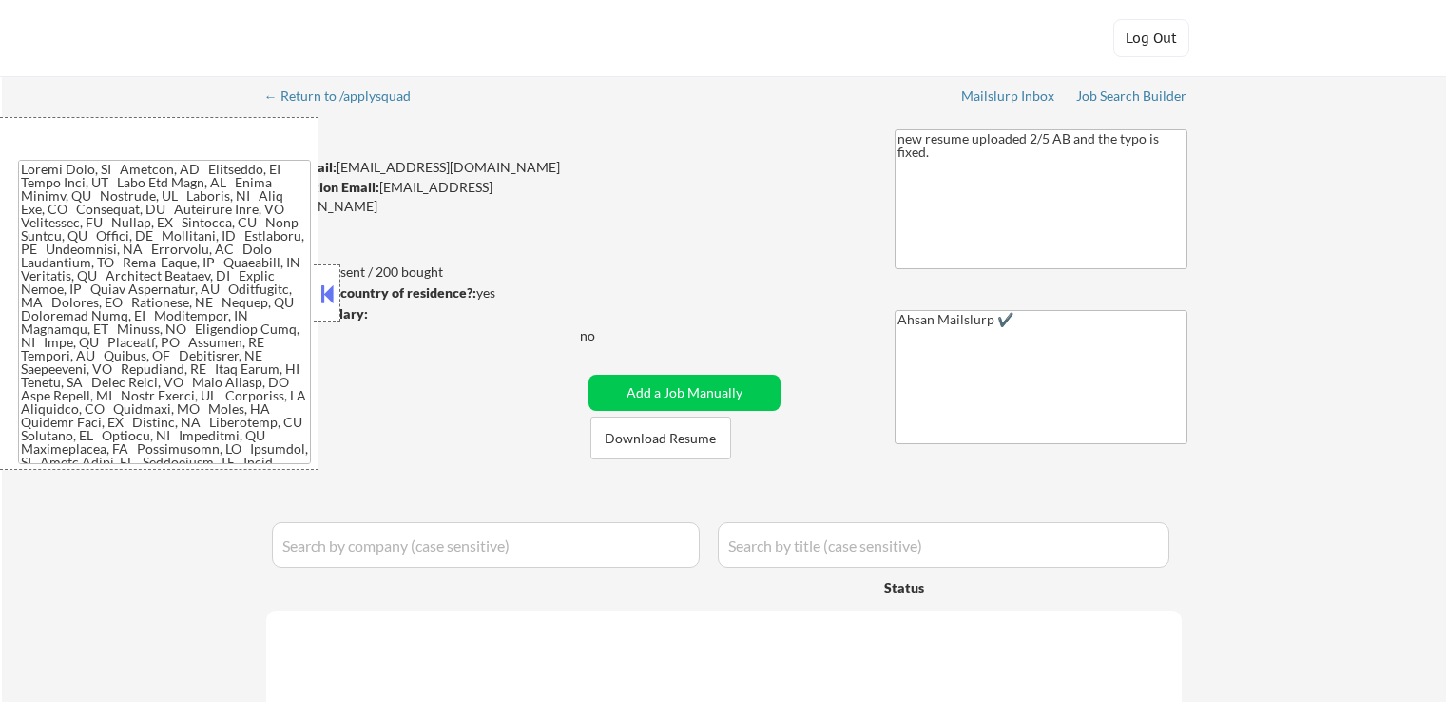
select select ""applied""
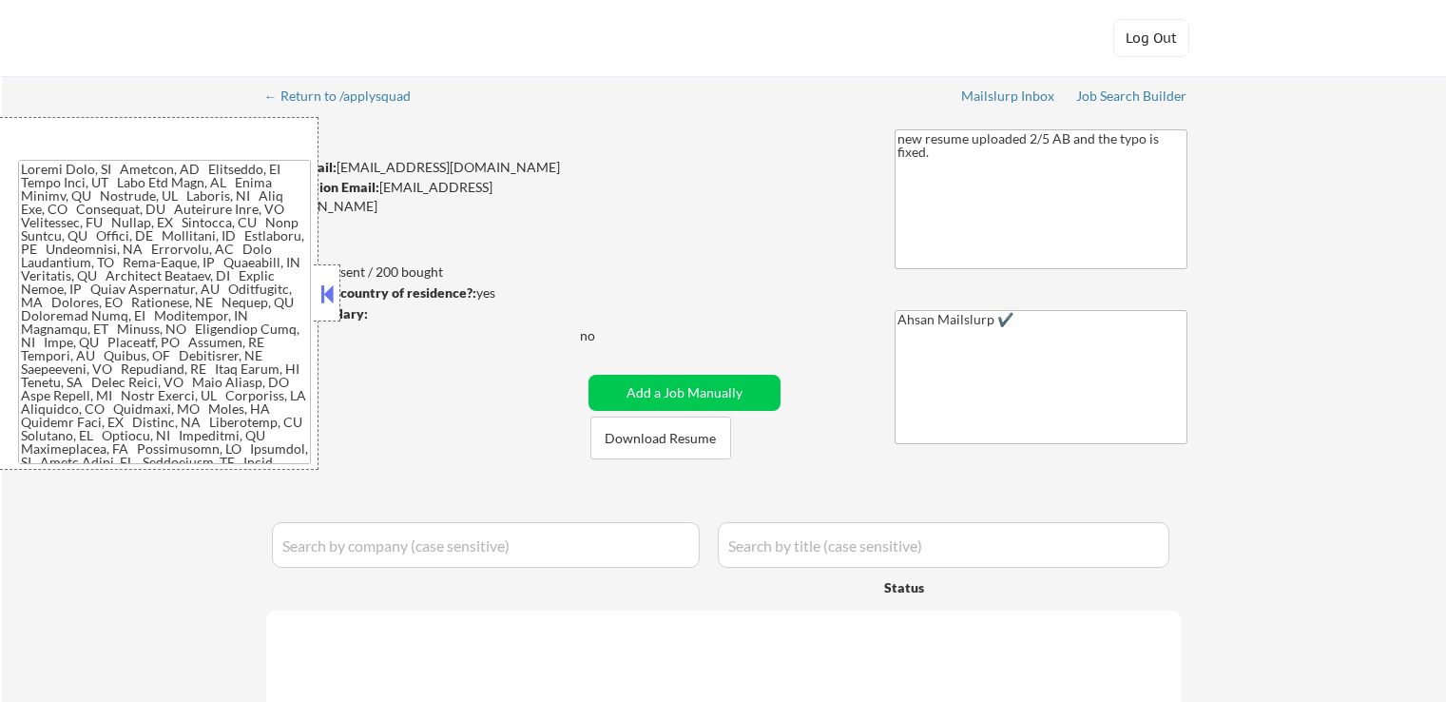
select select ""applied""
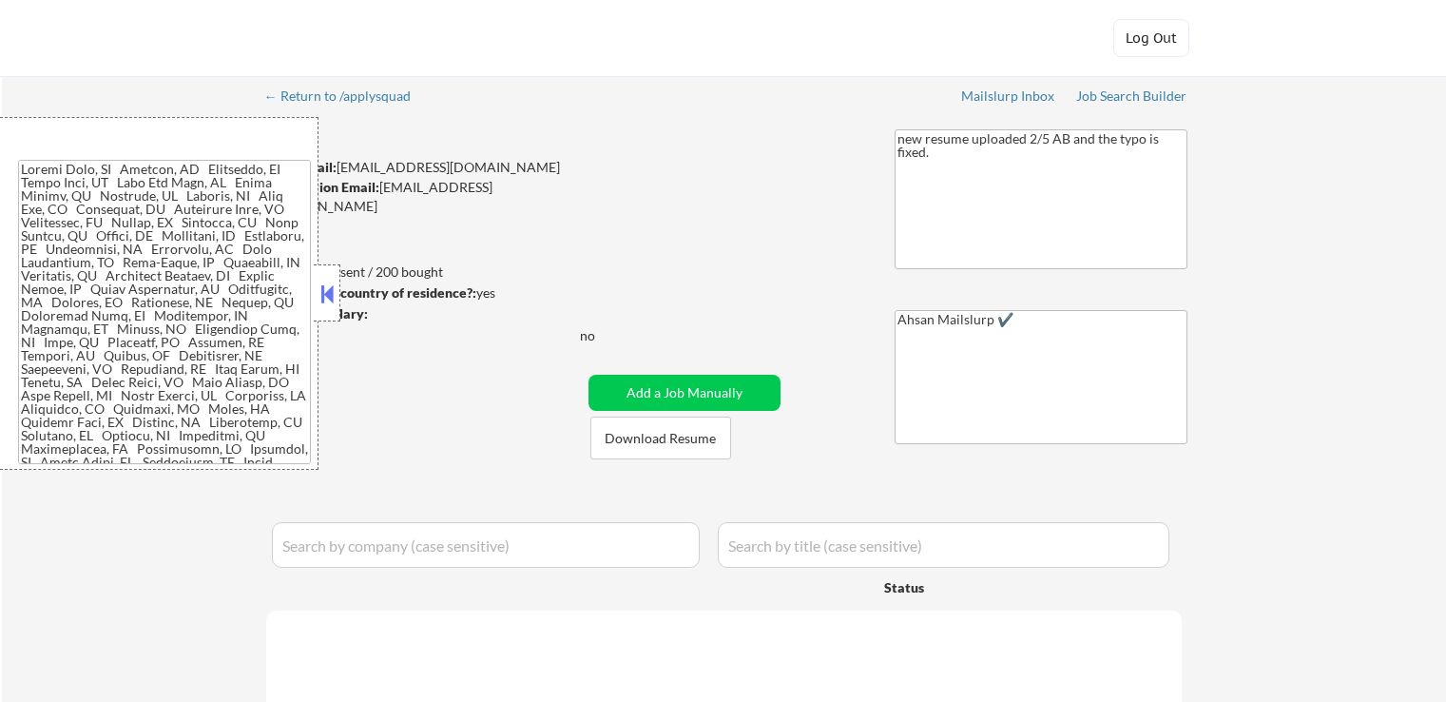
select select ""applied""
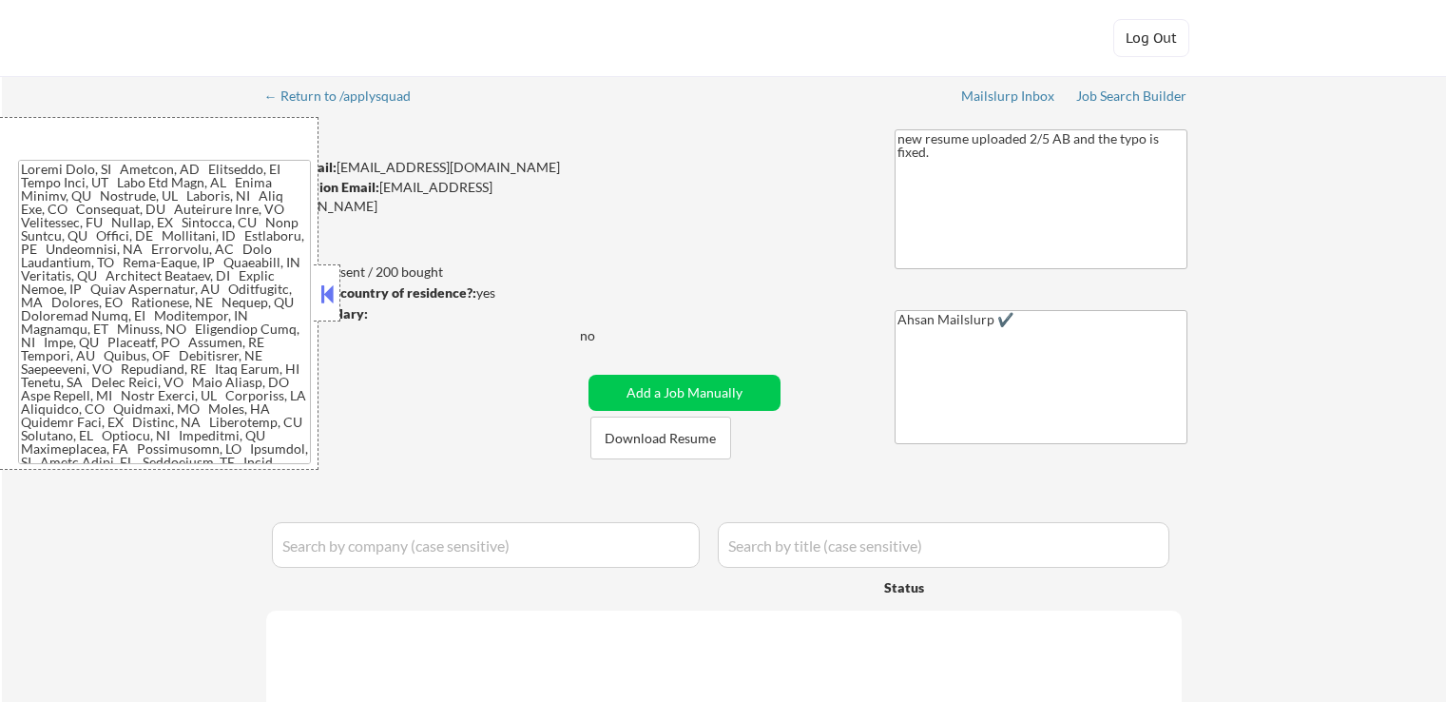
select select ""applied""
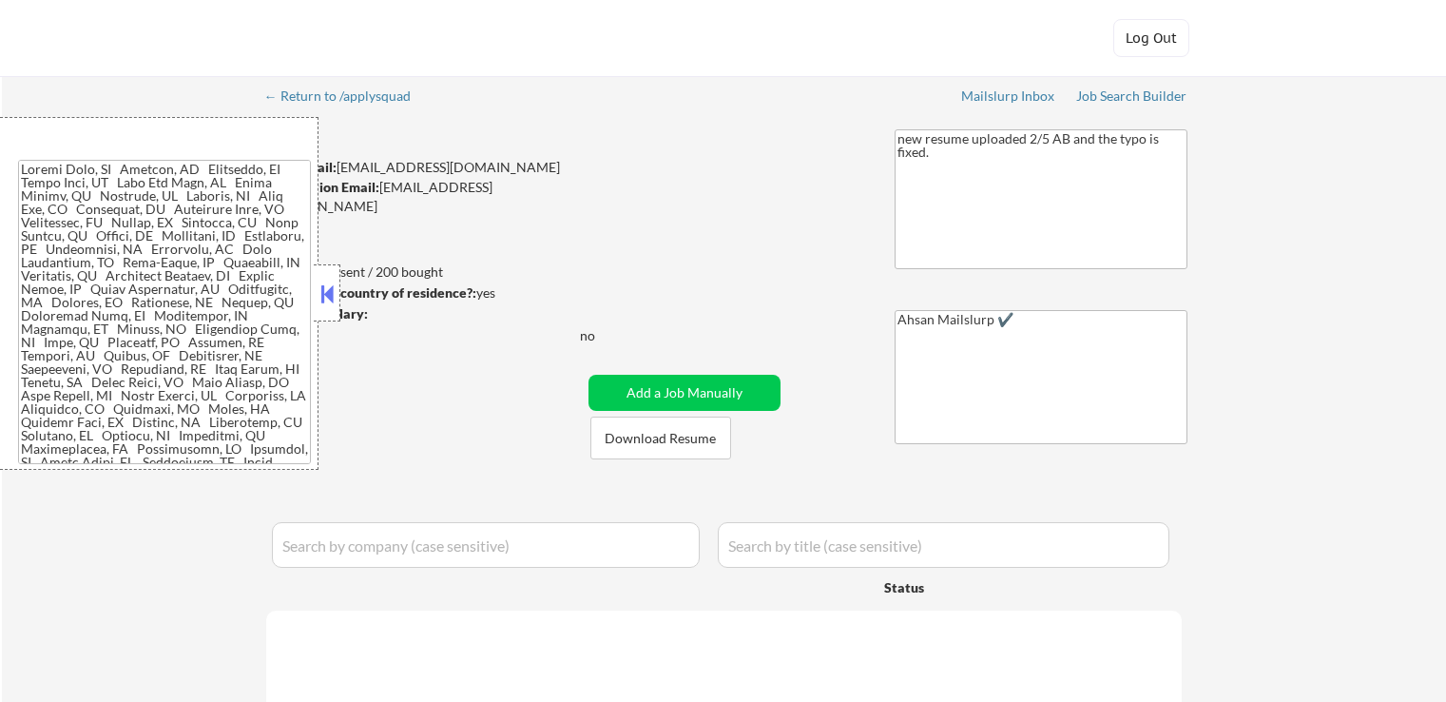
select select ""applied""
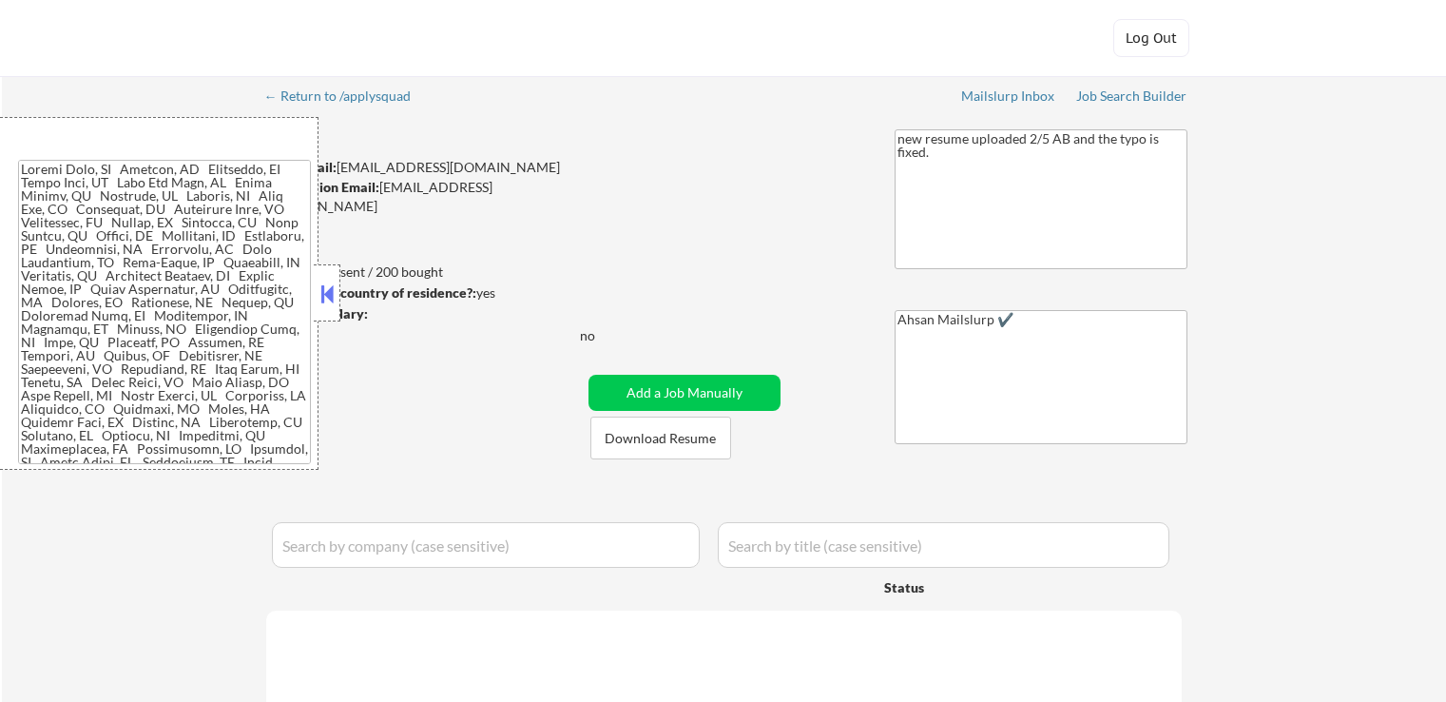
select select ""applied""
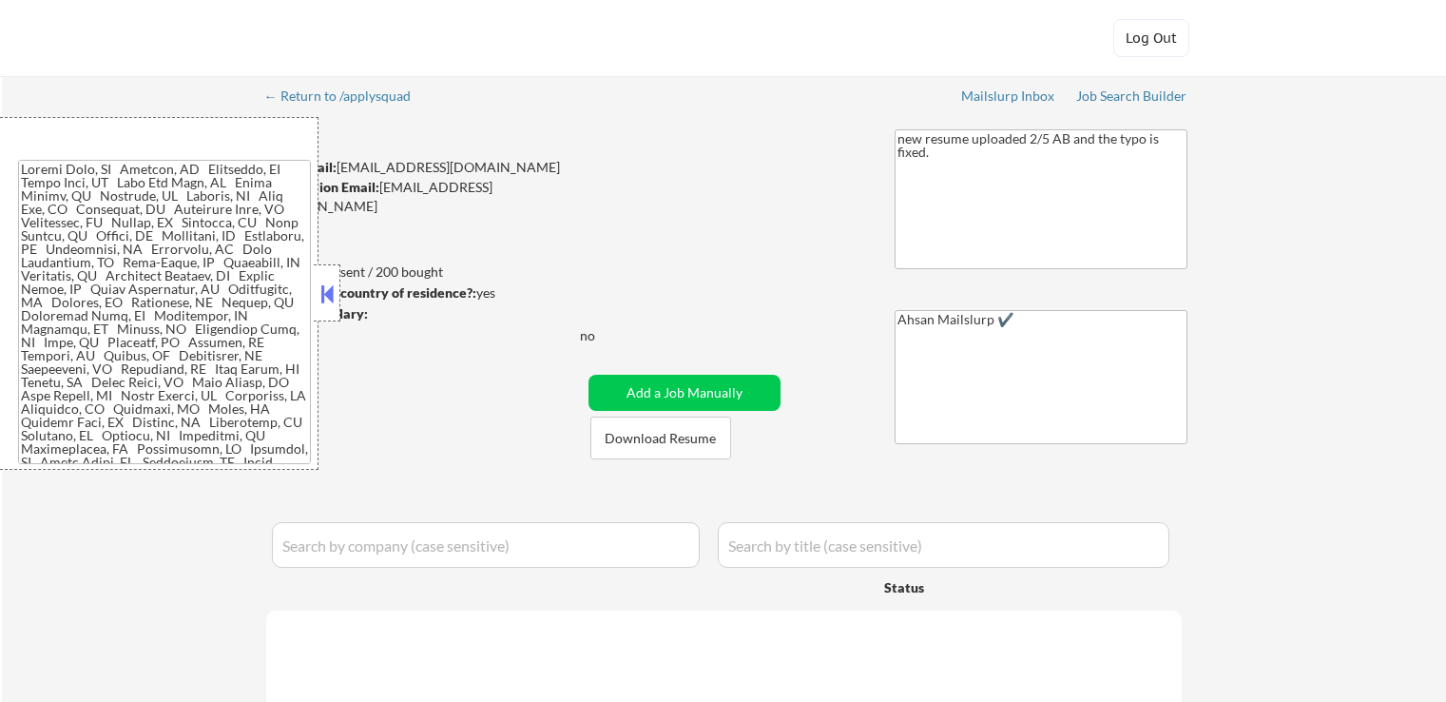
select select ""applied""
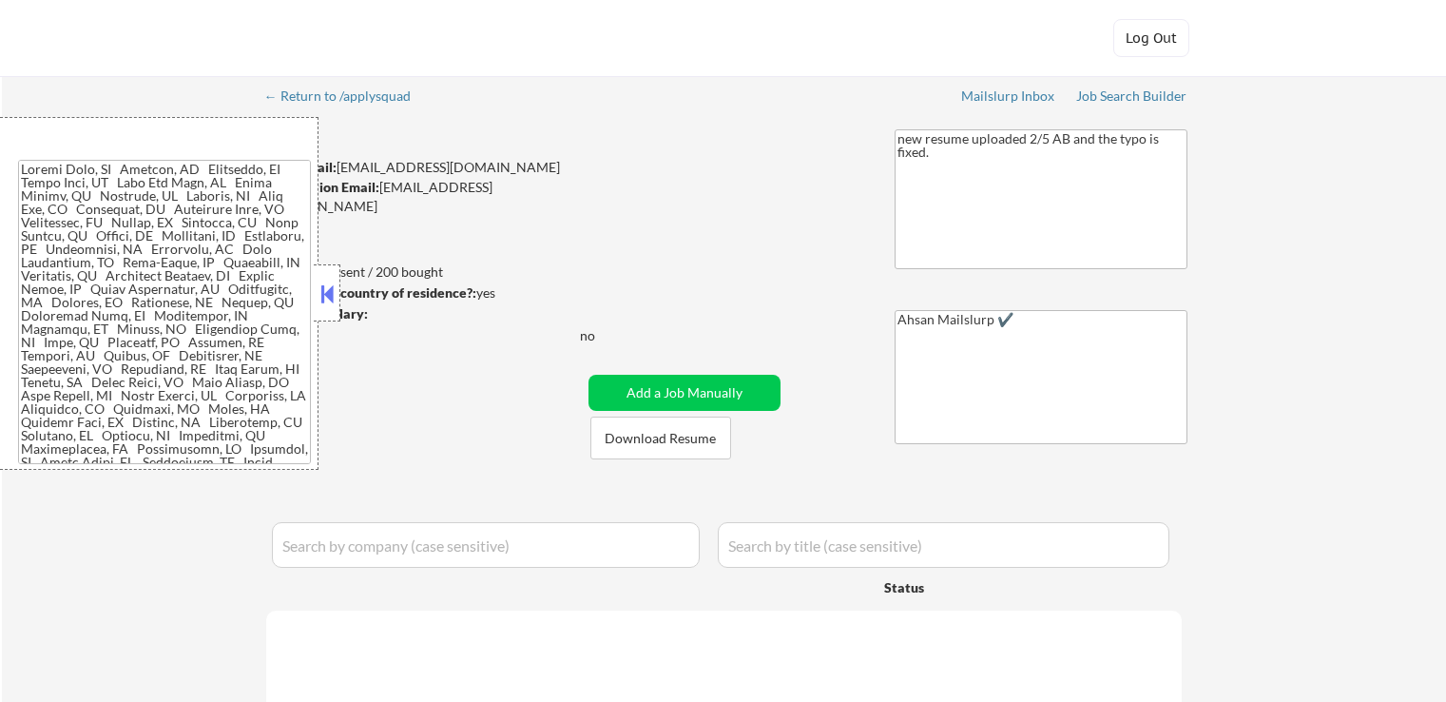
select select ""applied""
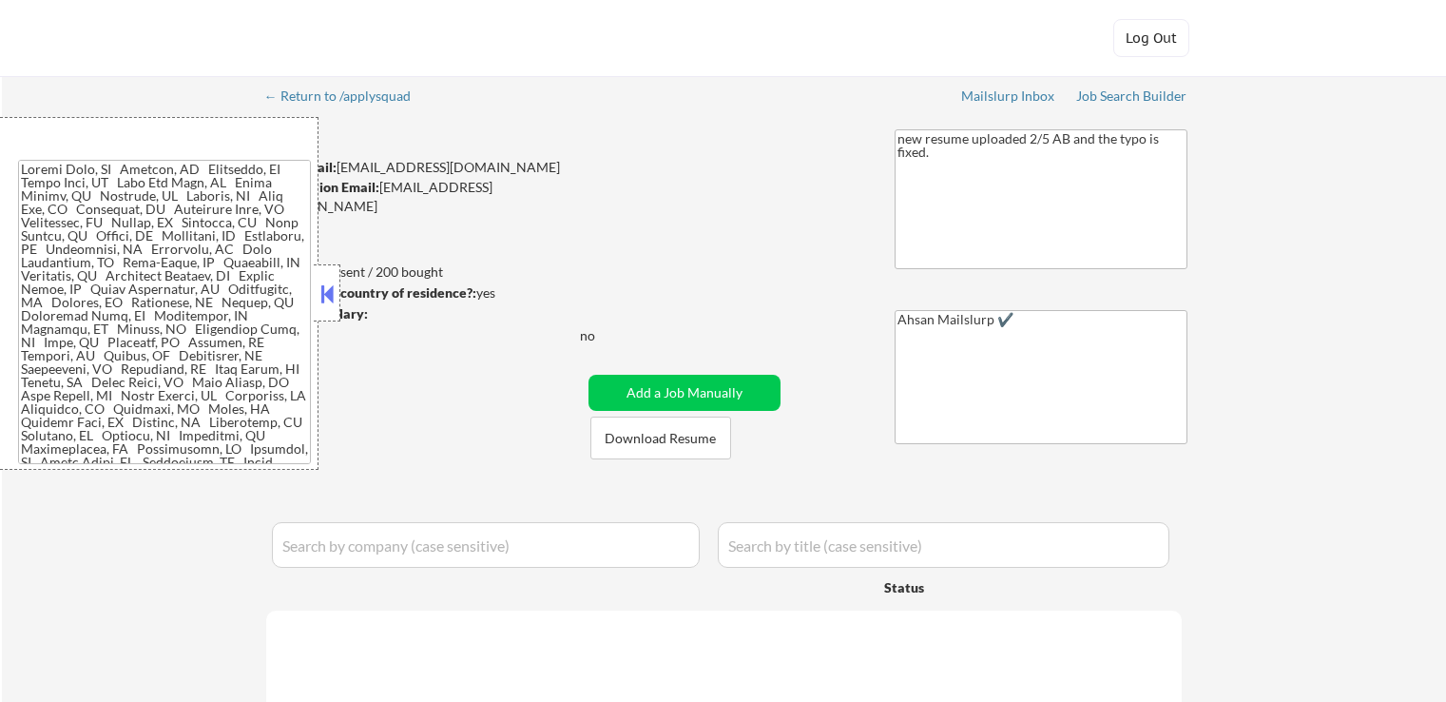
select select ""applied""
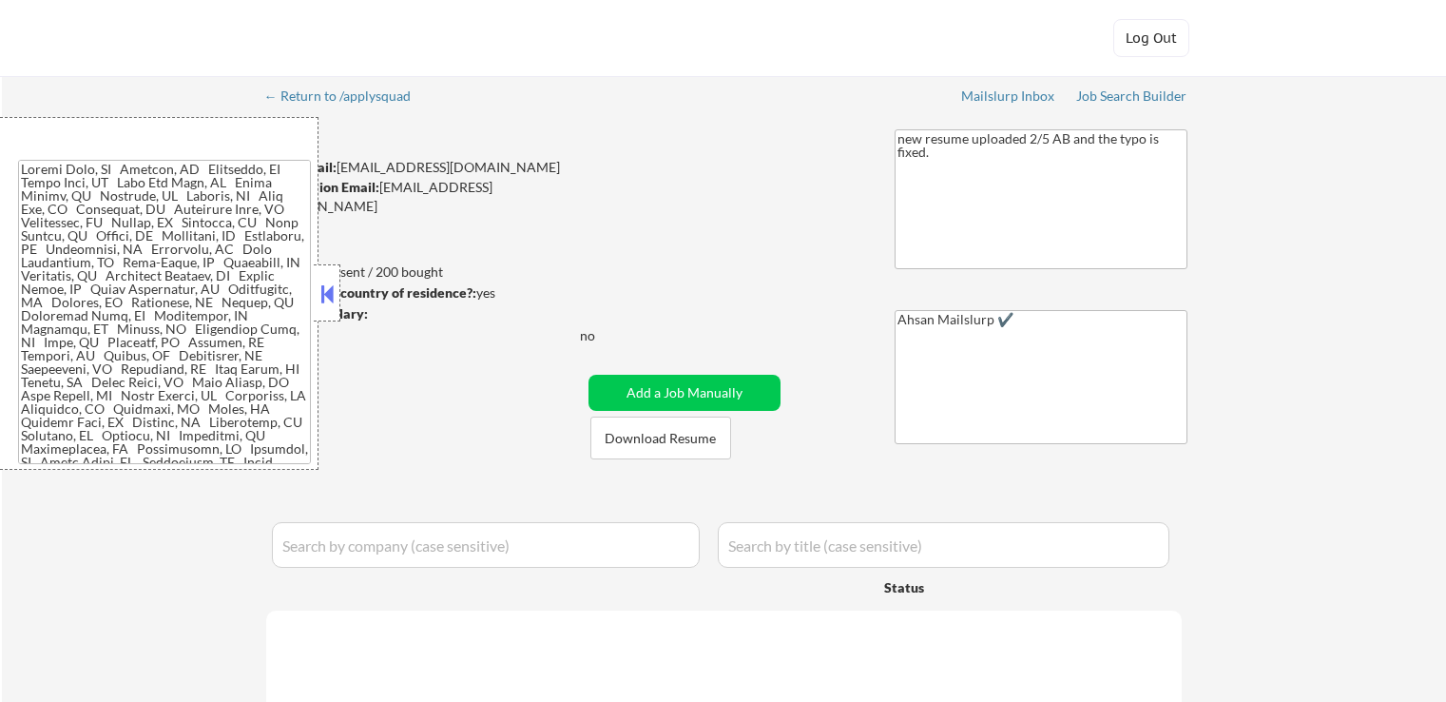
select select ""applied""
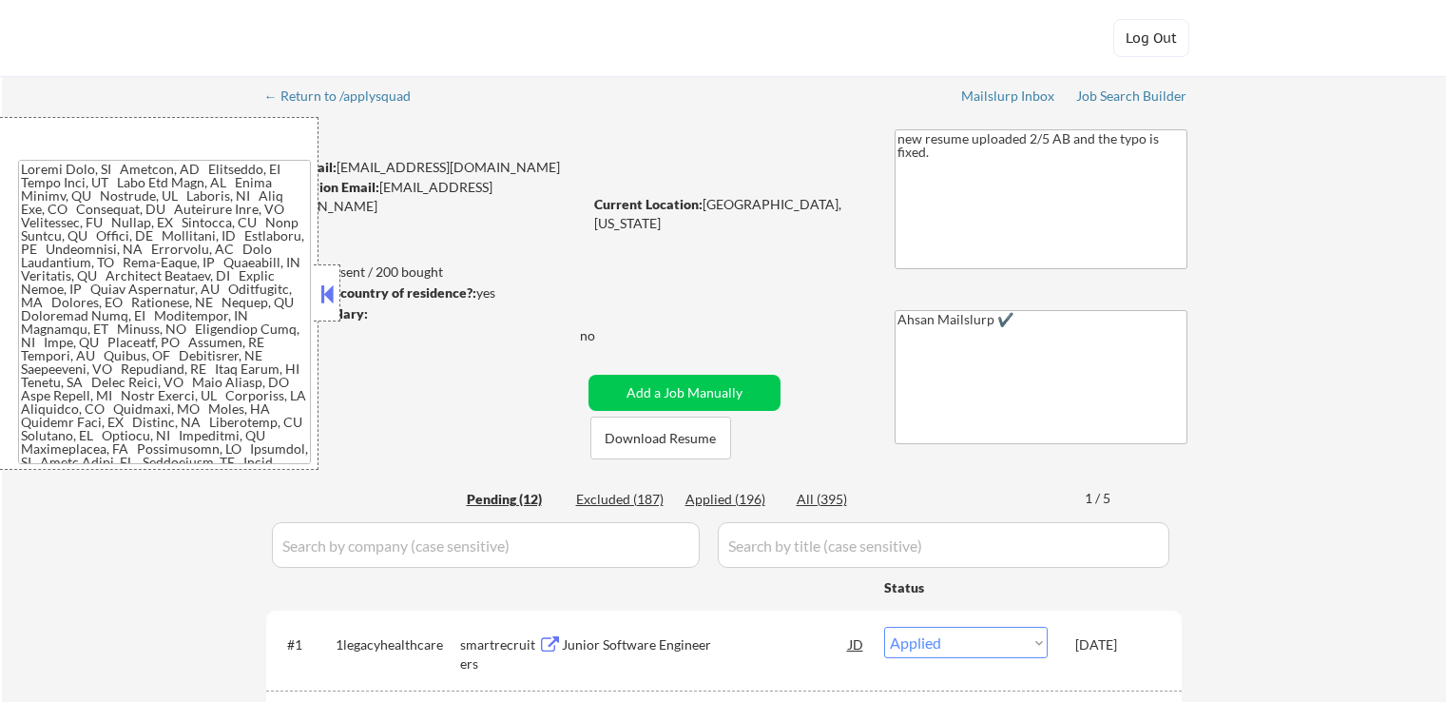
select select ""pending""
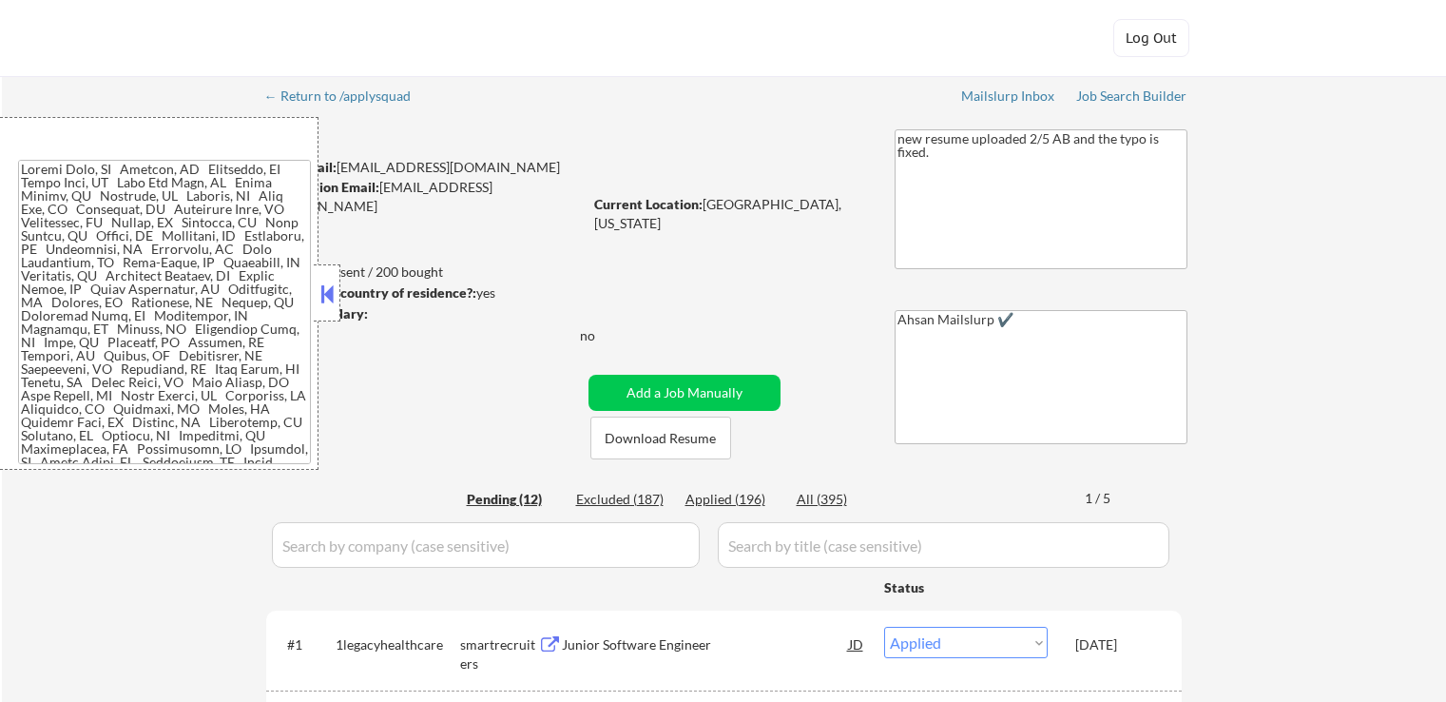
select select ""pending""
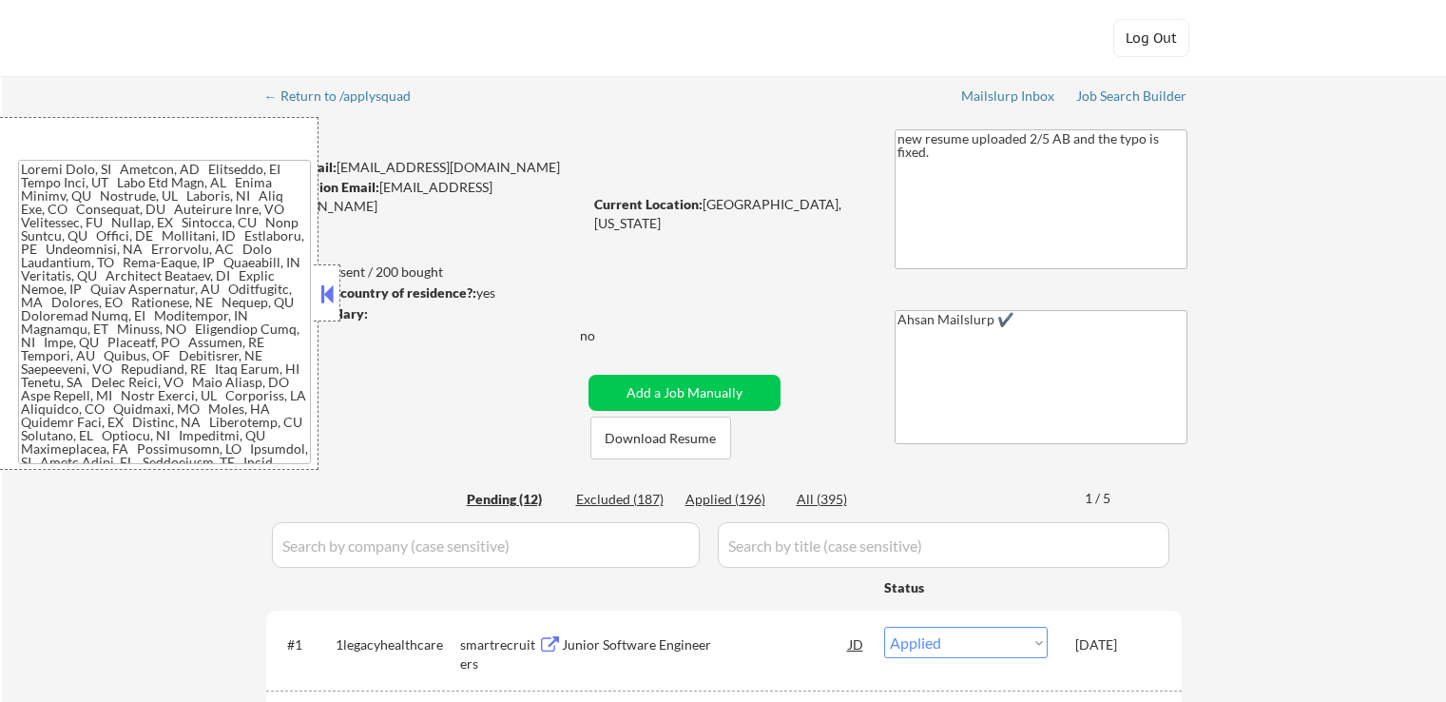
select select ""pending""
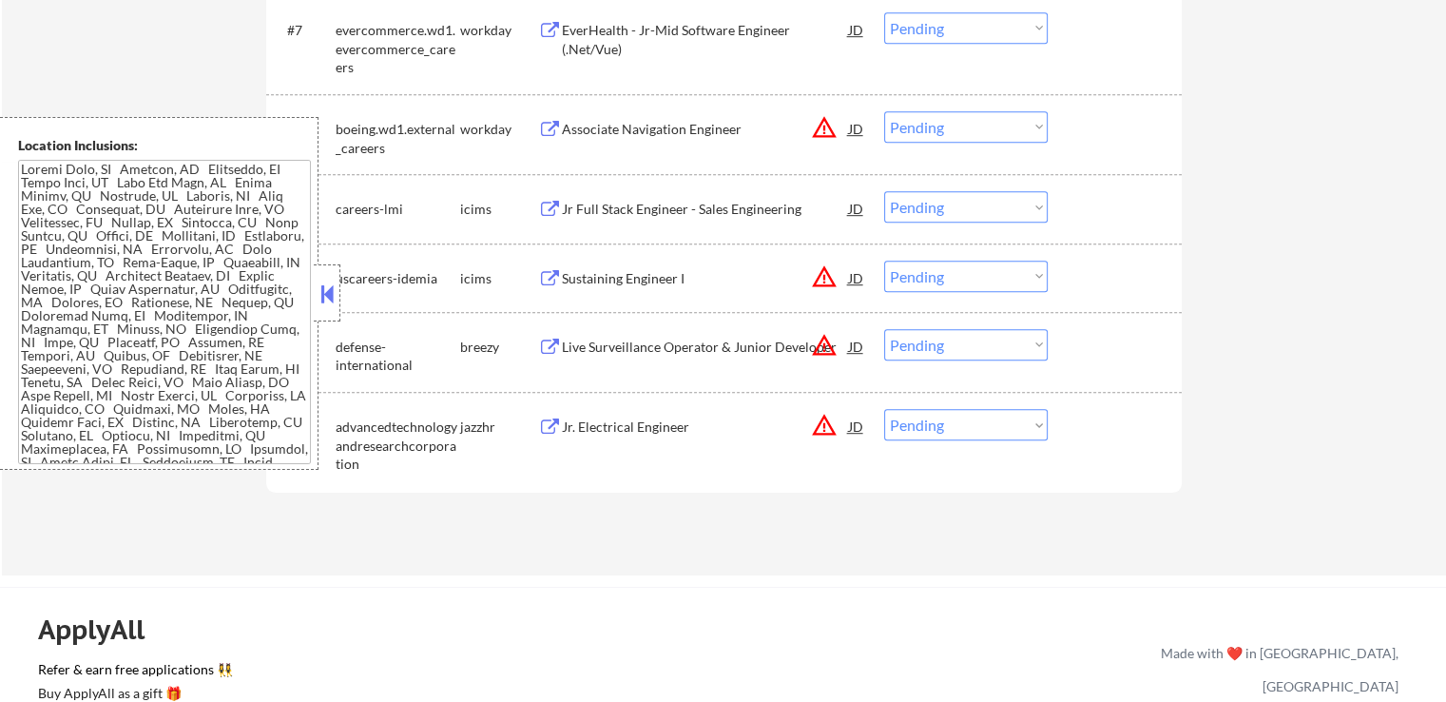
scroll to position [1141, 0]
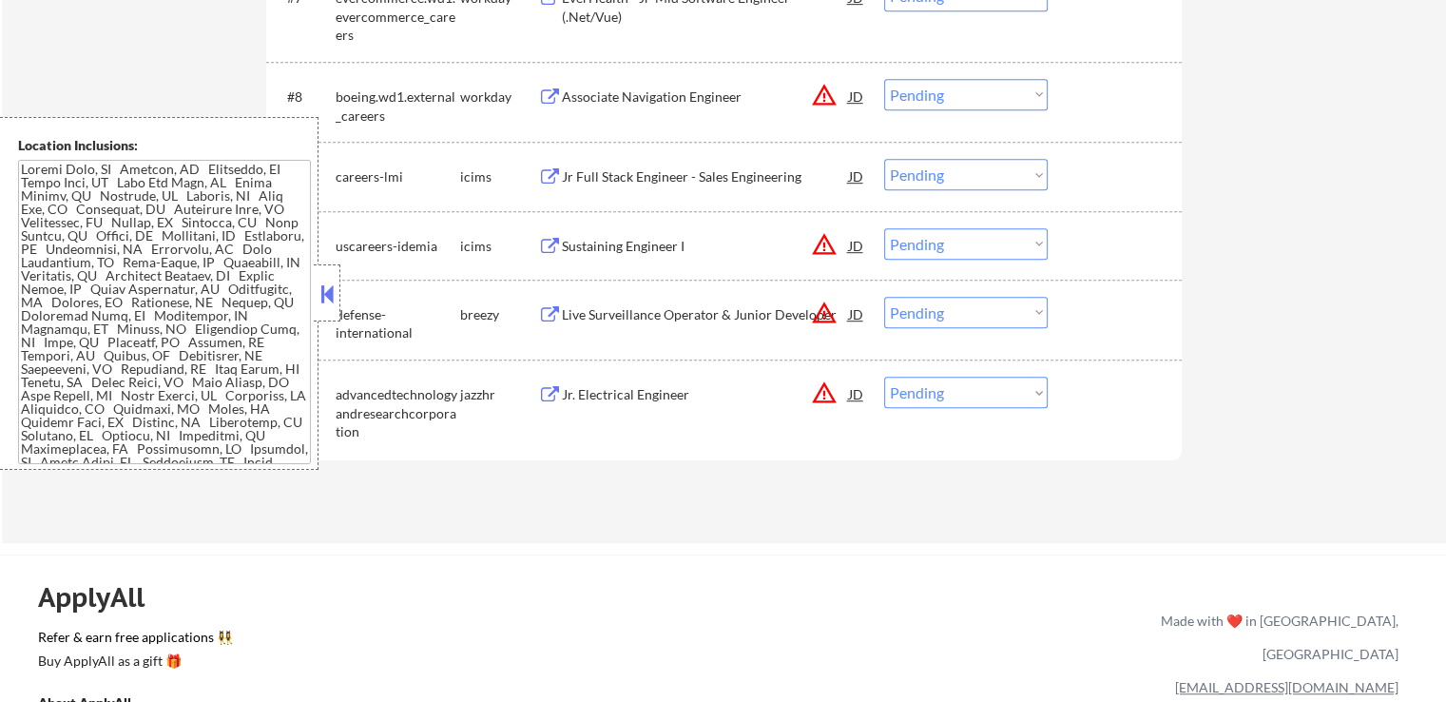
drag, startPoint x: 981, startPoint y: 309, endPoint x: 984, endPoint y: 319, distance: 10.8
click at [982, 310] on select "Choose an option... Pending Applied Excluded (Questions) Excluded (Expired) Exc…" at bounding box center [966, 312] width 164 height 31
click at [884, 297] on select "Choose an option... Pending Applied Excluded (Questions) Excluded (Expired) Exc…" at bounding box center [966, 312] width 164 height 31
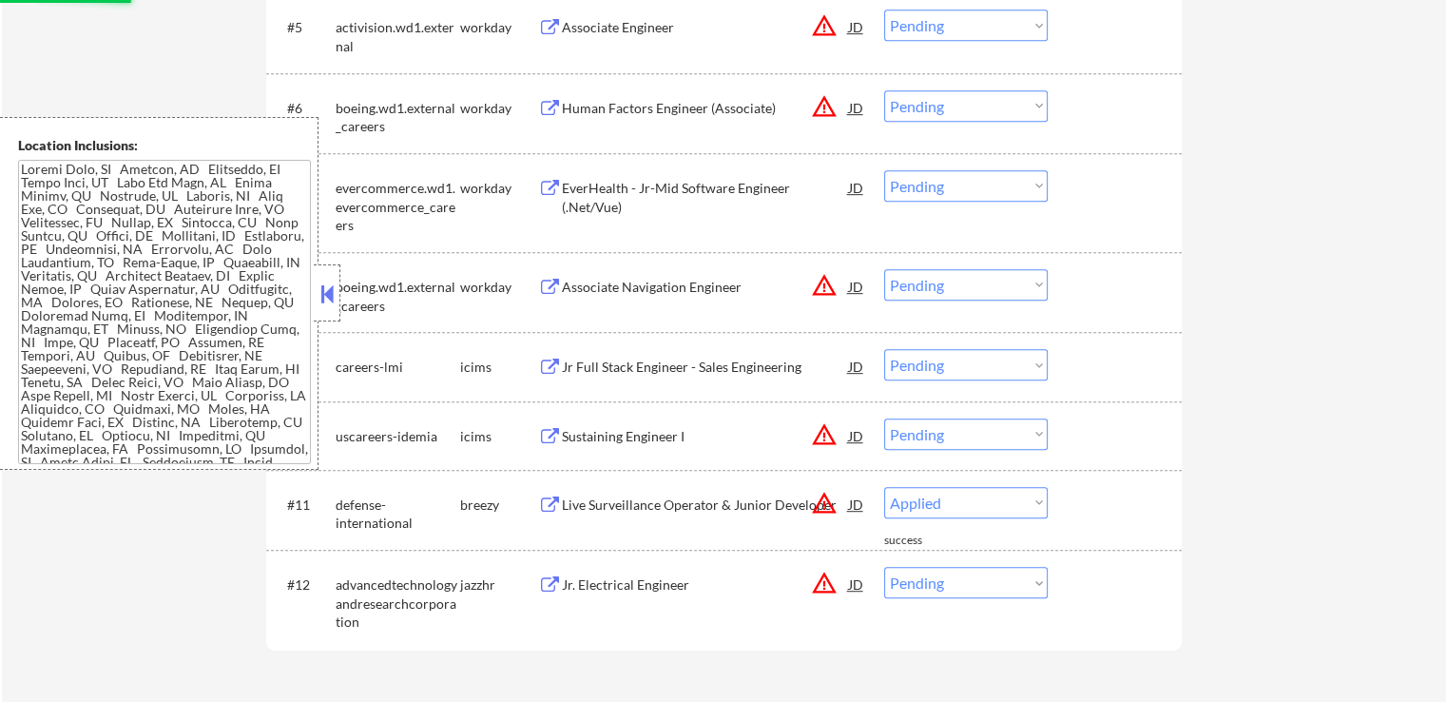
select select ""pending""
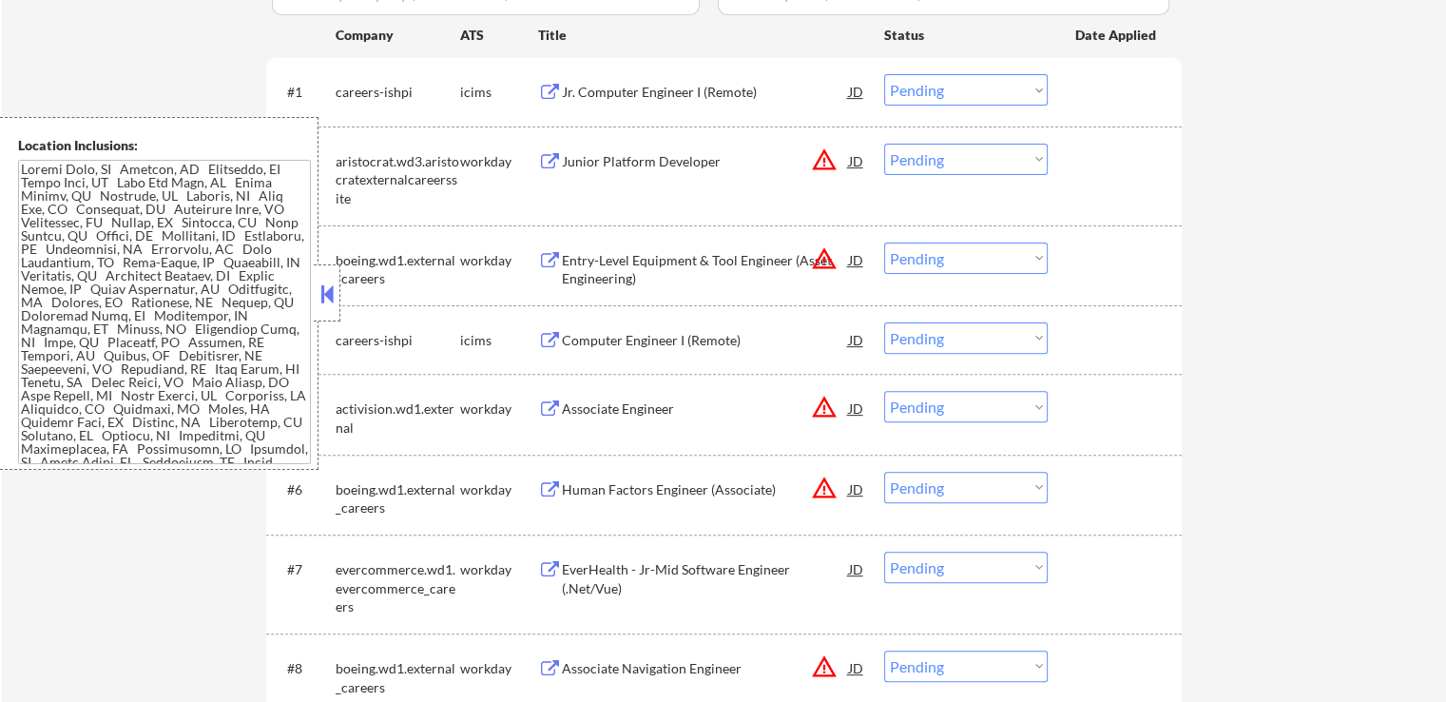
scroll to position [570, 0]
click at [588, 158] on div "Junior Platform Developer" at bounding box center [705, 160] width 287 height 19
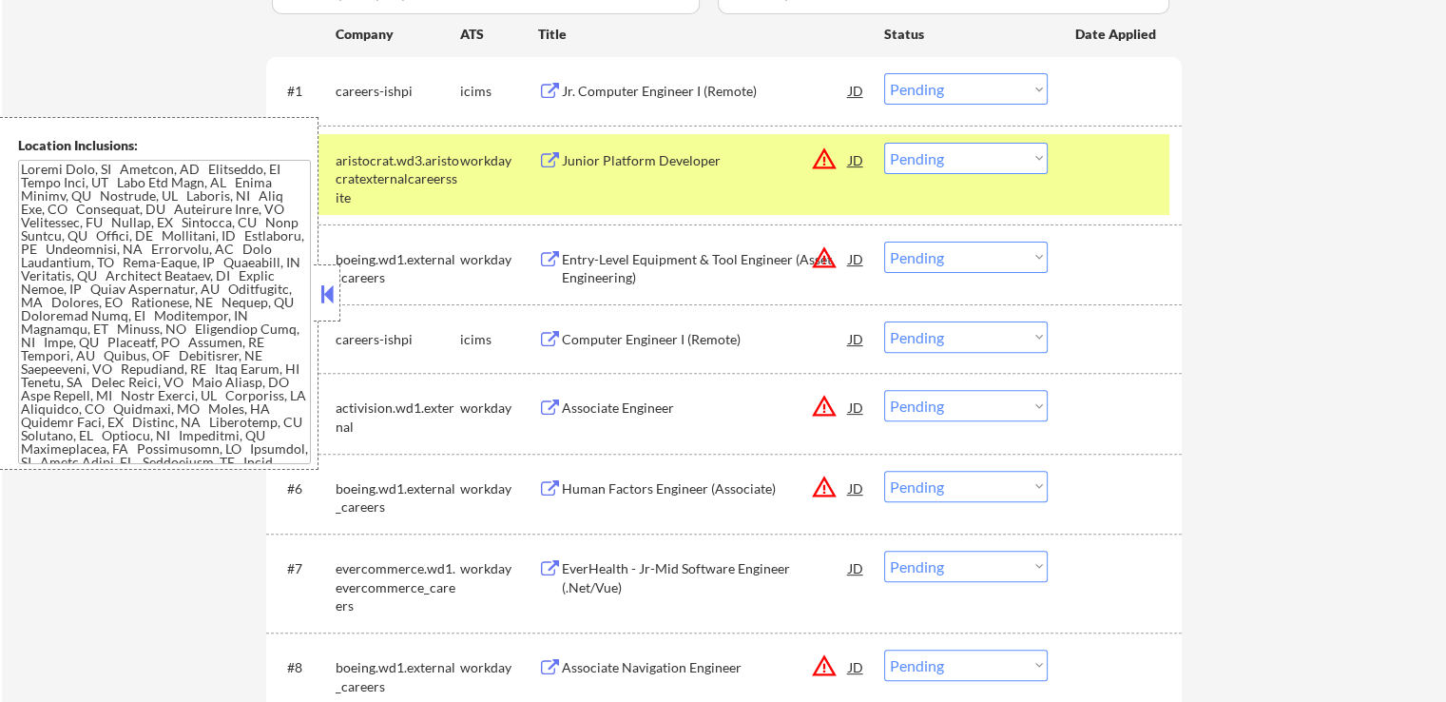
click at [607, 278] on div "Entry-Level Equipment & Tool Engineer (Asset Engineering)" at bounding box center [705, 268] width 287 height 37
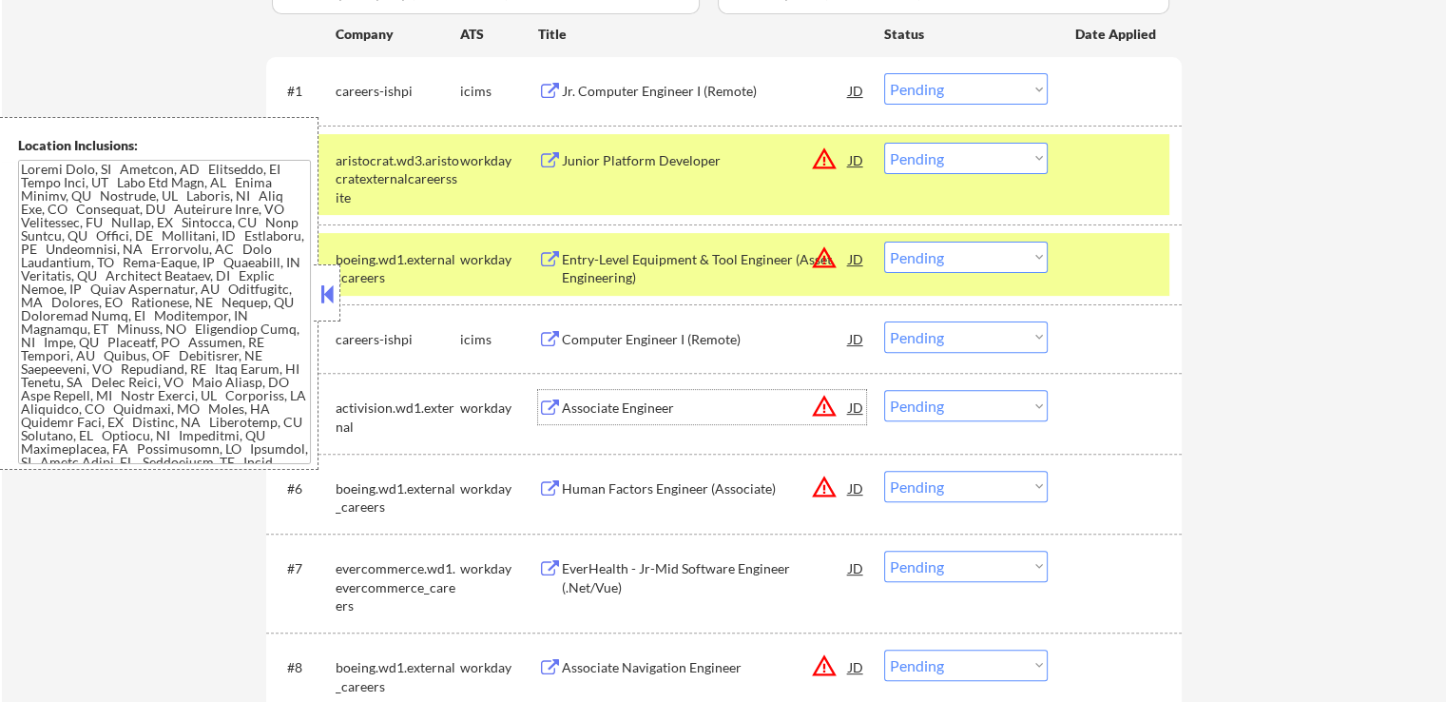
click at [588, 396] on div "Associate Engineer" at bounding box center [705, 407] width 287 height 34
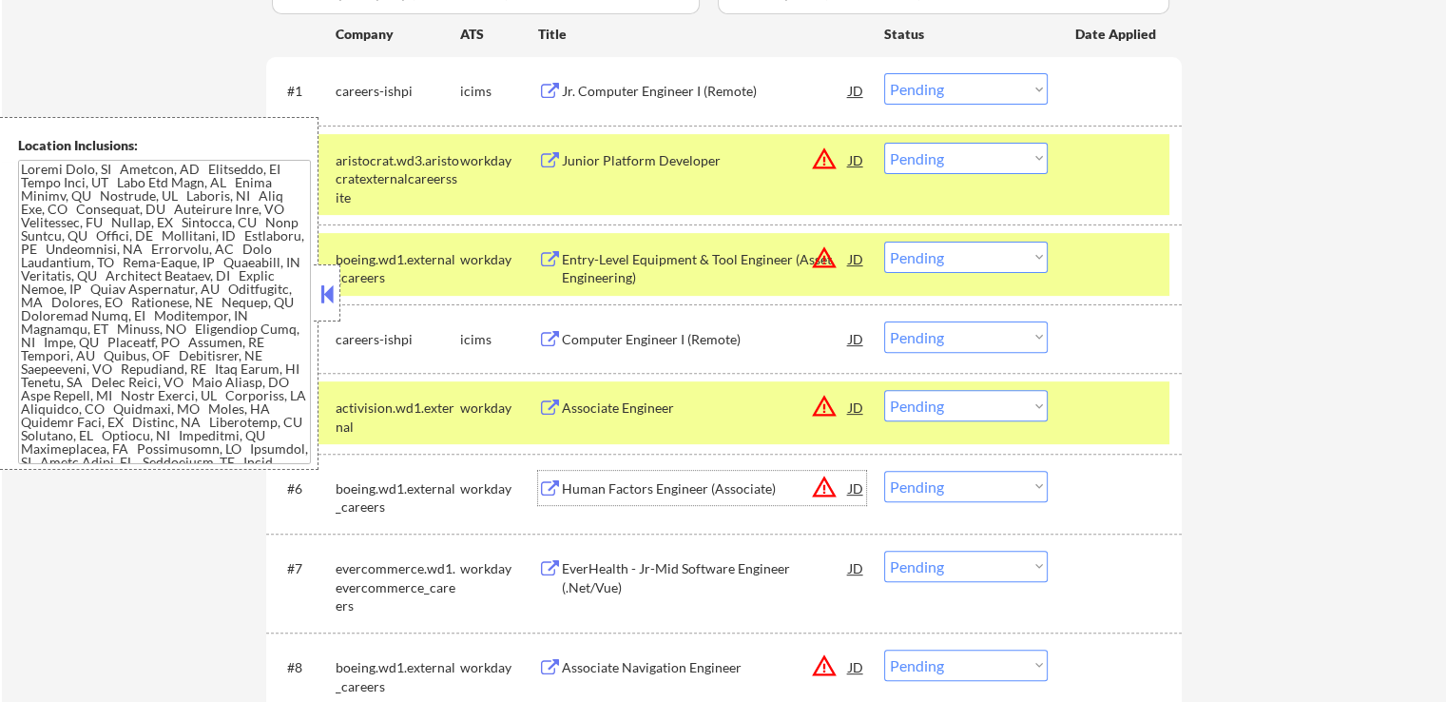
click at [596, 492] on div "Human Factors Engineer (Associate)" at bounding box center [705, 488] width 287 height 19
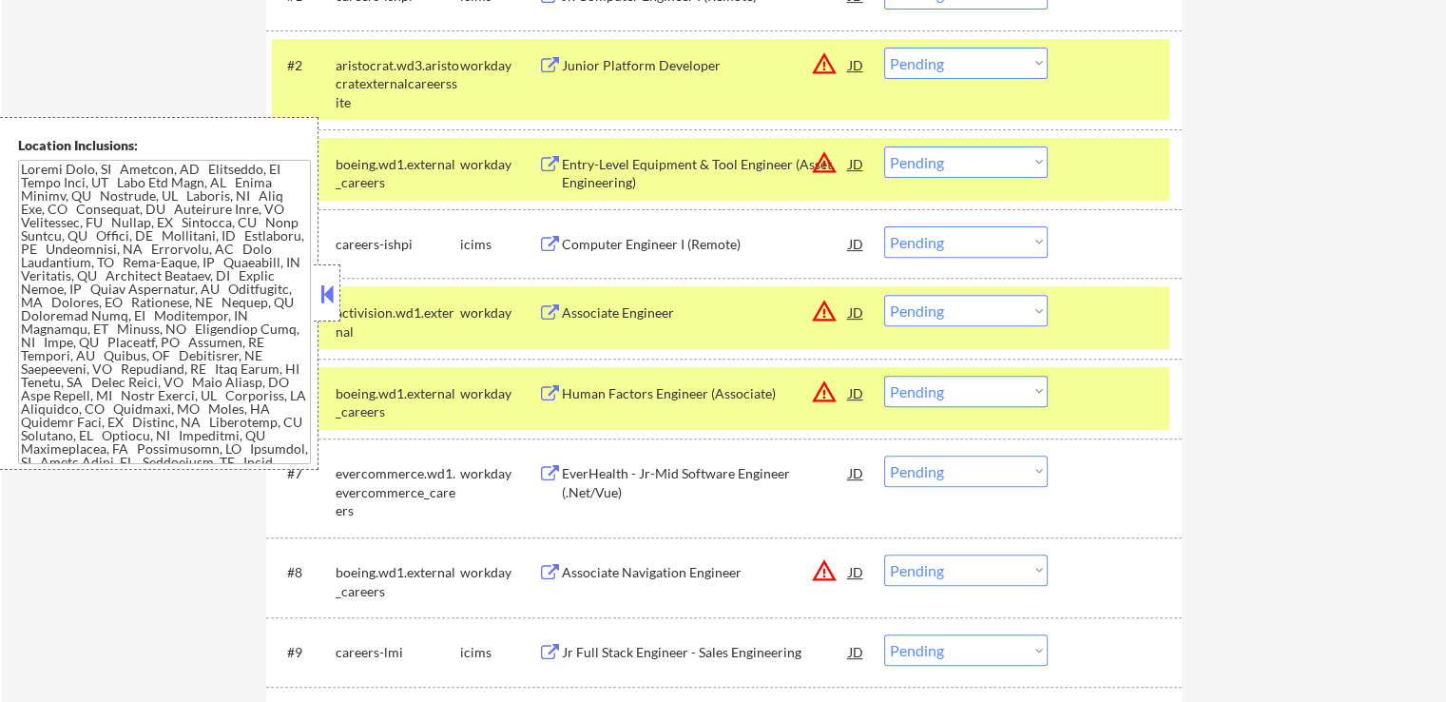
scroll to position [761, 0]
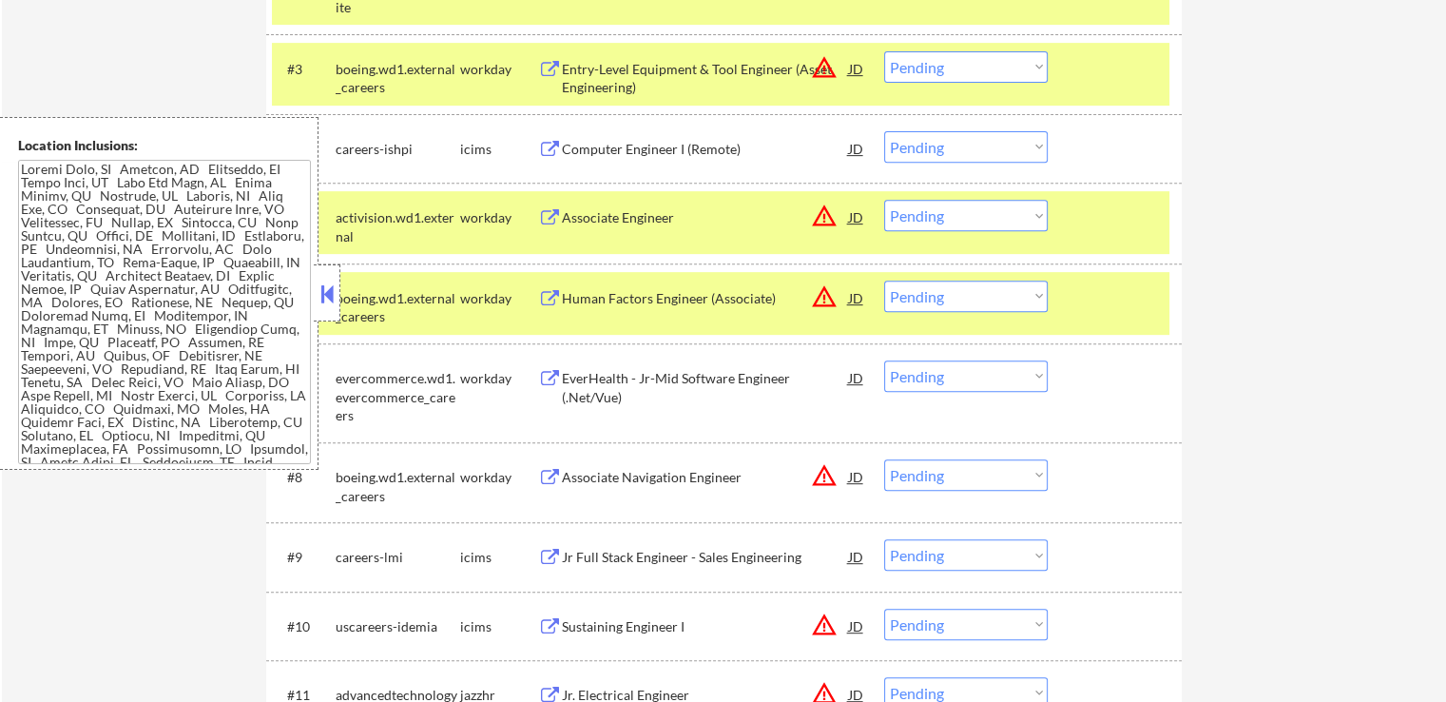
click at [973, 299] on select "Choose an option... Pending Applied Excluded (Questions) Excluded (Expired) Exc…" at bounding box center [966, 295] width 164 height 31
select select ""excluded__expired_""
click at [884, 280] on select "Choose an option... Pending Applied Excluded (Questions) Excluded (Expired) Exc…" at bounding box center [966, 295] width 164 height 31
click at [951, 217] on select "Choose an option... Pending Applied Excluded (Questions) Excluded (Expired) Exc…" at bounding box center [966, 215] width 164 height 31
click at [884, 200] on select "Choose an option... Pending Applied Excluded (Questions) Excluded (Expired) Exc…" at bounding box center [966, 215] width 164 height 31
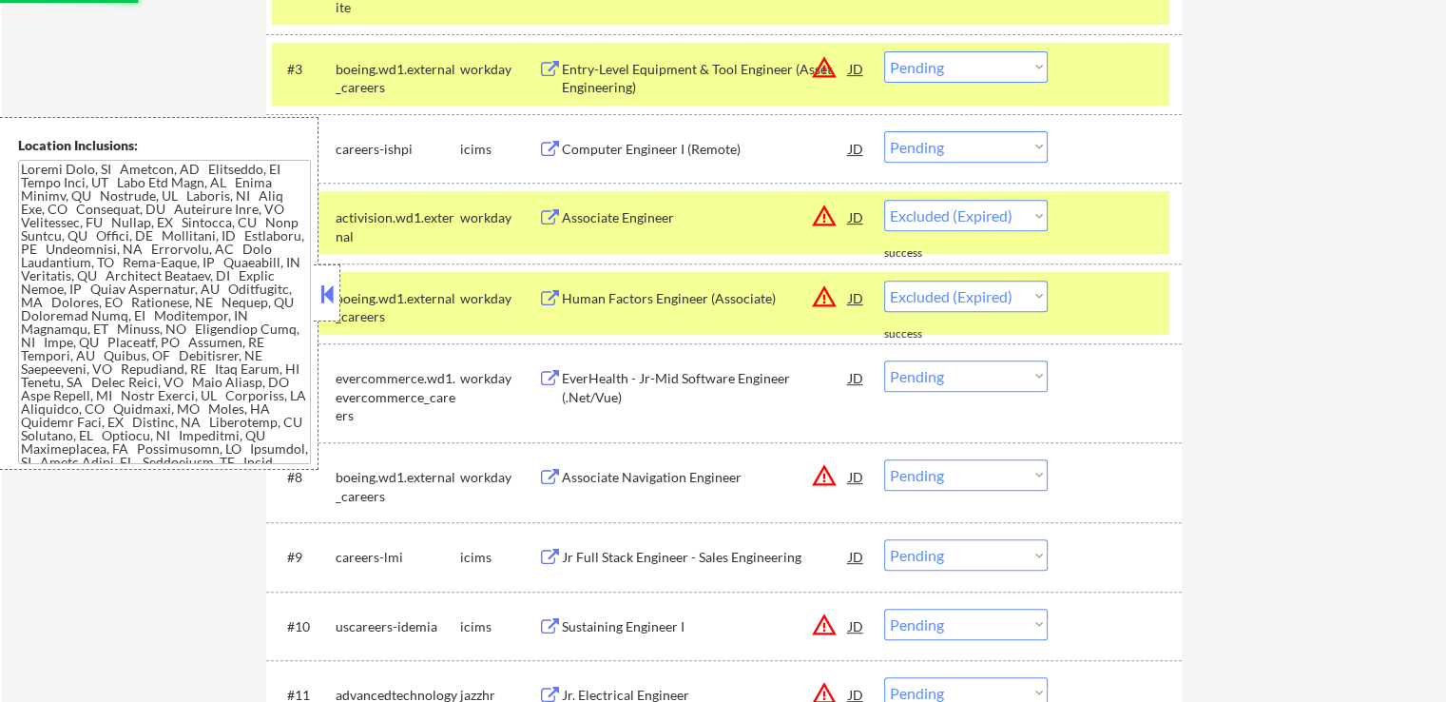
click at [935, 65] on select "Choose an option... Pending Applied Excluded (Questions) Excluded (Expired) Exc…" at bounding box center [966, 66] width 164 height 31
select select ""pending""
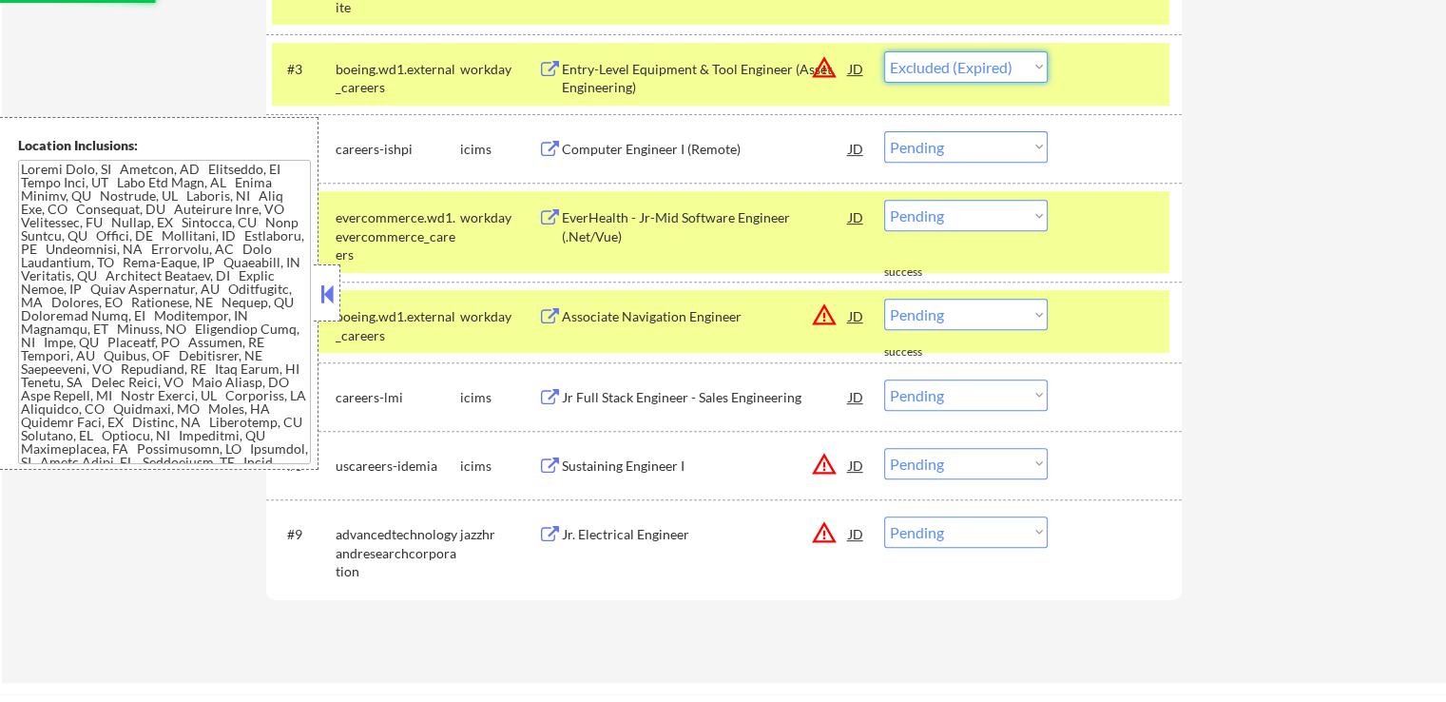
click at [884, 51] on select "Choose an option... Pending Applied Excluded (Questions) Excluded (Expired) Exc…" at bounding box center [966, 66] width 164 height 31
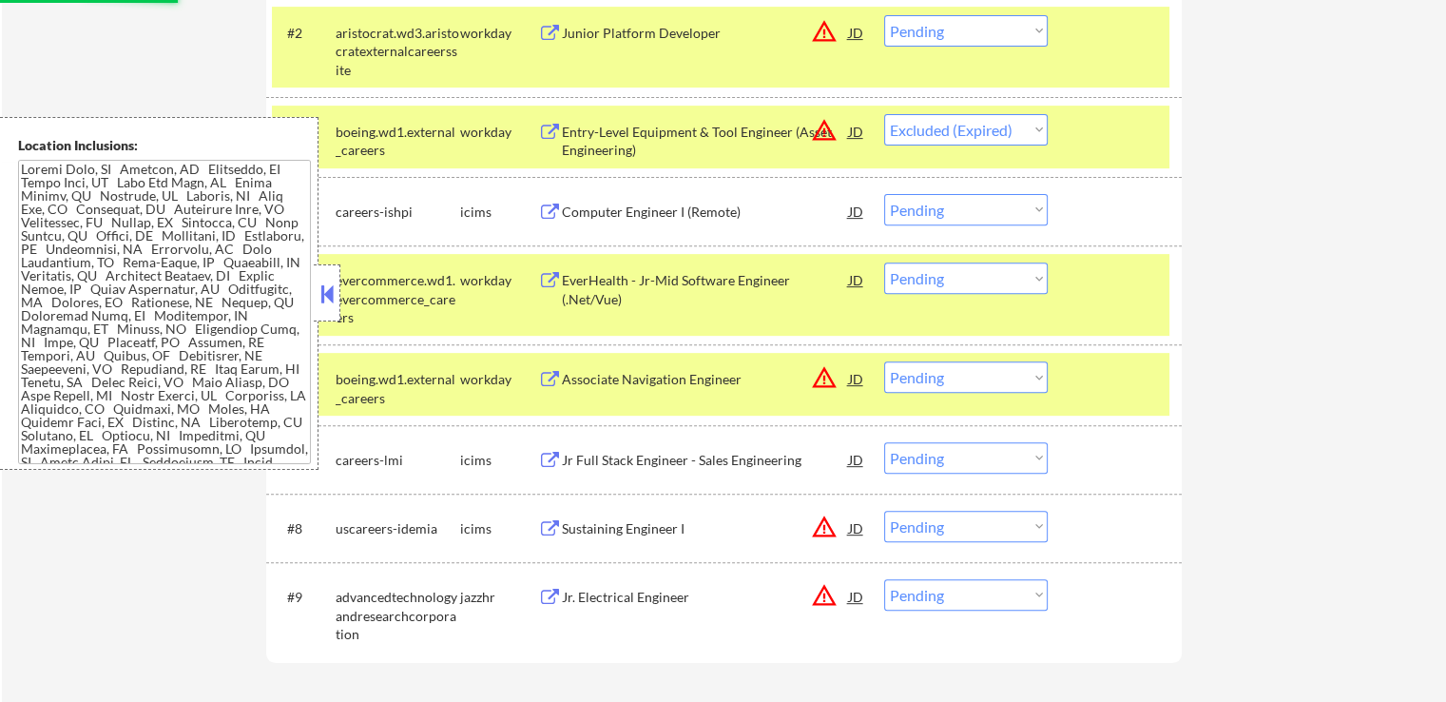
scroll to position [665, 0]
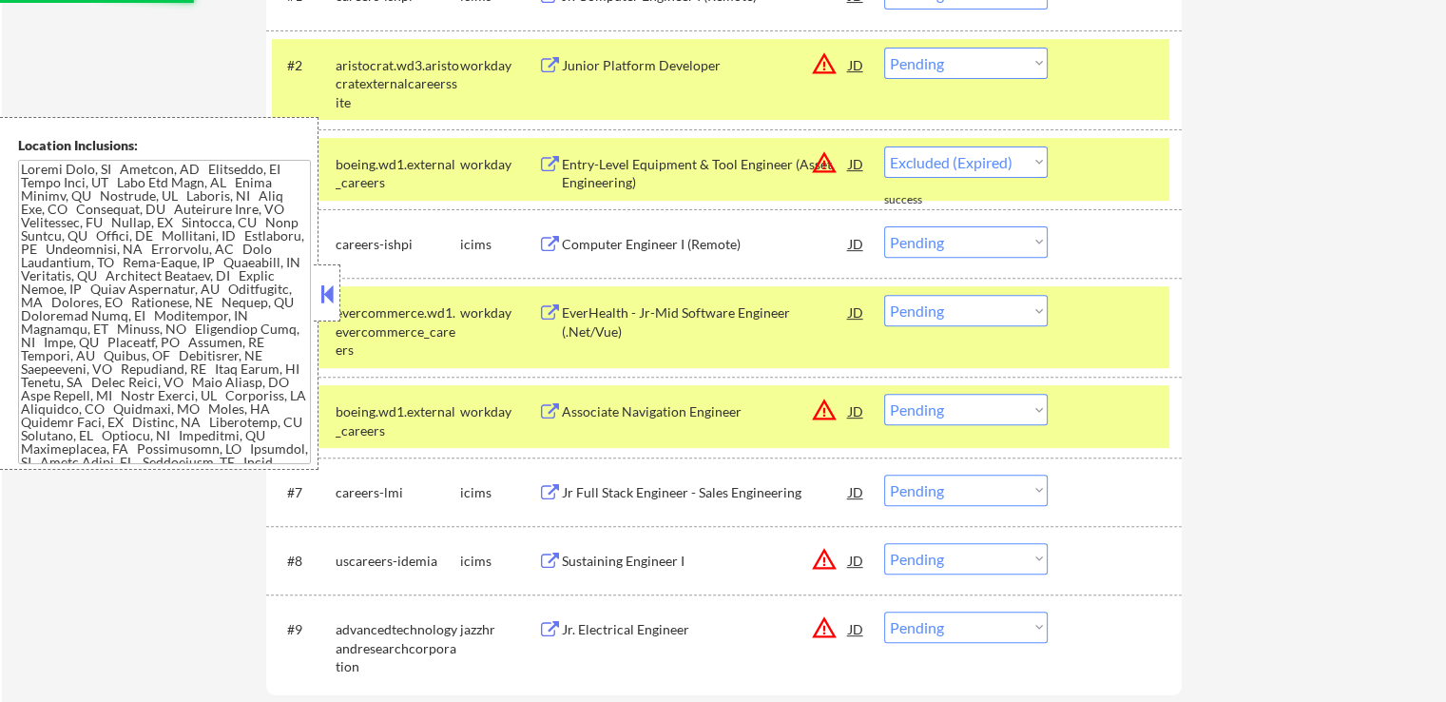
select select ""pending""
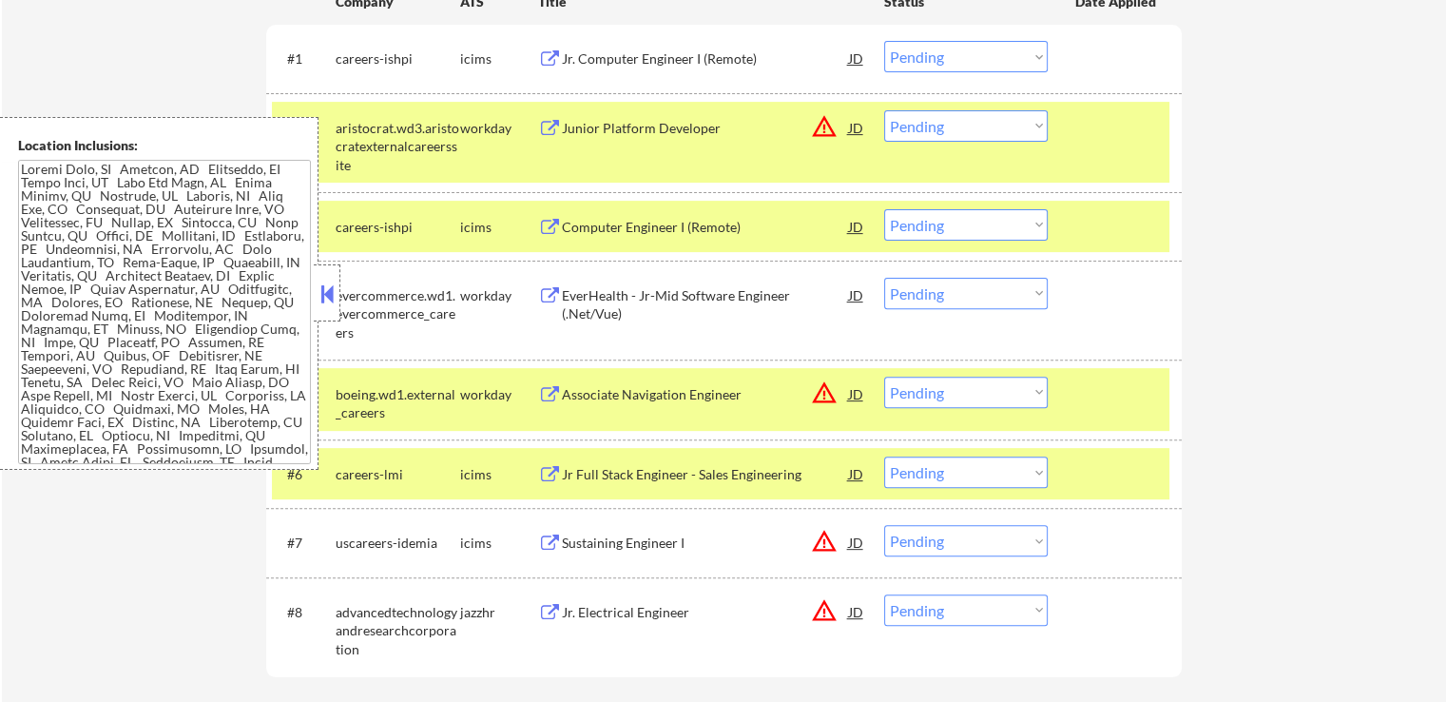
scroll to position [570, 0]
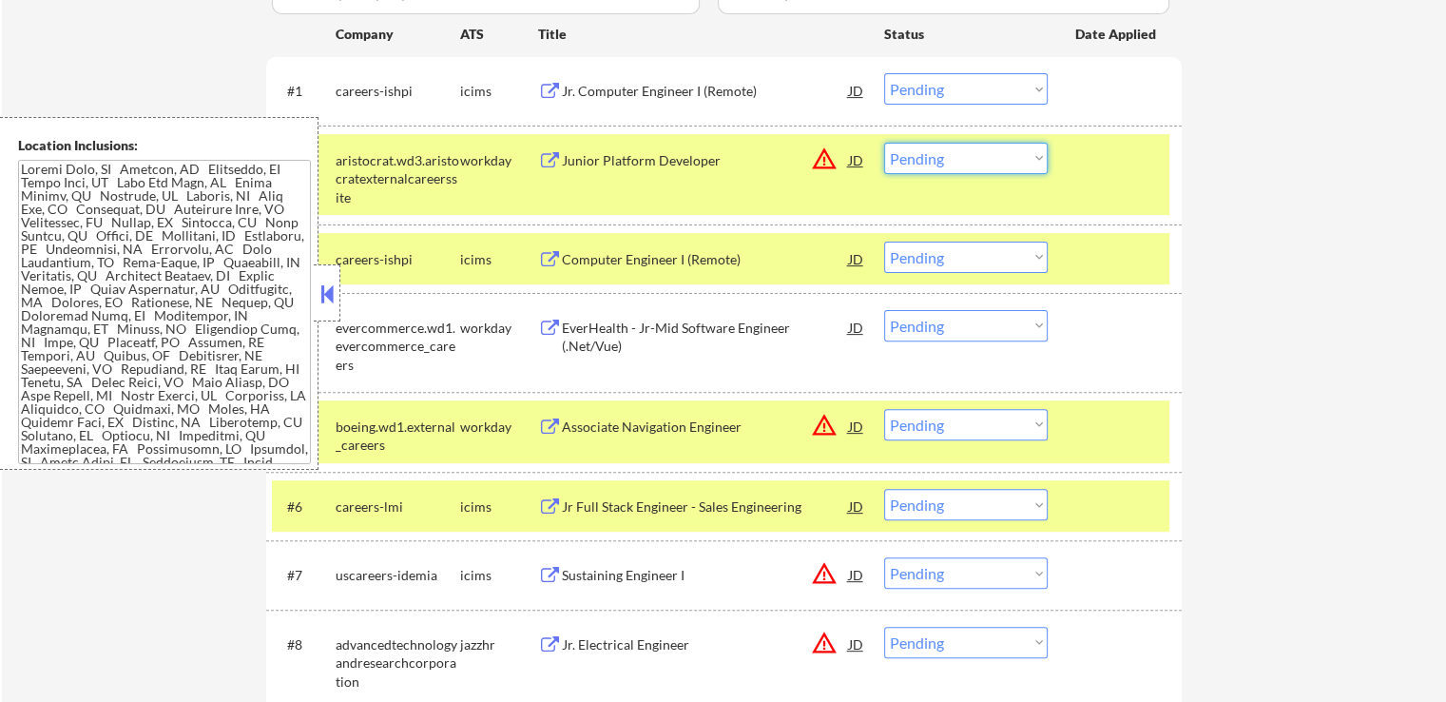
click at [938, 157] on select "Choose an option... Pending Applied Excluded (Questions) Excluded (Expired) Exc…" at bounding box center [966, 158] width 164 height 31
click at [884, 143] on select "Choose an option... Pending Applied Excluded (Questions) Excluded (Expired) Exc…" at bounding box center [966, 158] width 164 height 31
select select ""pending""
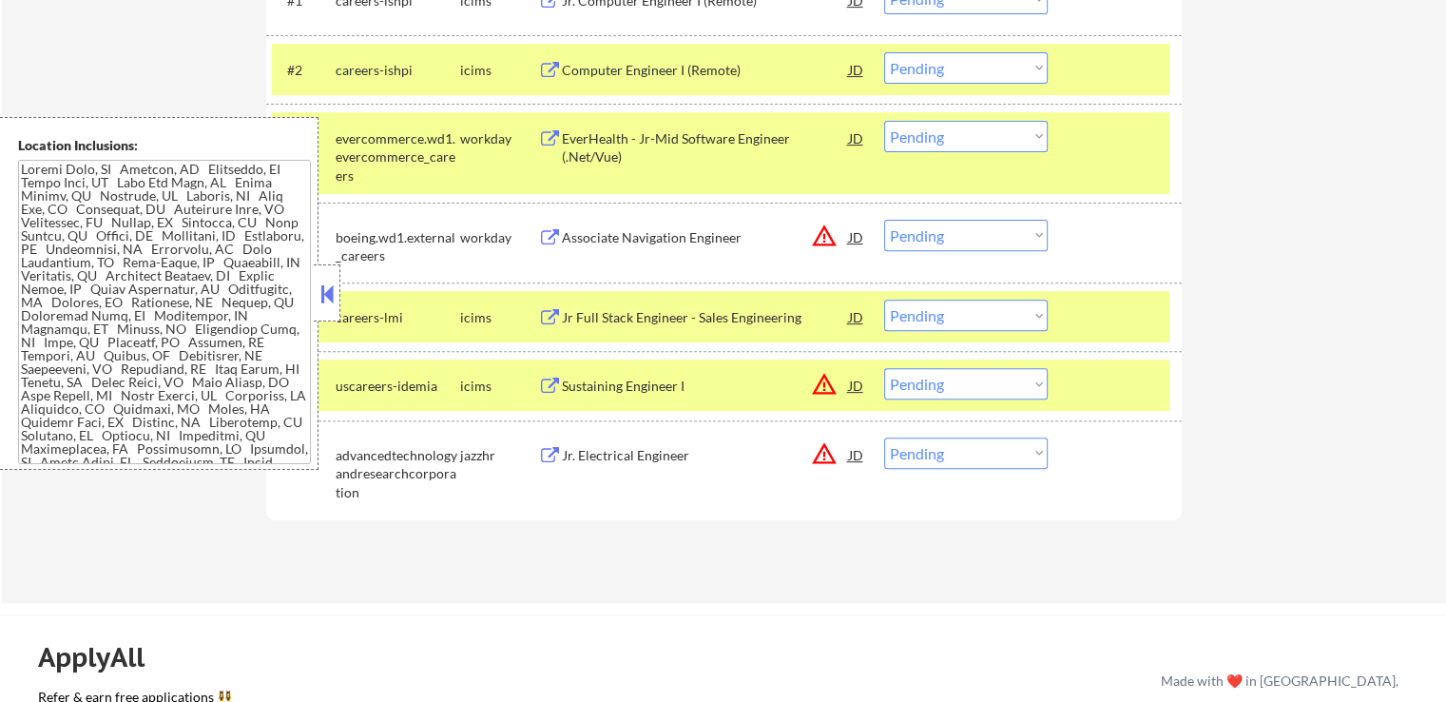
scroll to position [761, 0]
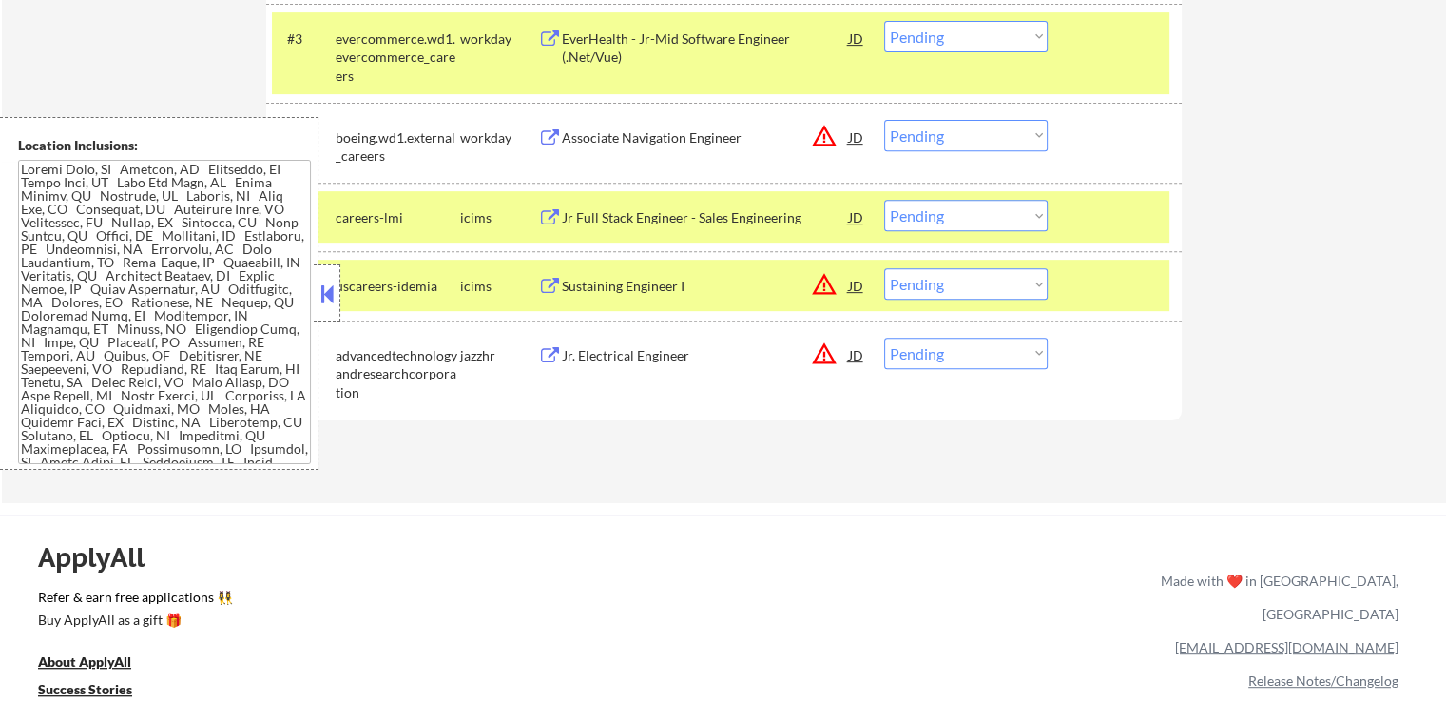
click at [594, 357] on div "Jr. Electrical Engineer" at bounding box center [705, 355] width 287 height 19
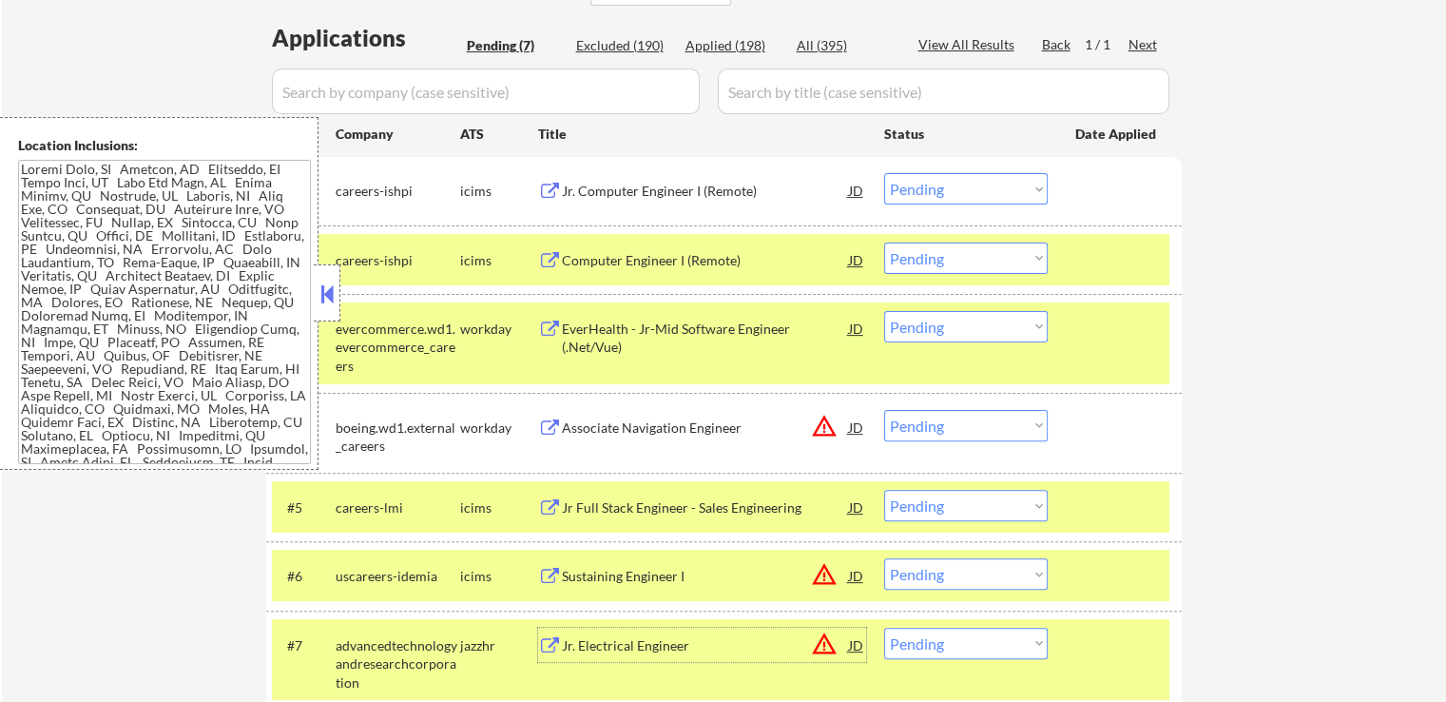
scroll to position [475, 0]
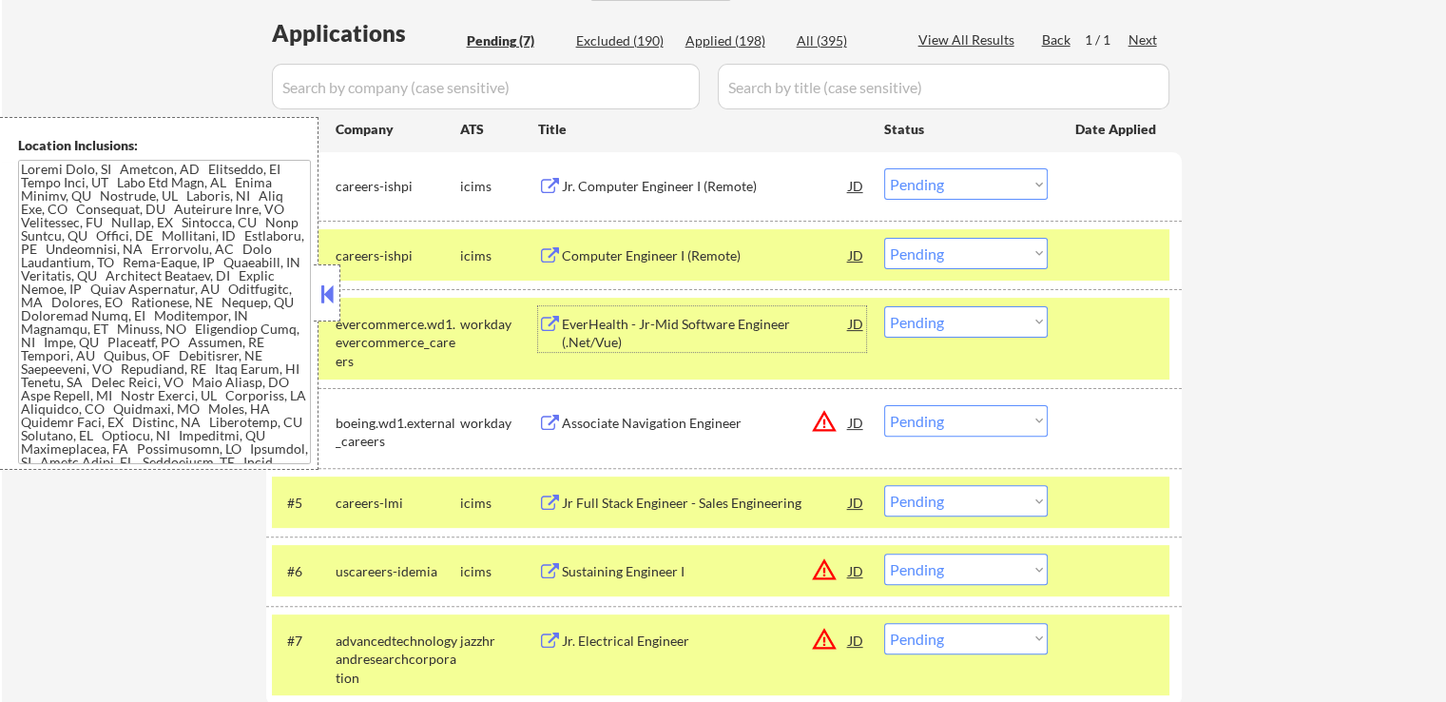
click at [625, 332] on div "EverHealth - Jr-Mid Software Engineer (.Net/Vue)" at bounding box center [705, 333] width 287 height 37
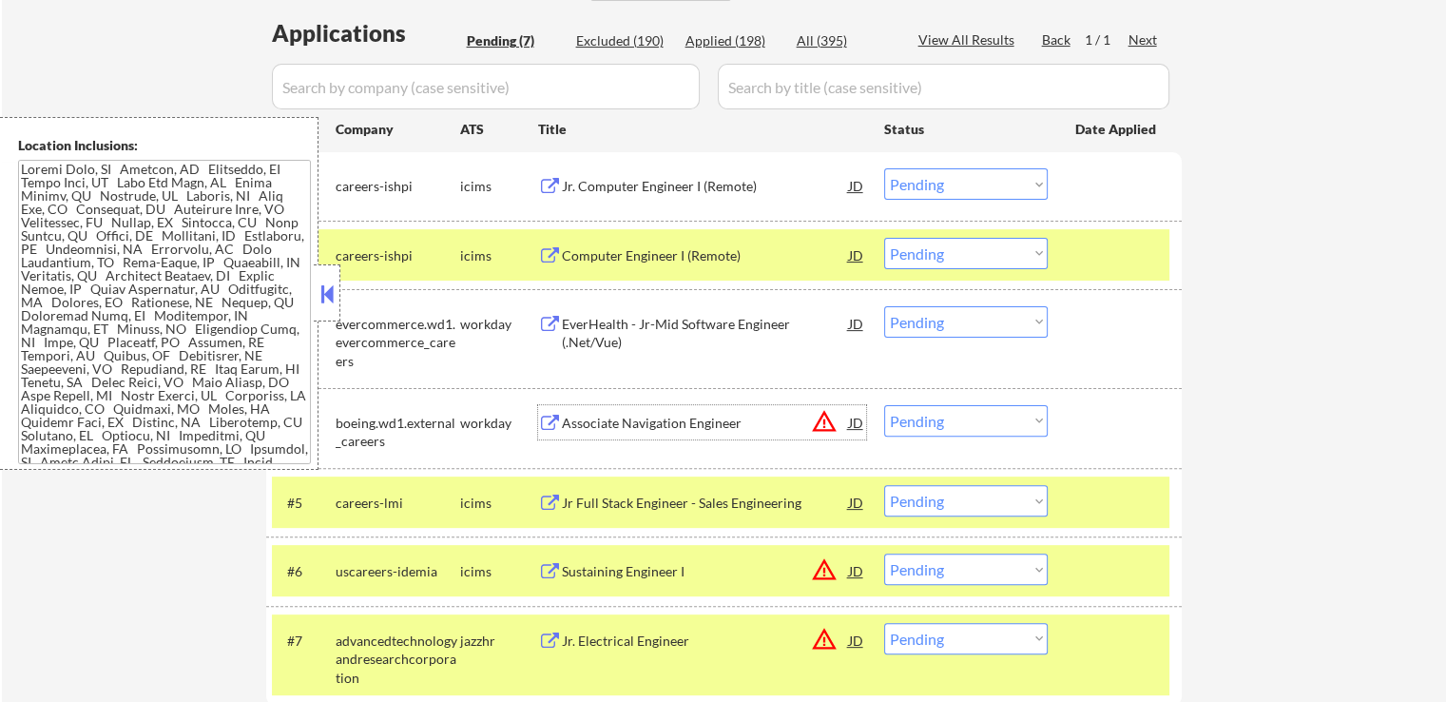
click at [588, 415] on div "Associate Navigation Engineer" at bounding box center [705, 423] width 287 height 19
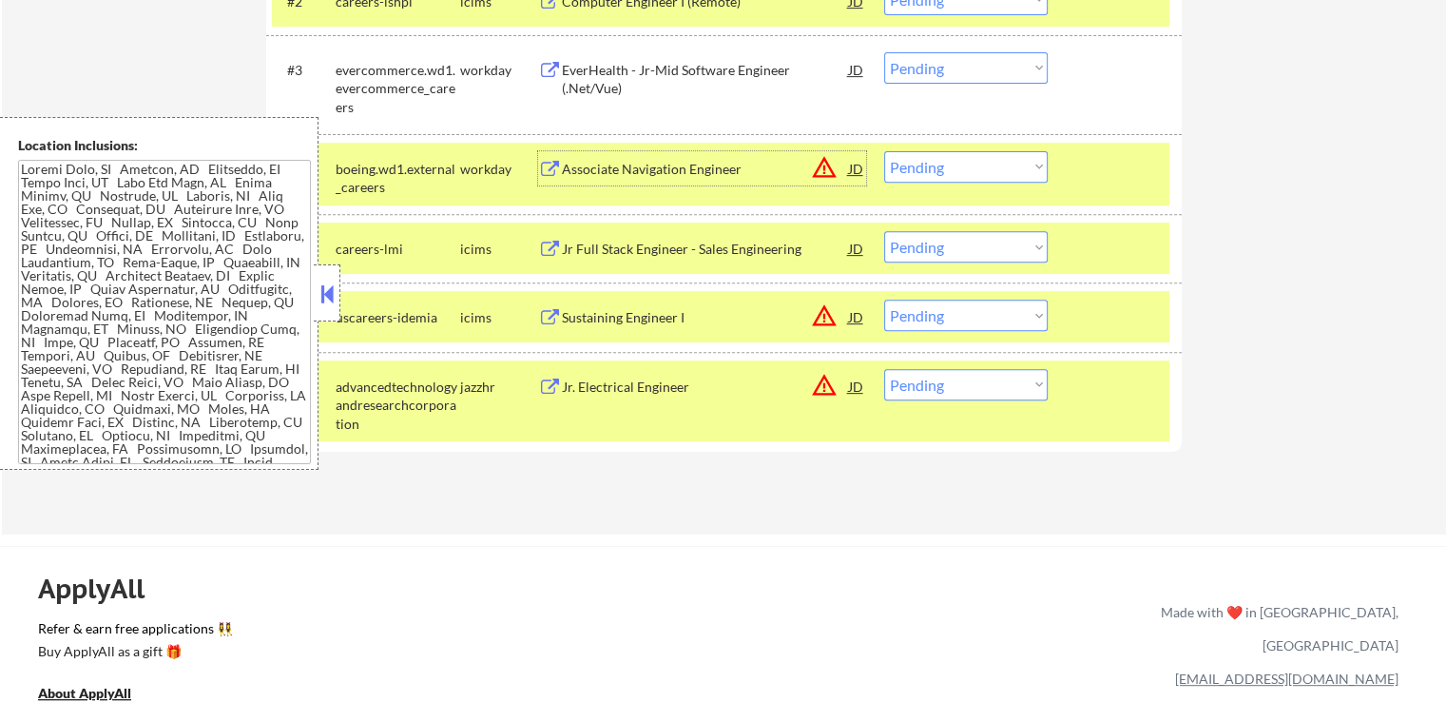
scroll to position [761, 0]
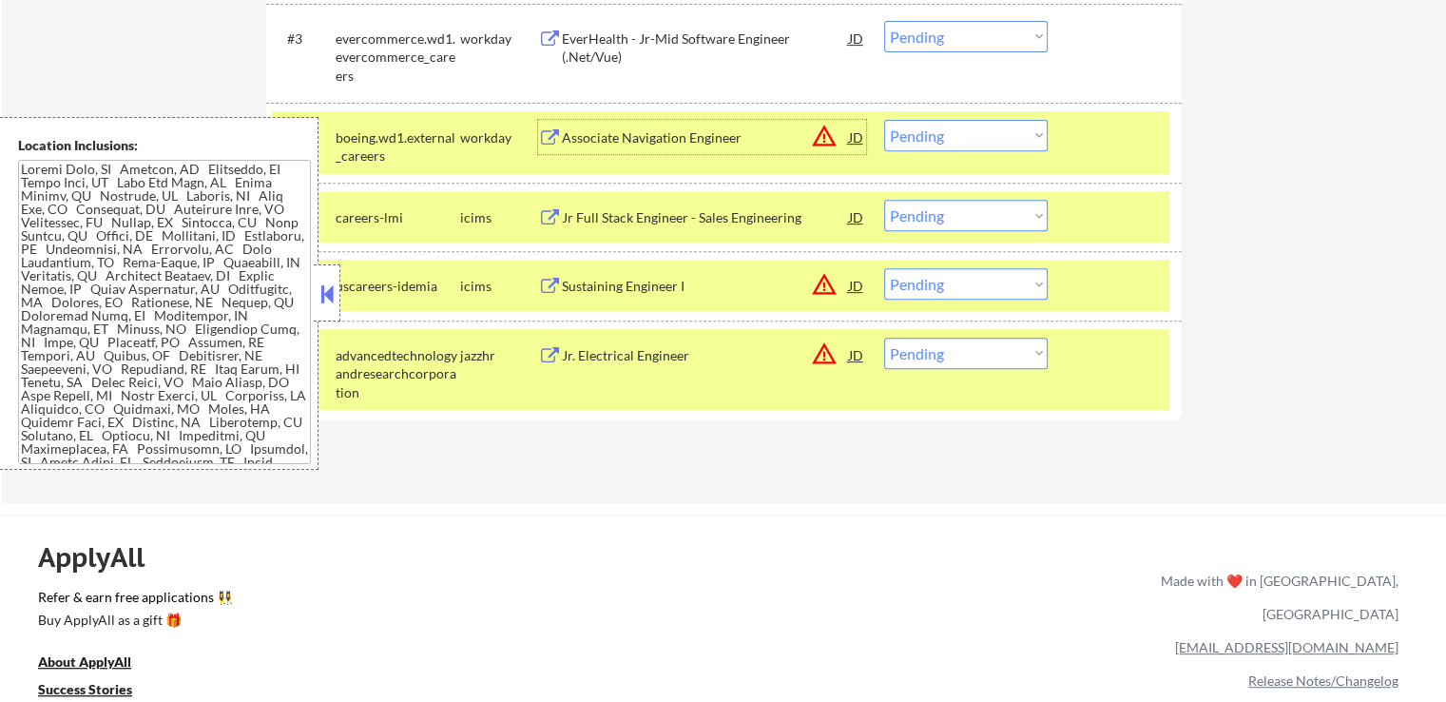
click at [960, 141] on select "Choose an option... Pending Applied Excluded (Questions) Excluded (Expired) Exc…" at bounding box center [966, 135] width 164 height 31
click at [884, 120] on select "Choose an option... Pending Applied Excluded (Questions) Excluded (Expired) Exc…" at bounding box center [966, 135] width 164 height 31
select select ""pending""
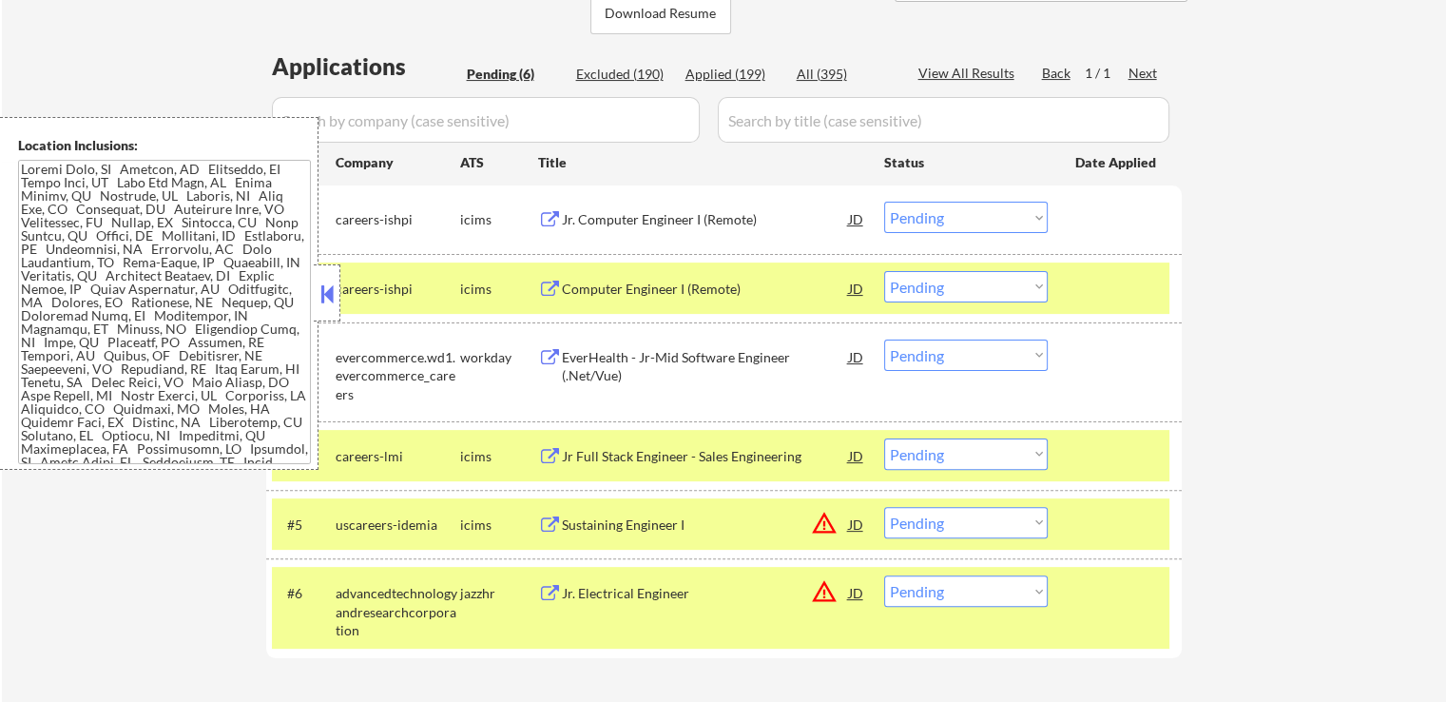
scroll to position [475, 0]
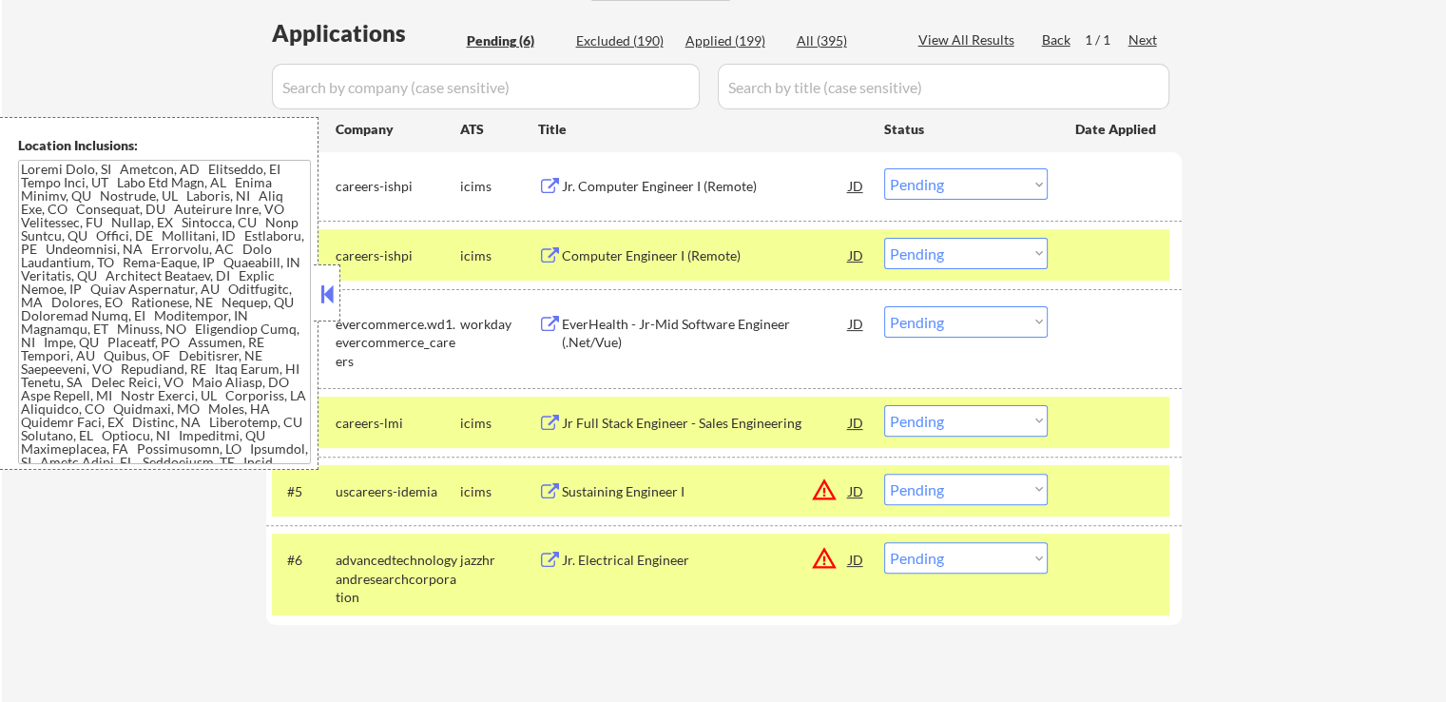
click at [581, 188] on div "Jr. Computer Engineer I (Remote)" at bounding box center [705, 186] width 287 height 19
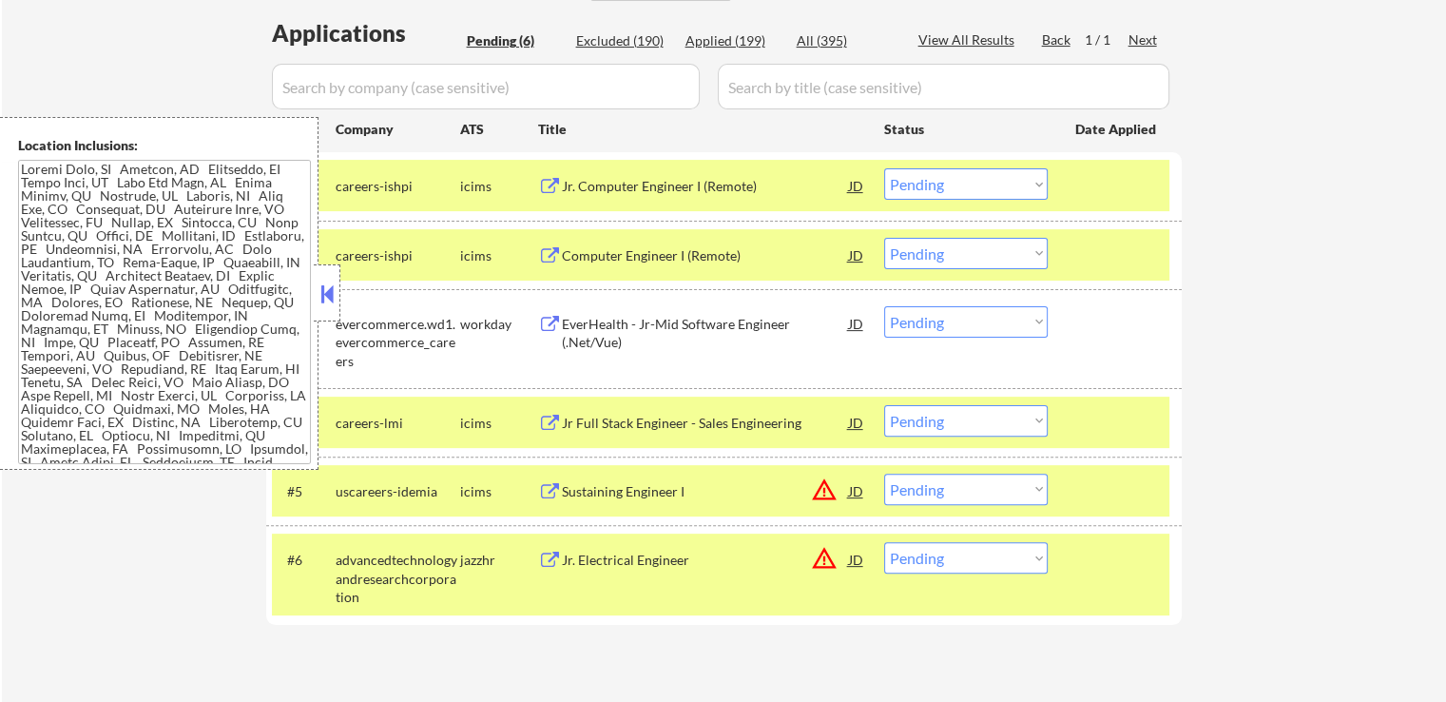
click at [601, 255] on div "Computer Engineer I (Remote)" at bounding box center [705, 255] width 287 height 19
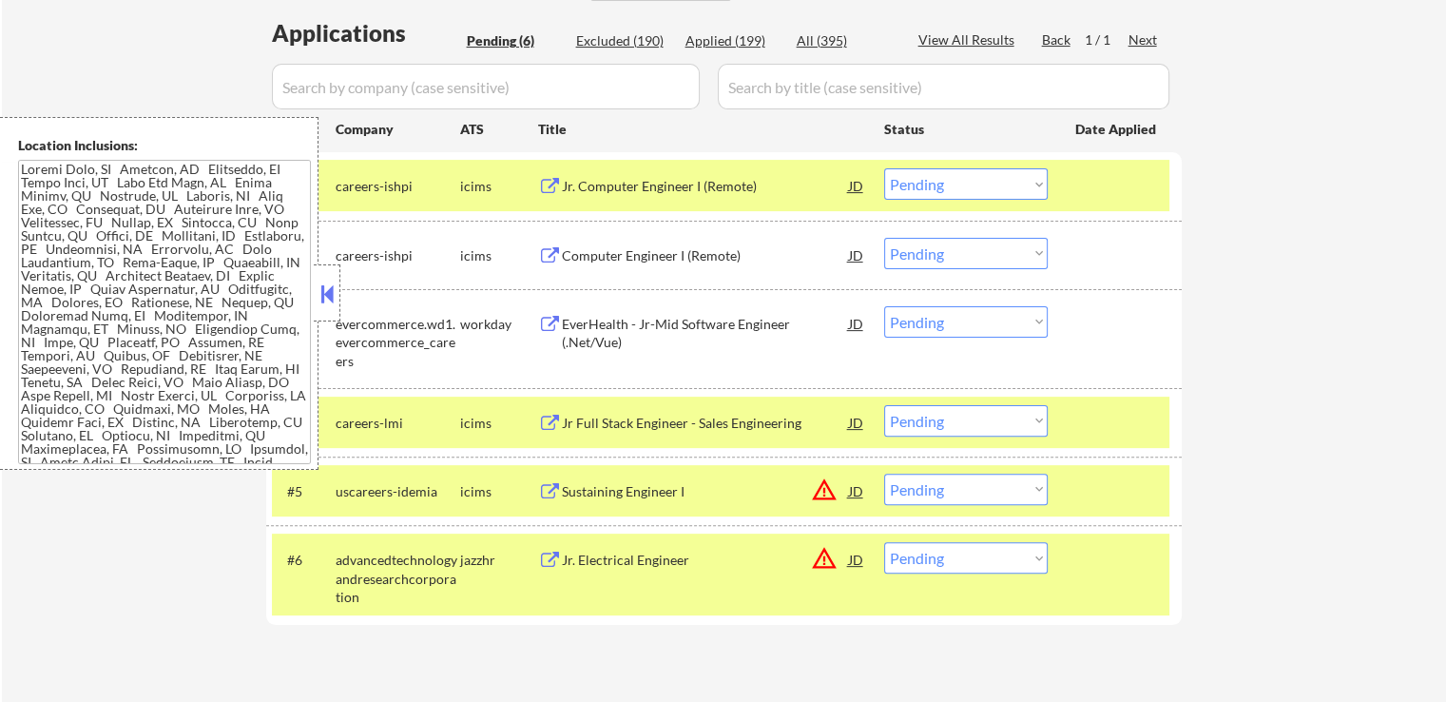
click at [580, 421] on div "Jr Full Stack Engineer - Sales Engineering" at bounding box center [705, 423] width 287 height 19
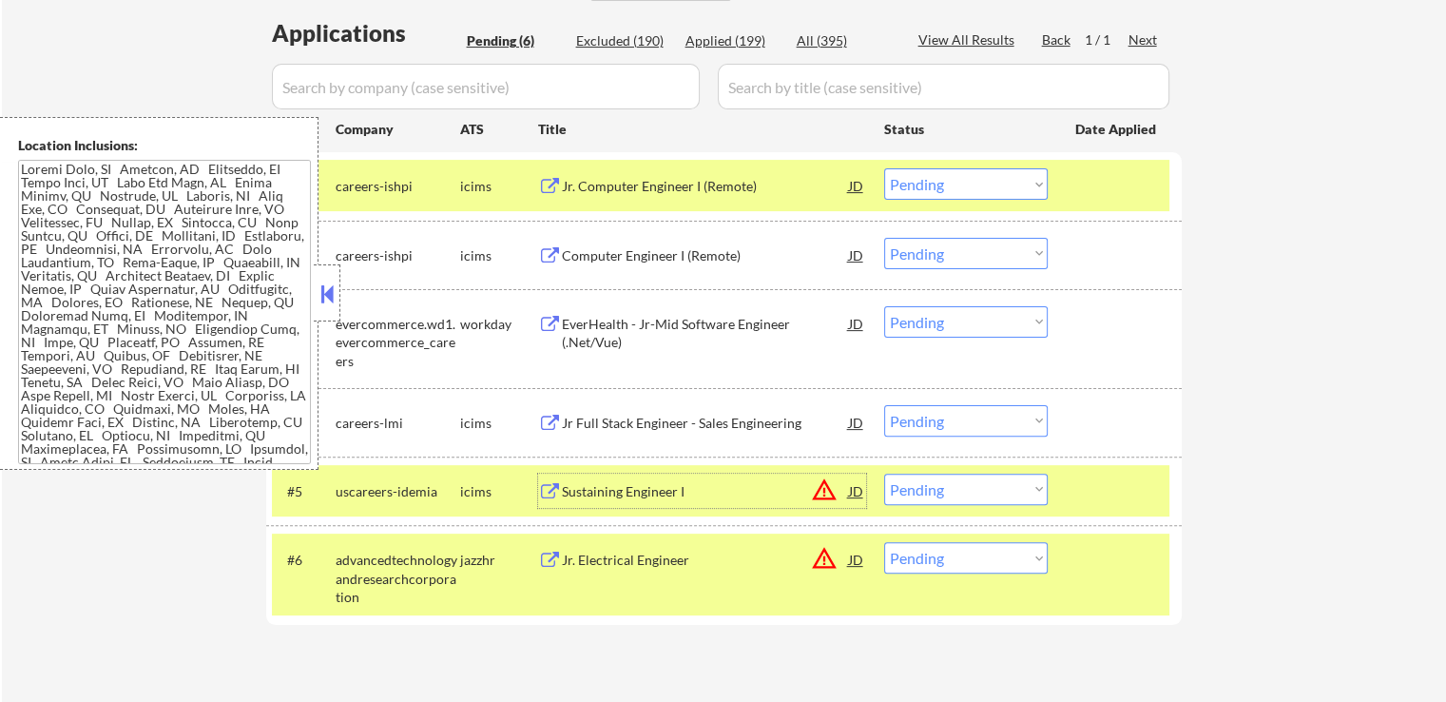
click at [592, 492] on div "Sustaining Engineer I" at bounding box center [705, 491] width 287 height 19
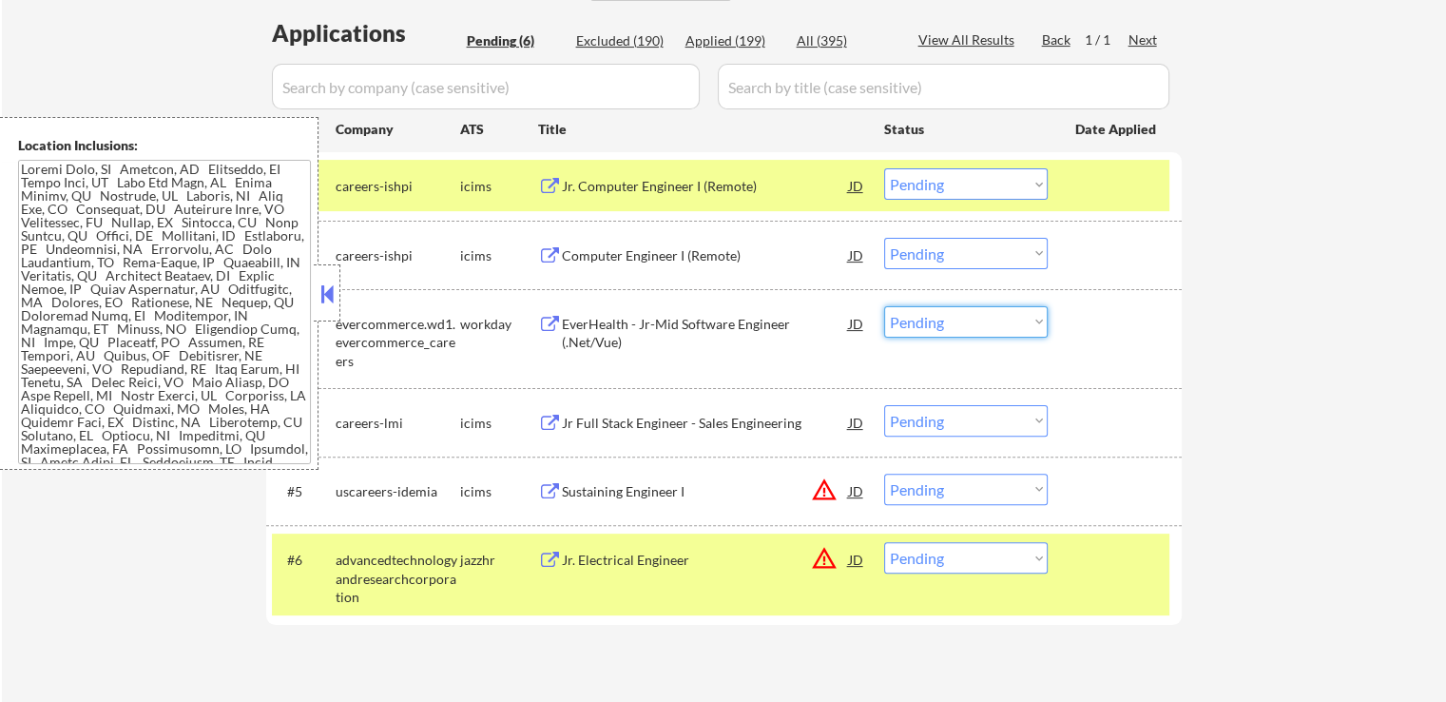
click at [952, 325] on select "Choose an option... Pending Applied Excluded (Questions) Excluded (Expired) Exc…" at bounding box center [966, 321] width 164 height 31
click at [884, 306] on select "Choose an option... Pending Applied Excluded (Questions) Excluded (Expired) Exc…" at bounding box center [966, 321] width 164 height 31
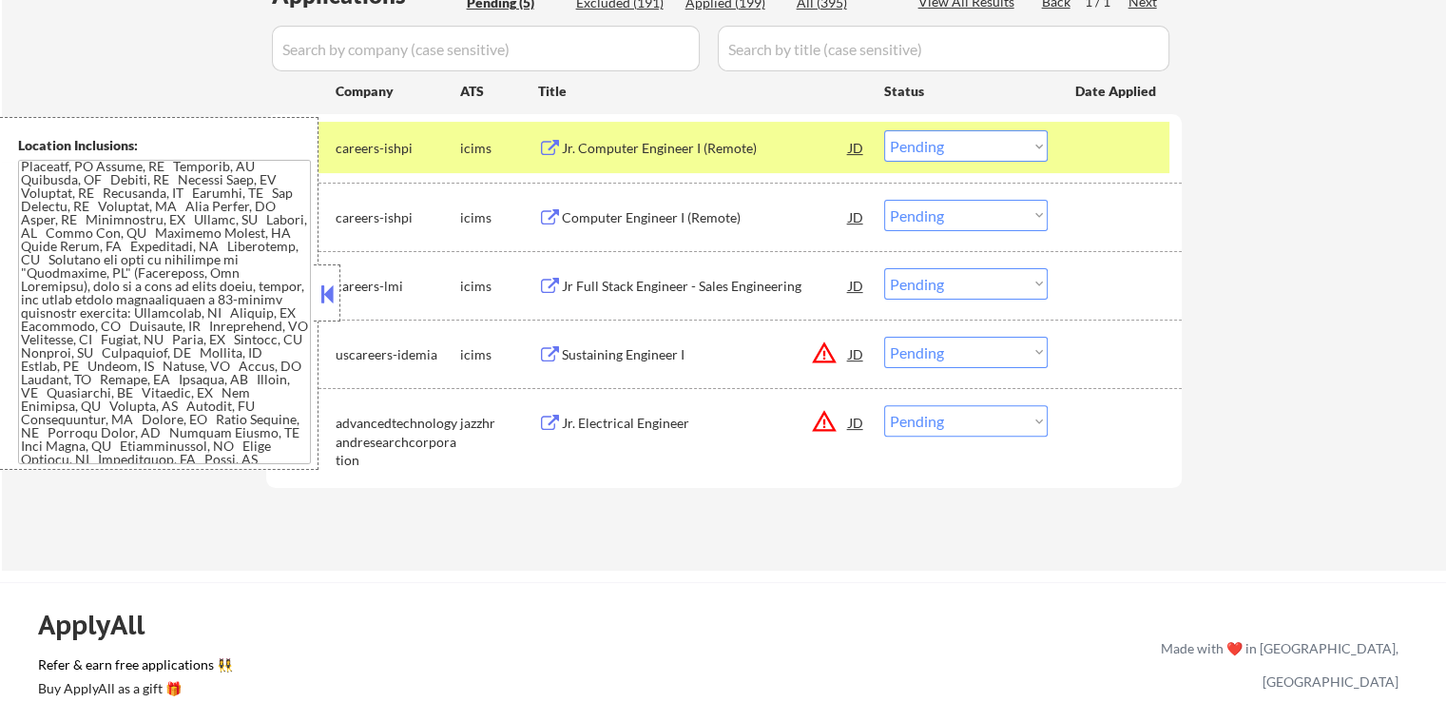
scroll to position [570, 0]
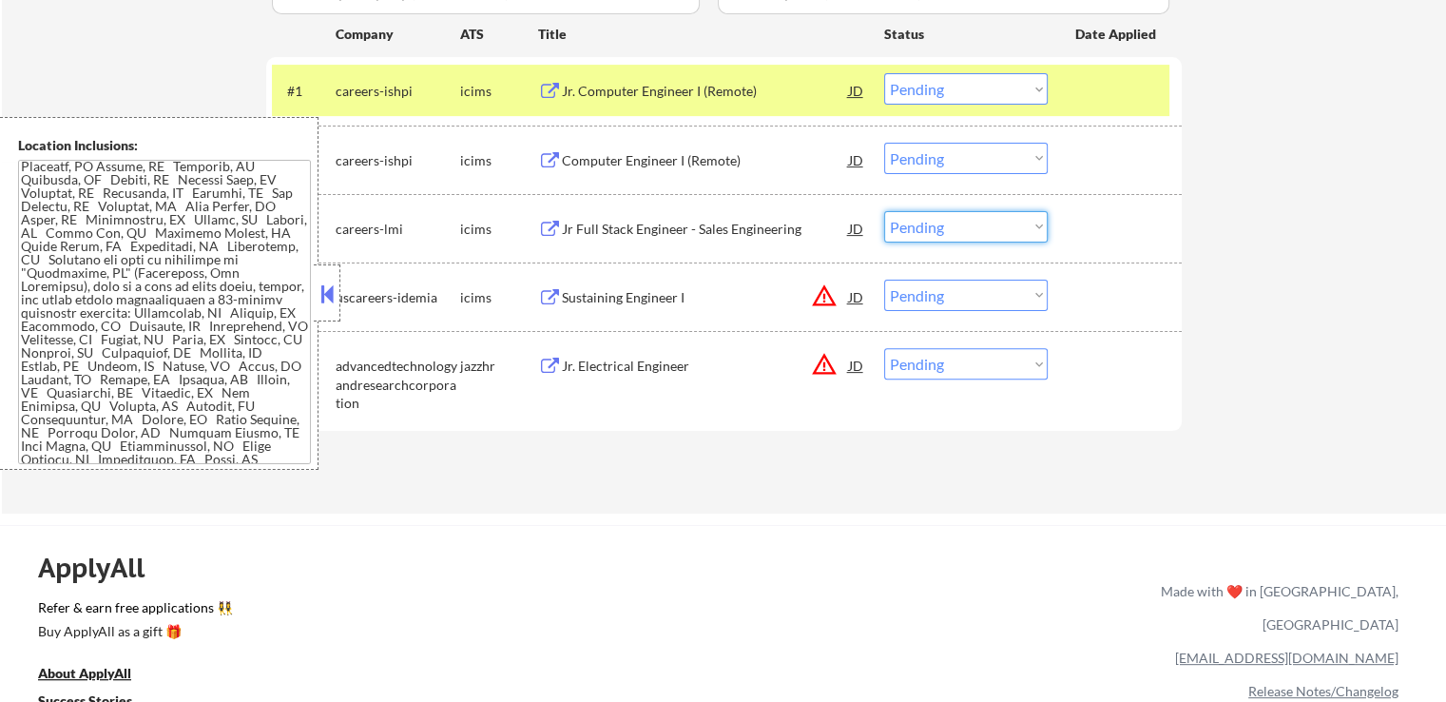
click at [937, 235] on select "Choose an option... Pending Applied Excluded (Questions) Excluded (Expired) Exc…" at bounding box center [966, 226] width 164 height 31
click at [884, 211] on select "Choose an option... Pending Applied Excluded (Questions) Excluded (Expired) Exc…" at bounding box center [966, 226] width 164 height 31
select select ""pending""
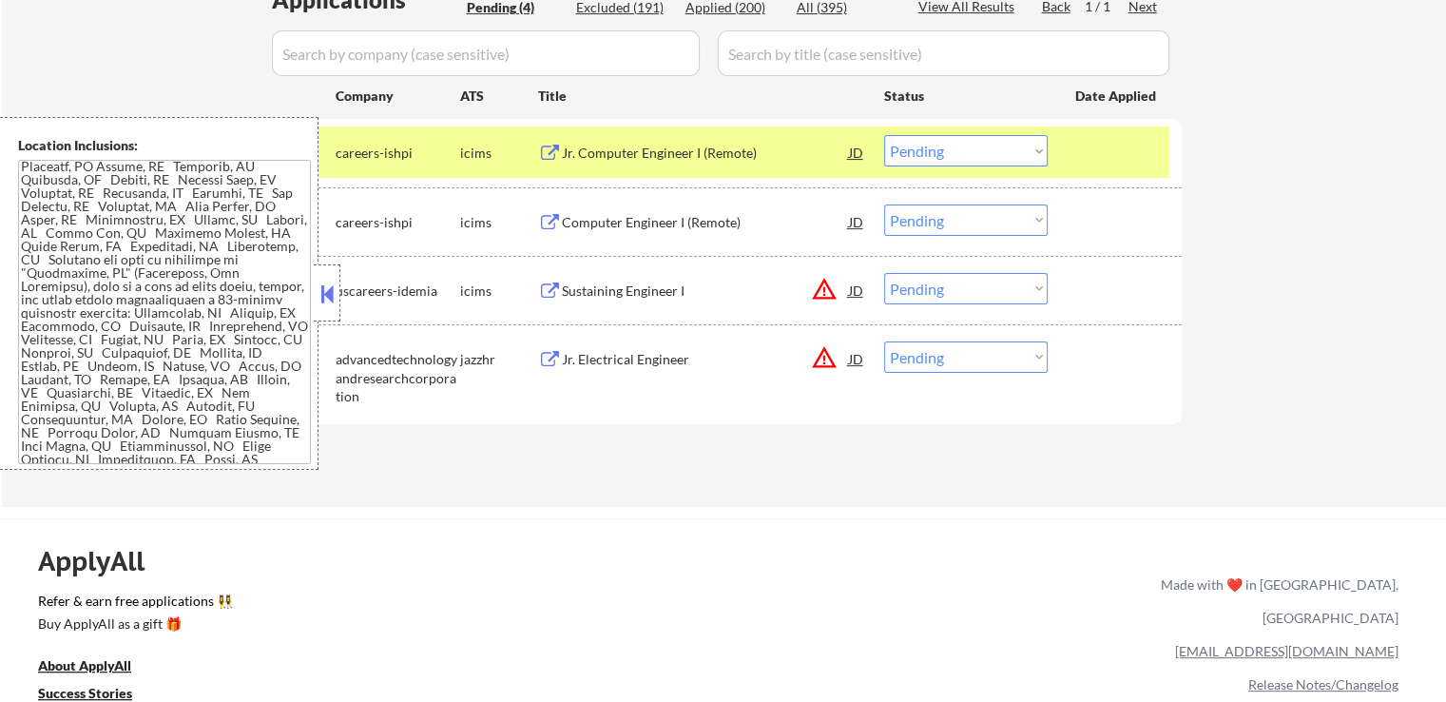
scroll to position [475, 0]
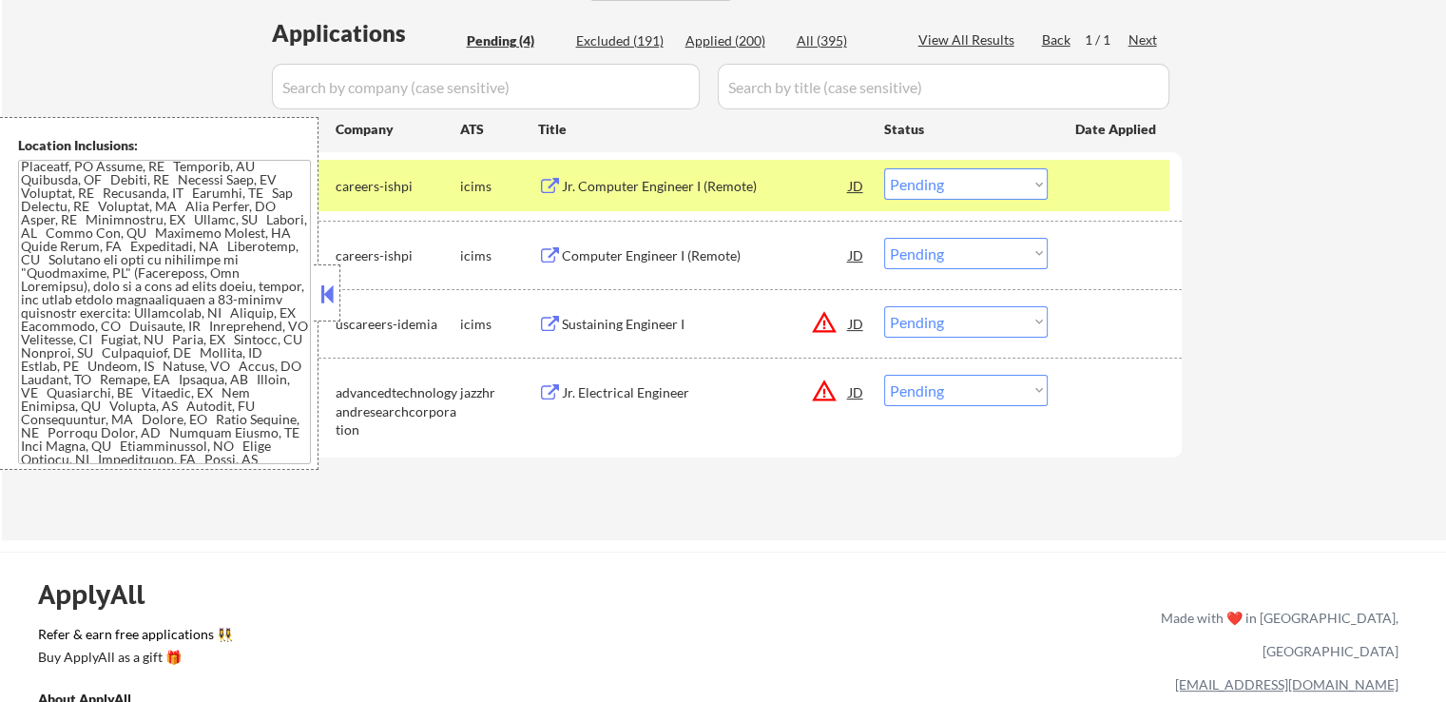
click at [925, 180] on select "Choose an option... Pending Applied Excluded (Questions) Excluded (Expired) Exc…" at bounding box center [966, 183] width 164 height 31
click at [884, 168] on select "Choose an option... Pending Applied Excluded (Questions) Excluded (Expired) Exc…" at bounding box center [966, 183] width 164 height 31
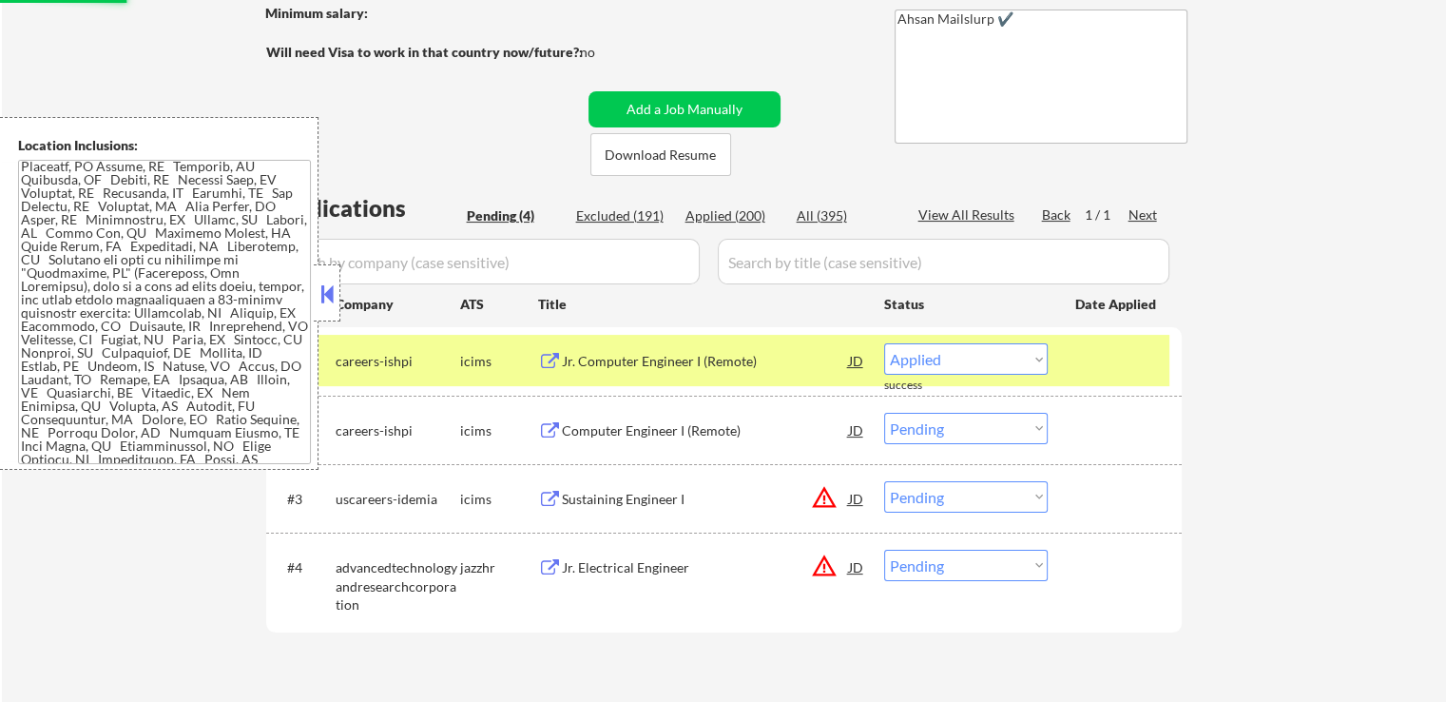
scroll to position [285, 0]
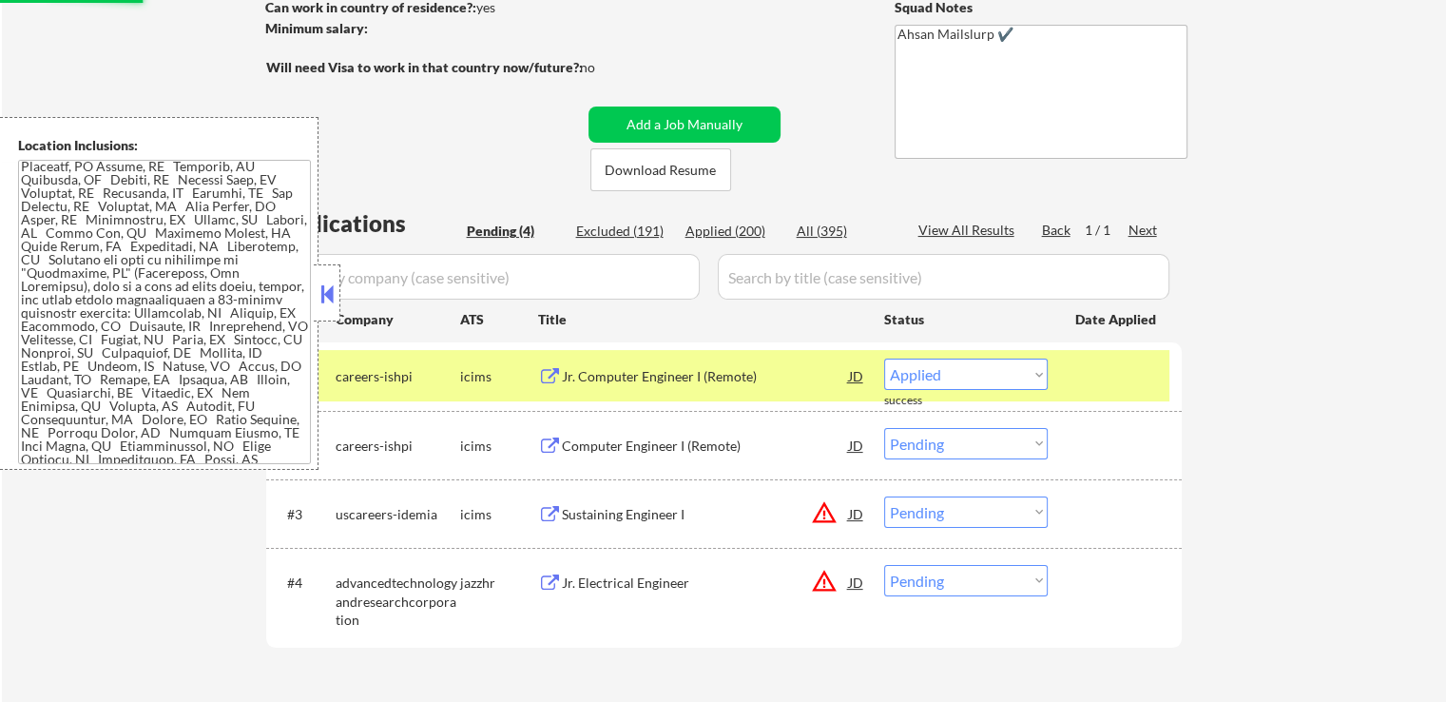
select select ""pending""
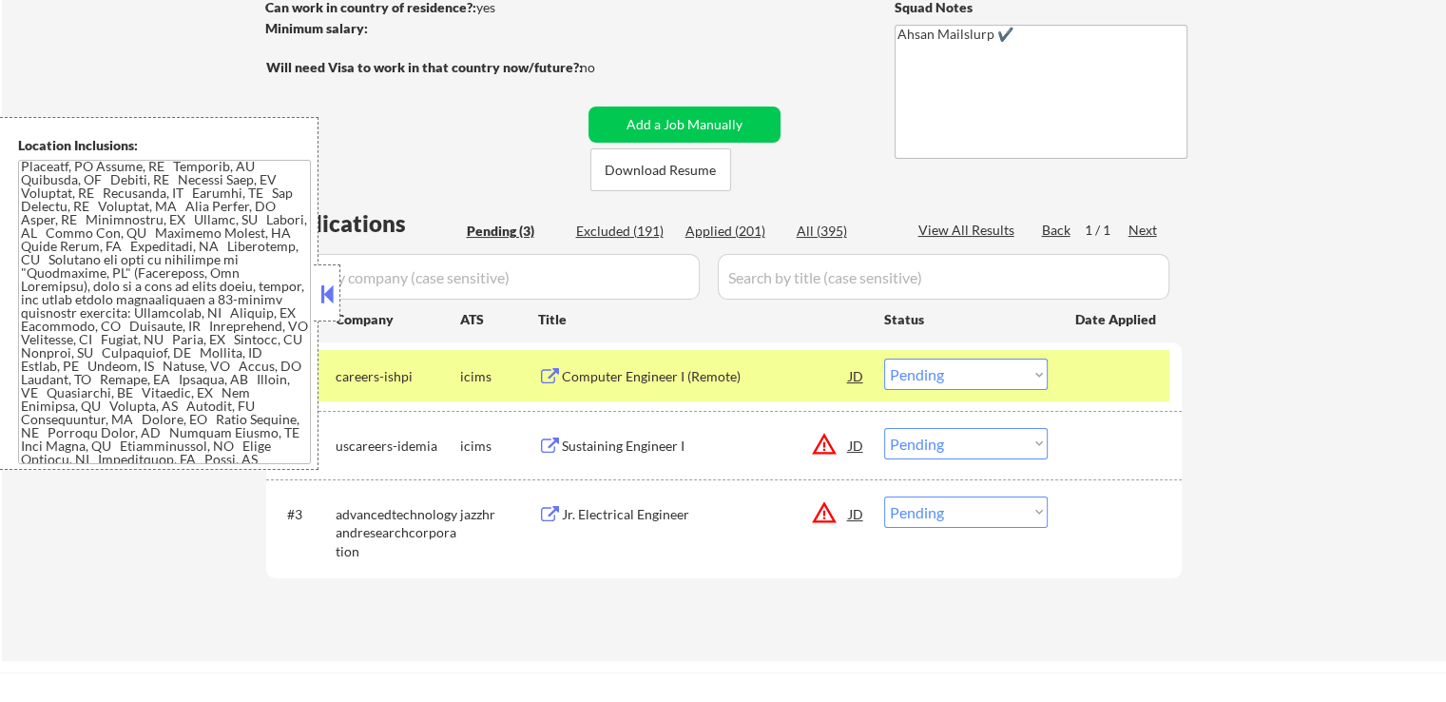
click at [1263, 359] on div "← Return to /applysquad Mailslurp Inbox Job Search Builder Akanksha Yadav User …" at bounding box center [724, 226] width 1444 height 870
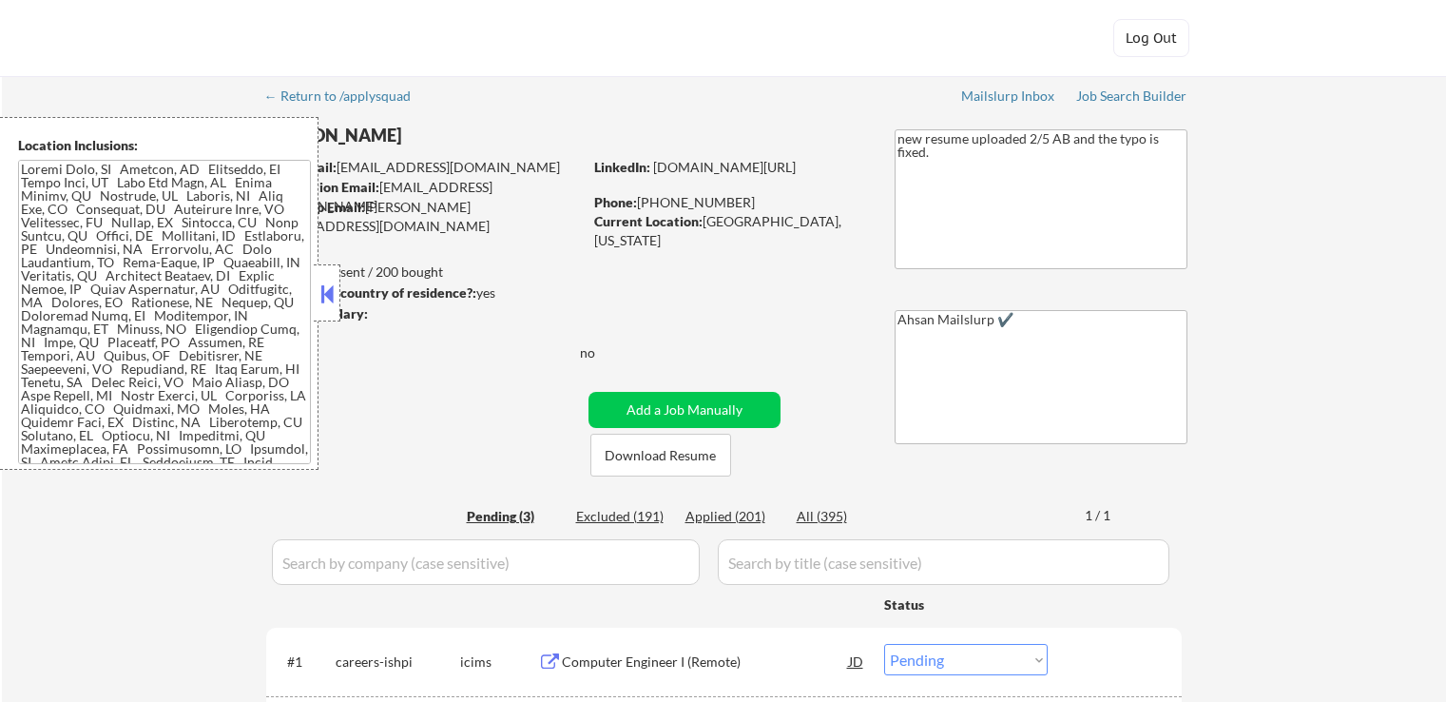
select select ""pending""
